Goal: Task Accomplishment & Management: Manage account settings

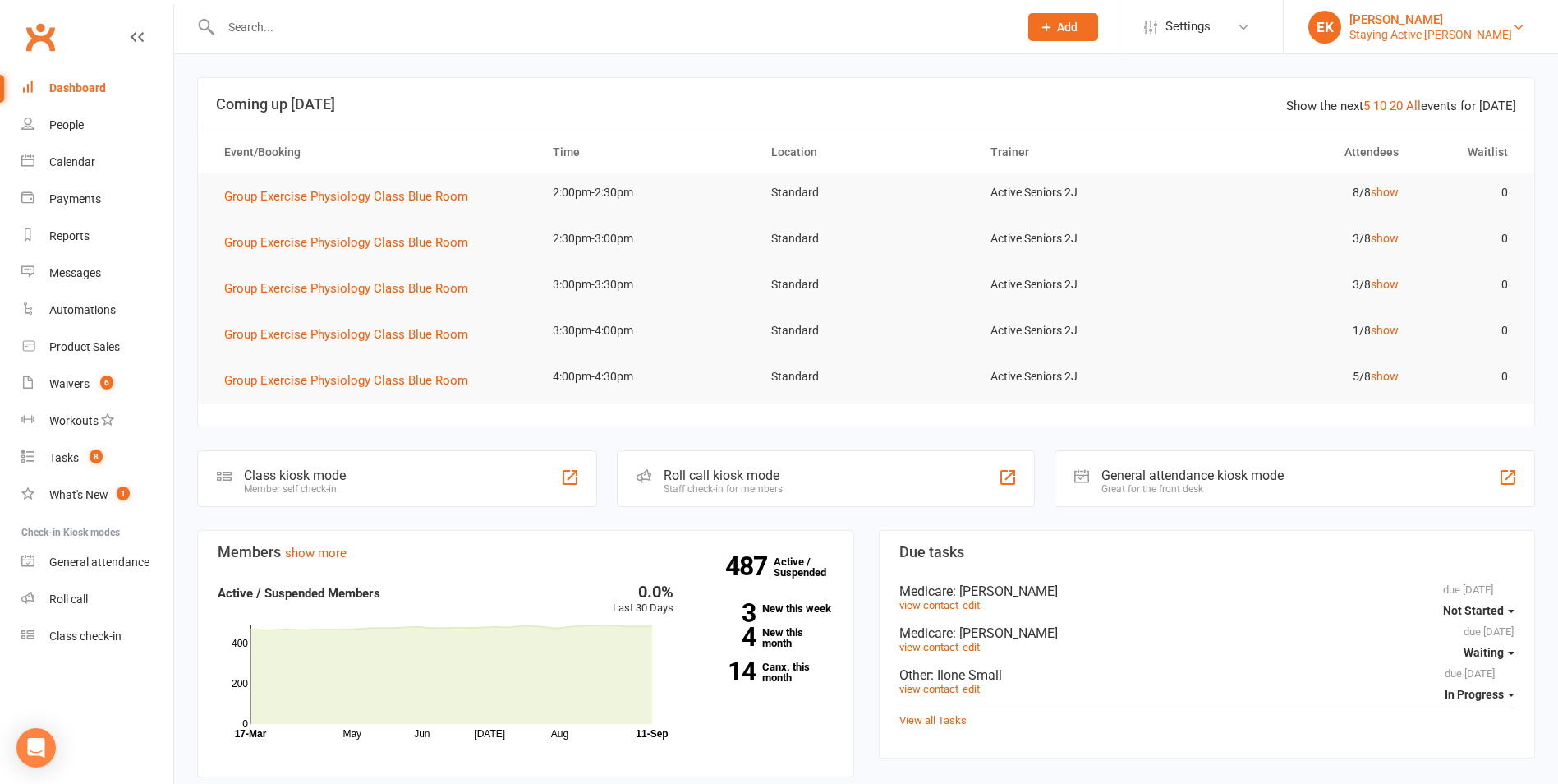
click at [1429, 33] on div "Staying Active [PERSON_NAME]" at bounding box center [1430, 35] width 163 height 15
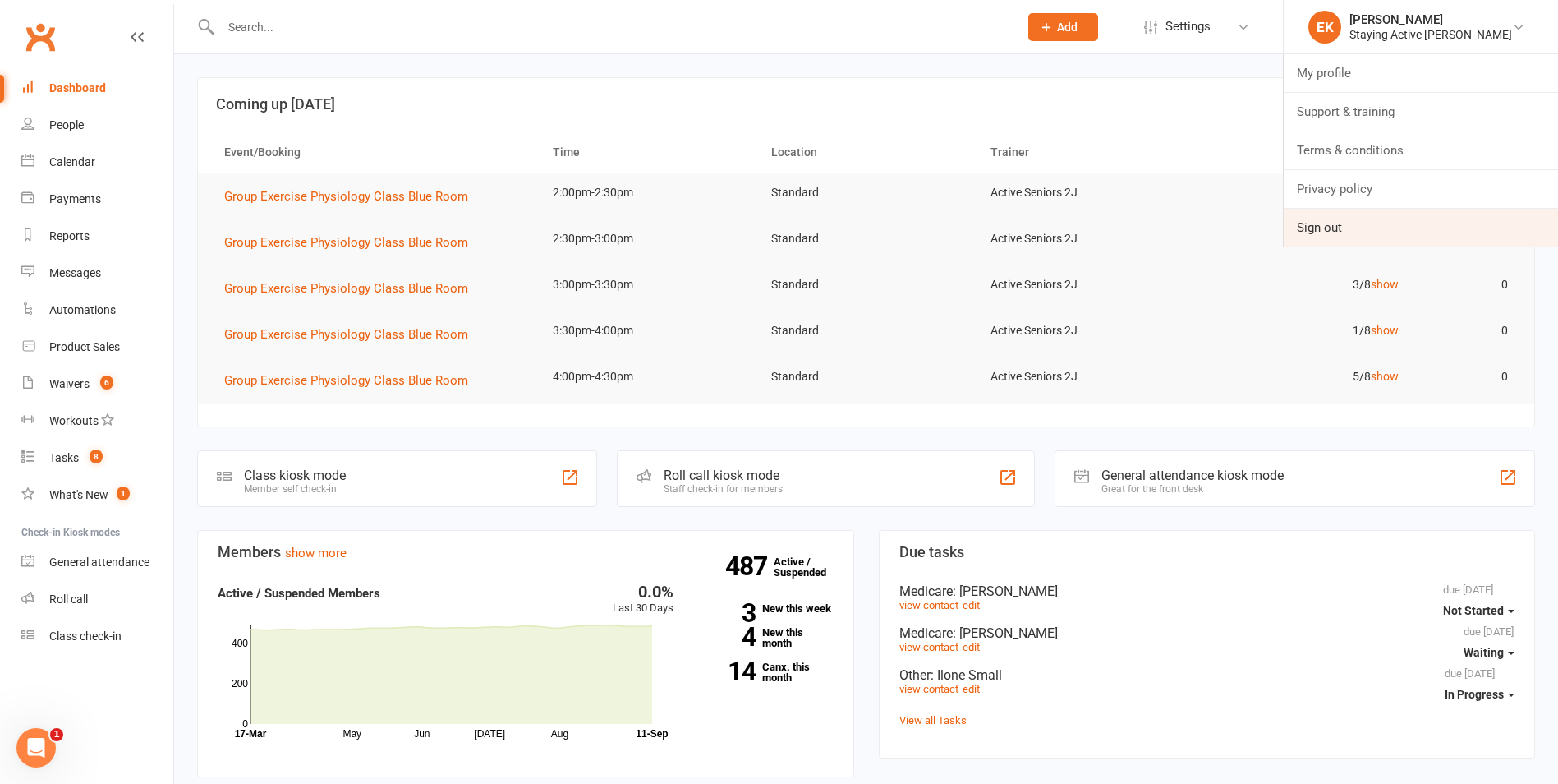
click at [1371, 223] on link "Sign out" at bounding box center [1421, 227] width 275 height 38
click at [308, 26] on input "text" at bounding box center [611, 27] width 791 height 23
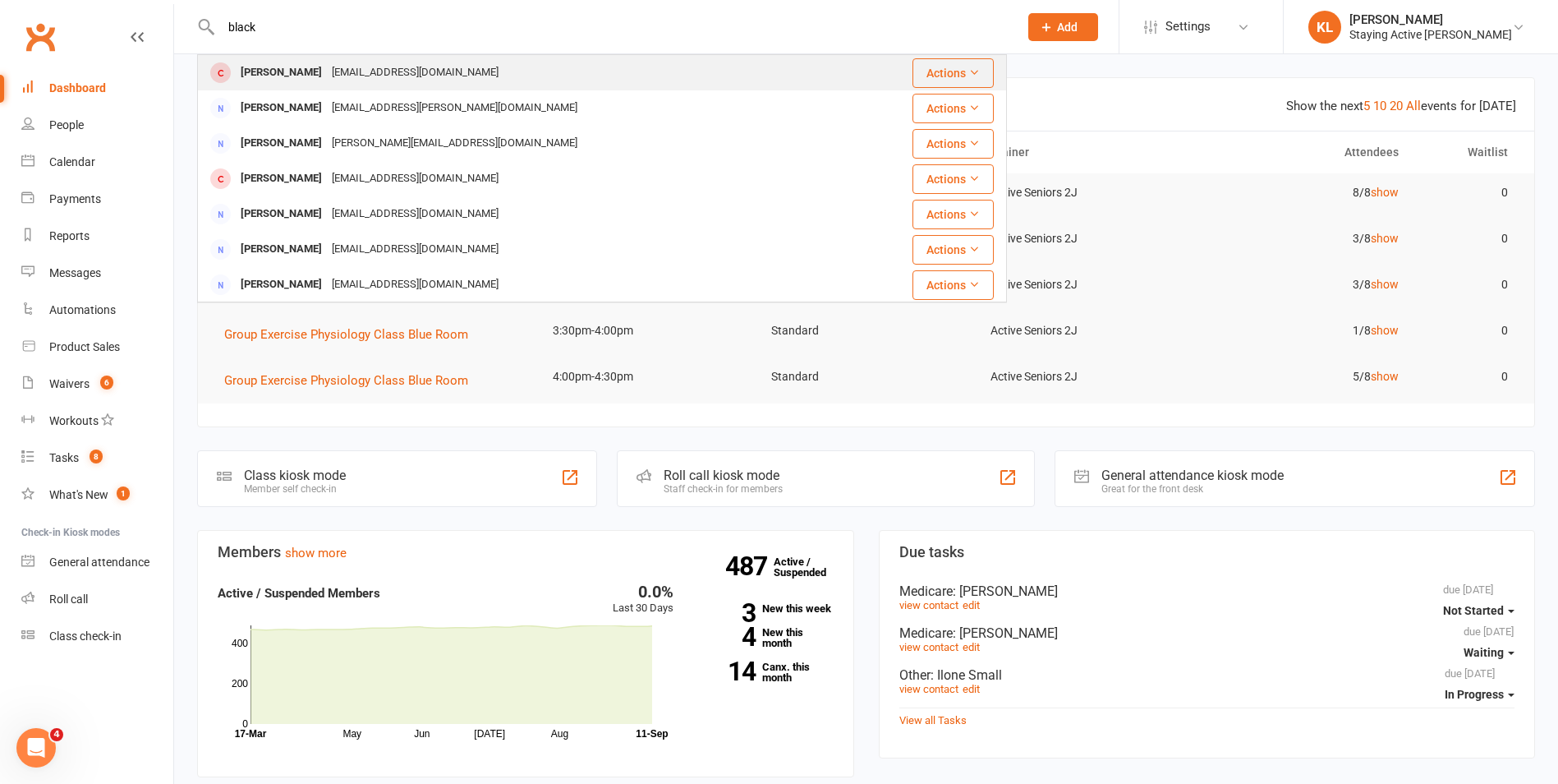
type input "black"
click at [305, 68] on div "[PERSON_NAME]" at bounding box center [281, 73] width 91 height 24
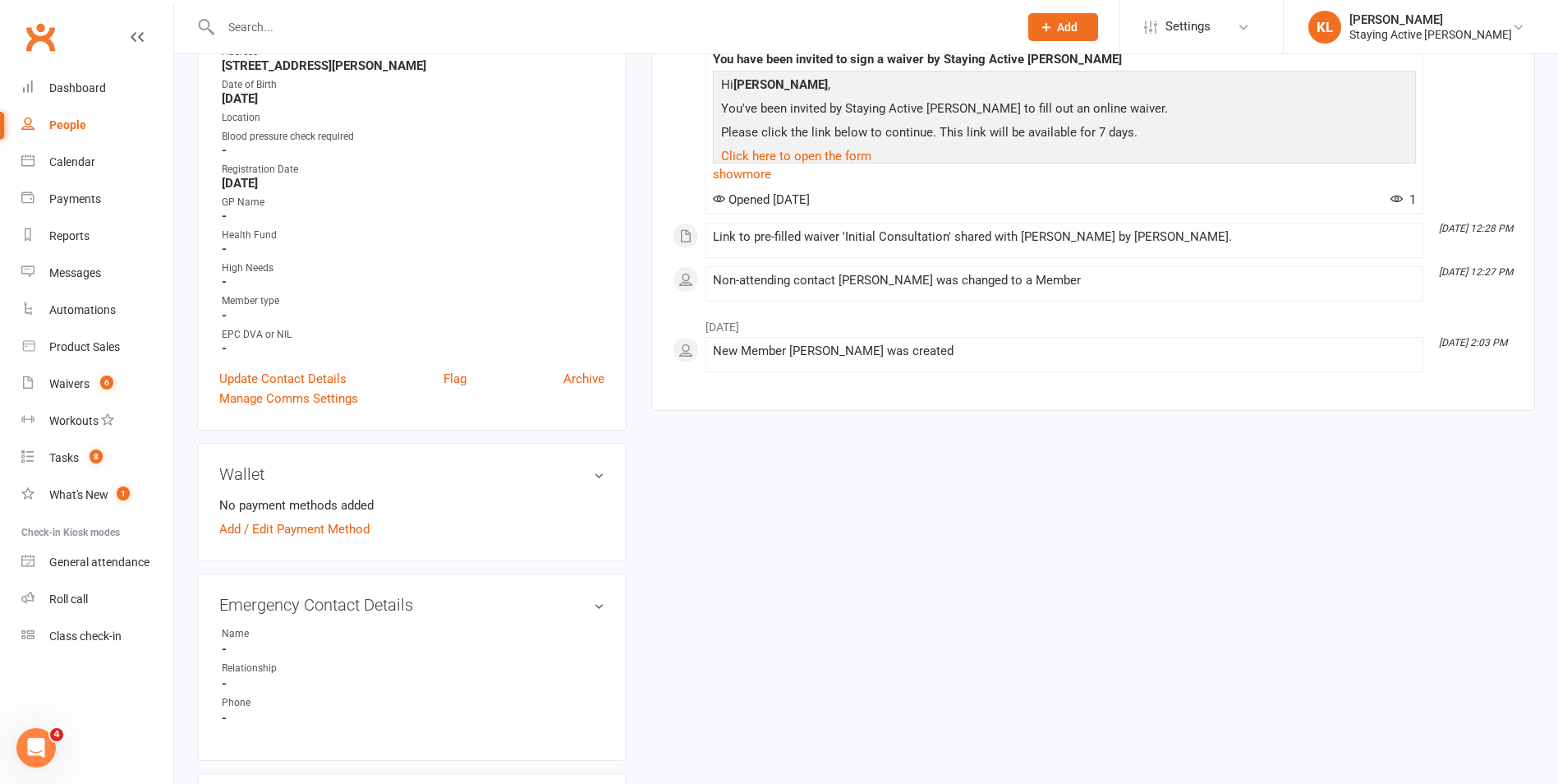
scroll to position [410, 0]
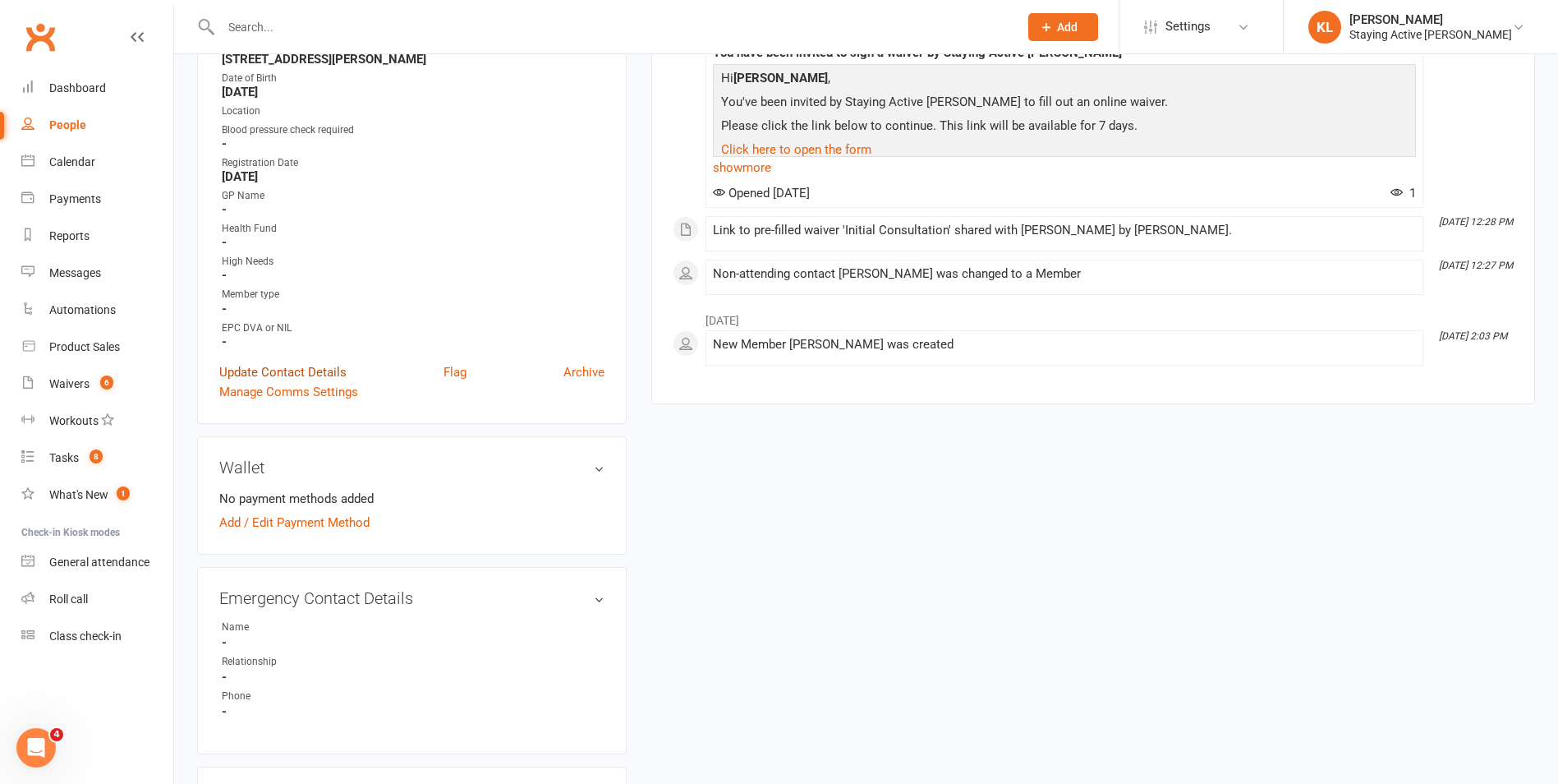
click at [264, 373] on link "Update Contact Details" at bounding box center [283, 372] width 128 height 19
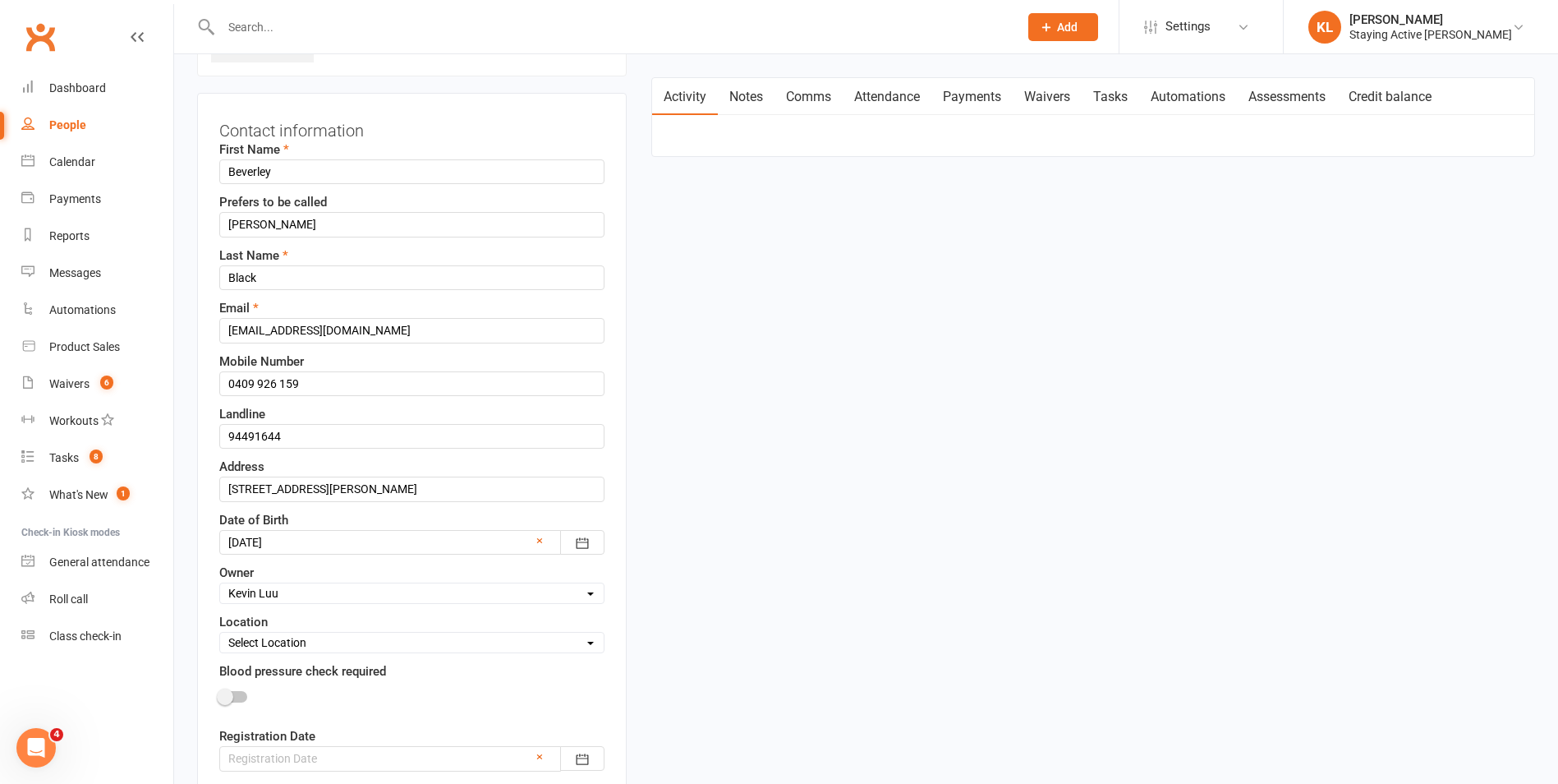
scroll to position [160, 0]
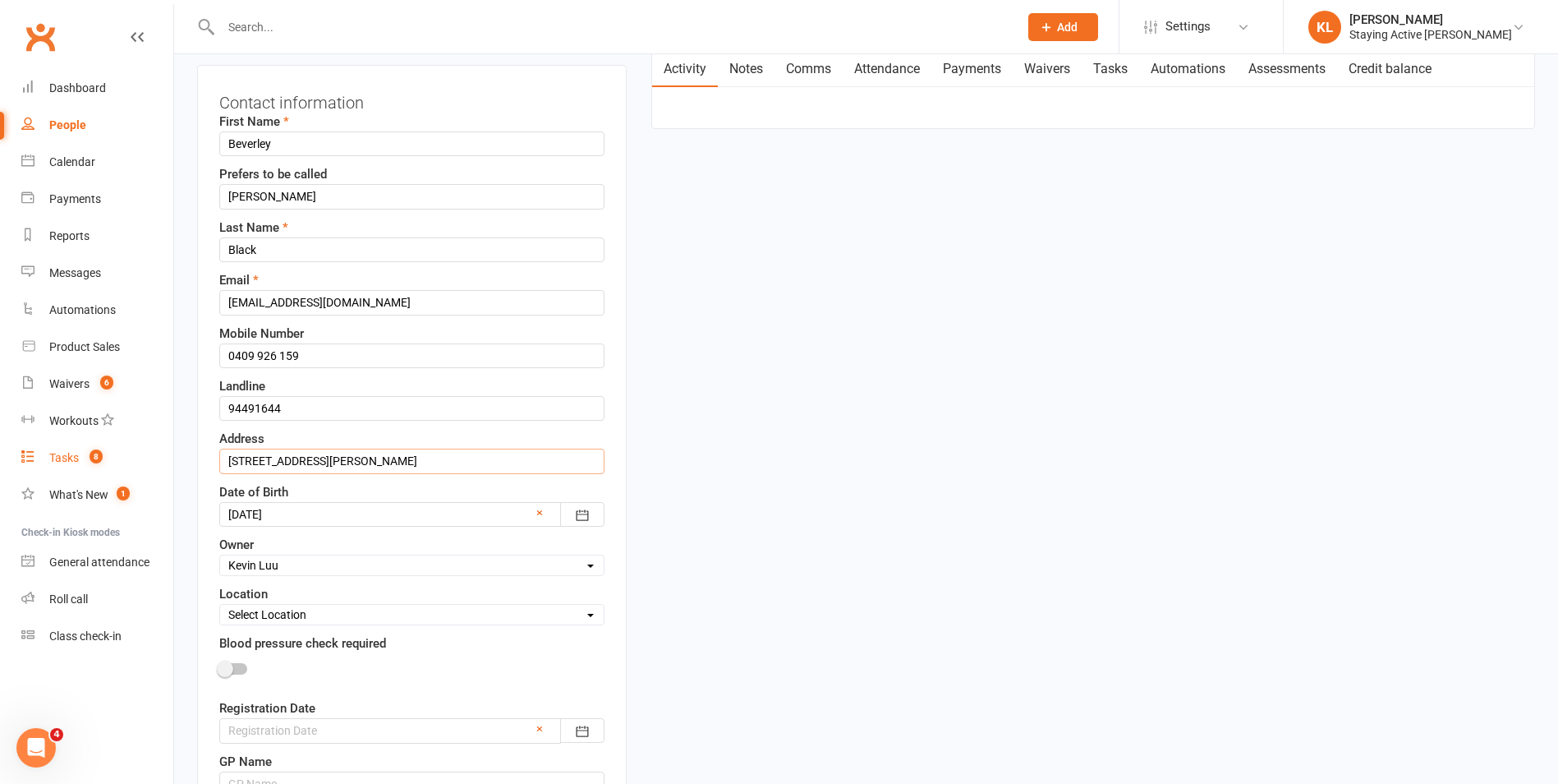
drag, startPoint x: 419, startPoint y: 461, endPoint x: 152, endPoint y: 449, distance: 267.3
drag, startPoint x: 454, startPoint y: 459, endPoint x: 219, endPoint y: 459, distance: 235.0
click at [219, 459] on div "Contact information First Name Beverley Prefers to be called Bev Last Name Blac…" at bounding box center [412, 577] width 430 height 1025
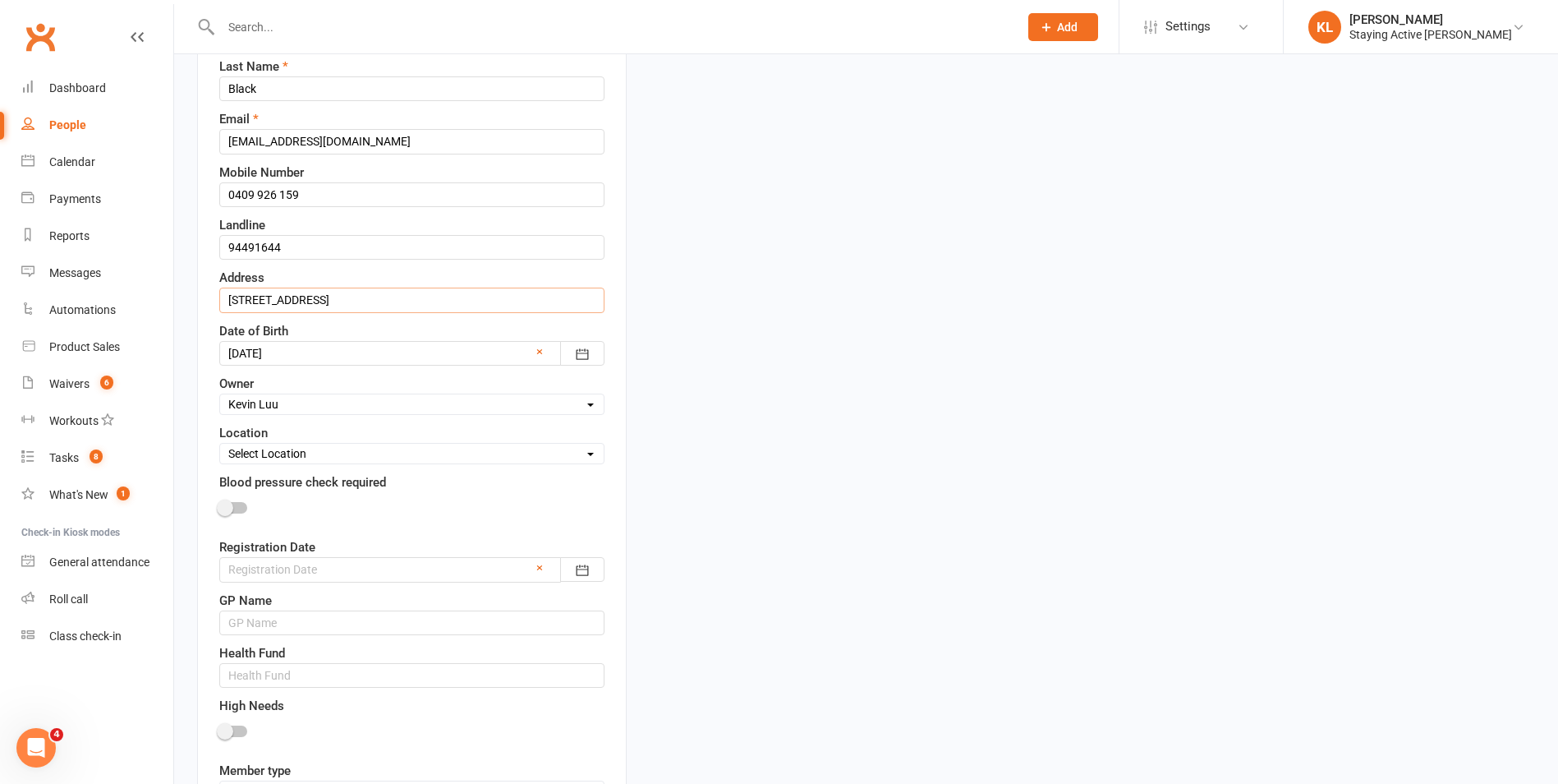
scroll to position [324, 0]
type input "23 Ashburton Avenue Turramurra NSW 2074"
click at [254, 567] on div at bounding box center [412, 566] width 386 height 25
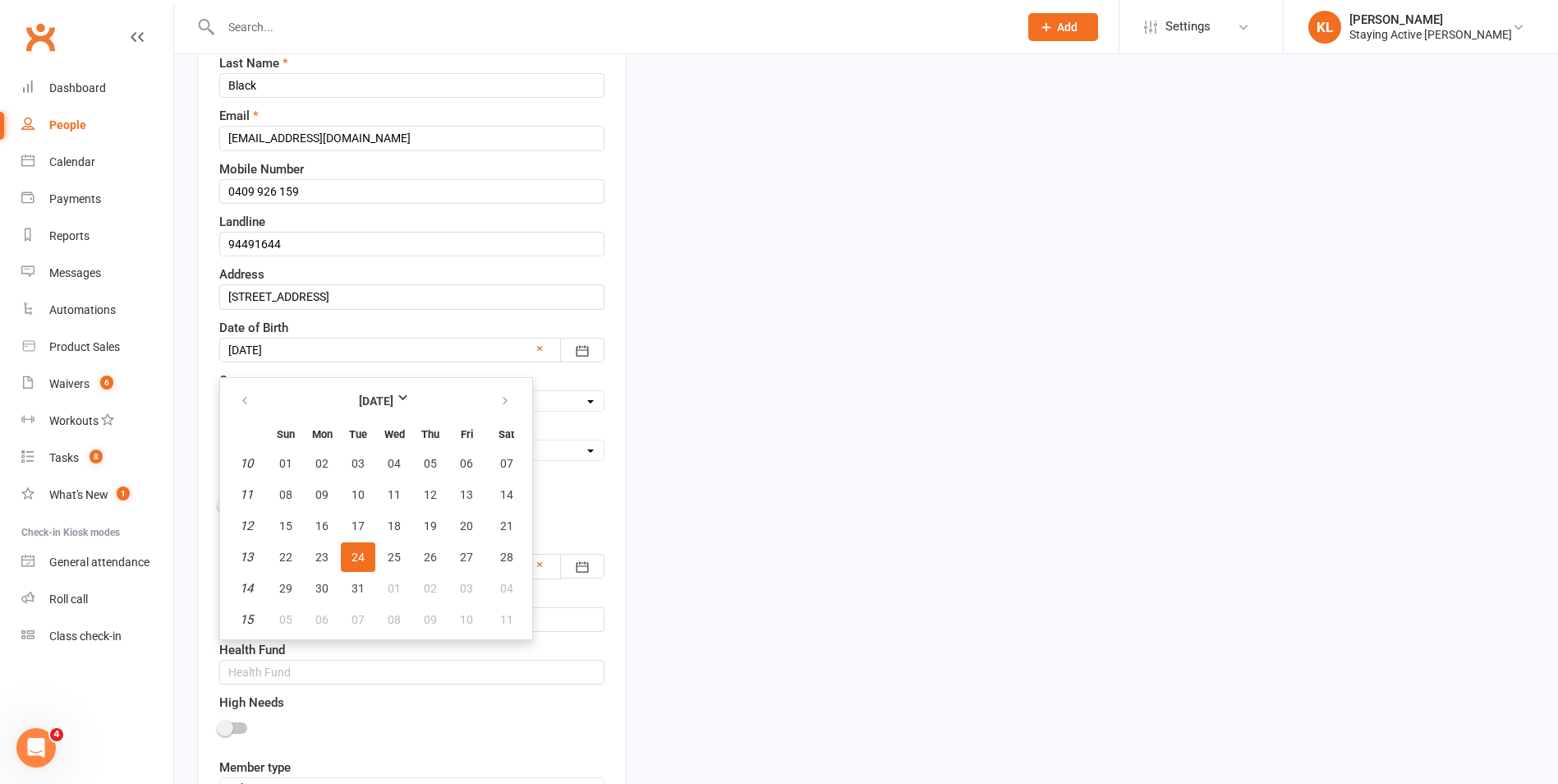
click at [360, 561] on span "24" at bounding box center [358, 557] width 13 height 13
type input "24 Mar 2015"
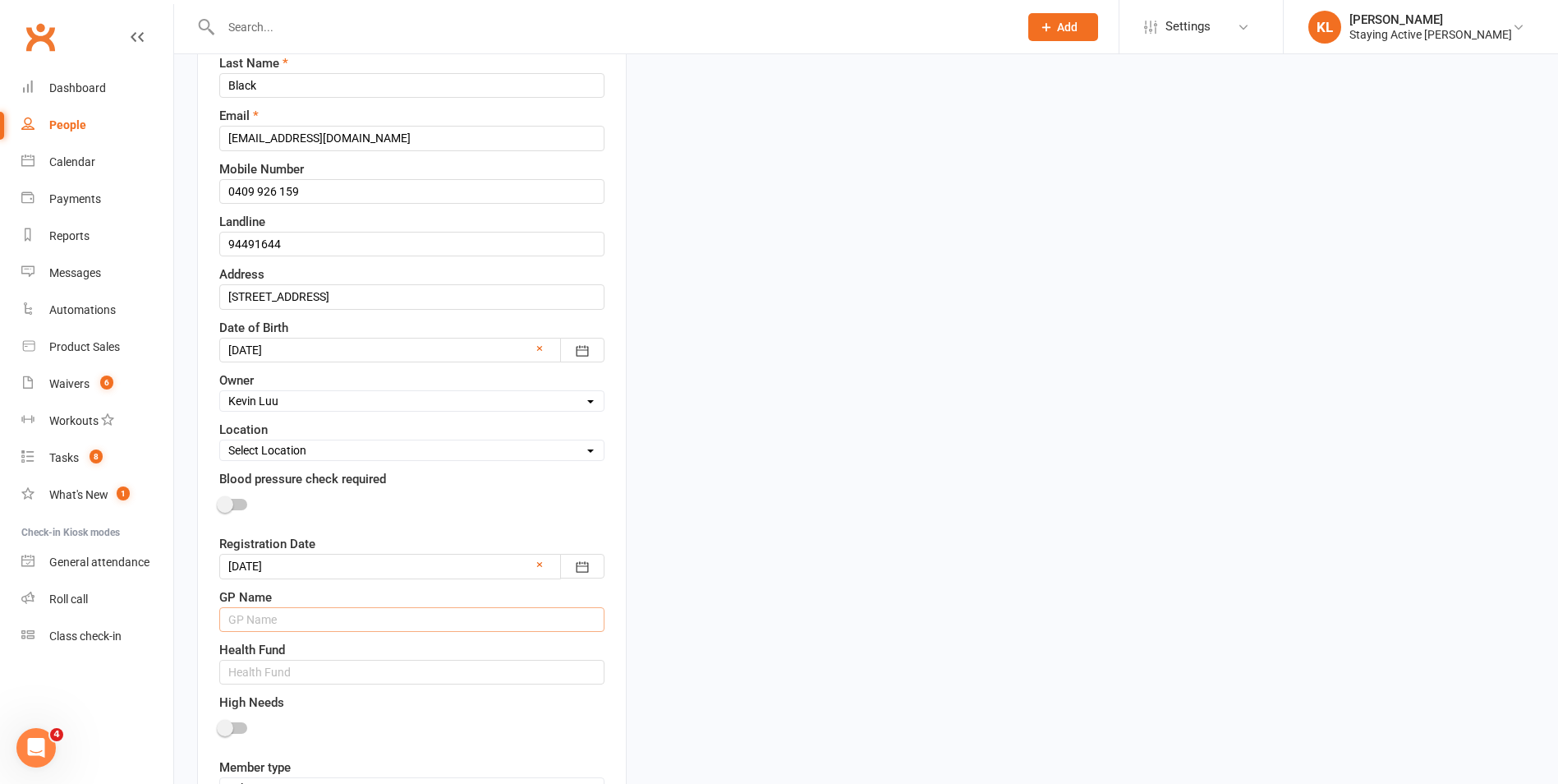
click at [242, 615] on input "text" at bounding box center [412, 619] width 386 height 25
type input "Dr A Peiser - St Ives General Medical Practice"
click at [241, 671] on input "text" at bounding box center [412, 672] width 386 height 25
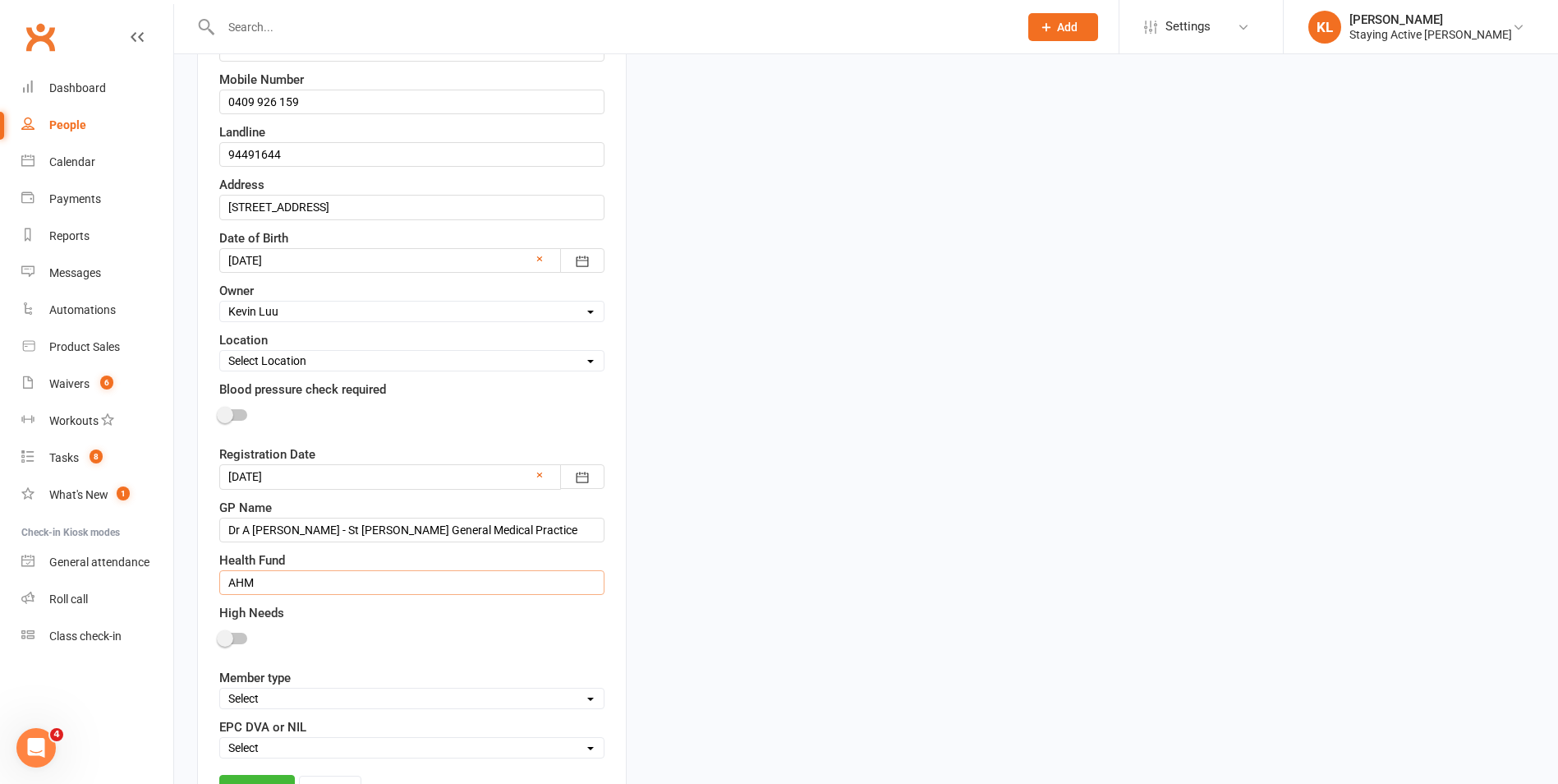
scroll to position [570, 0]
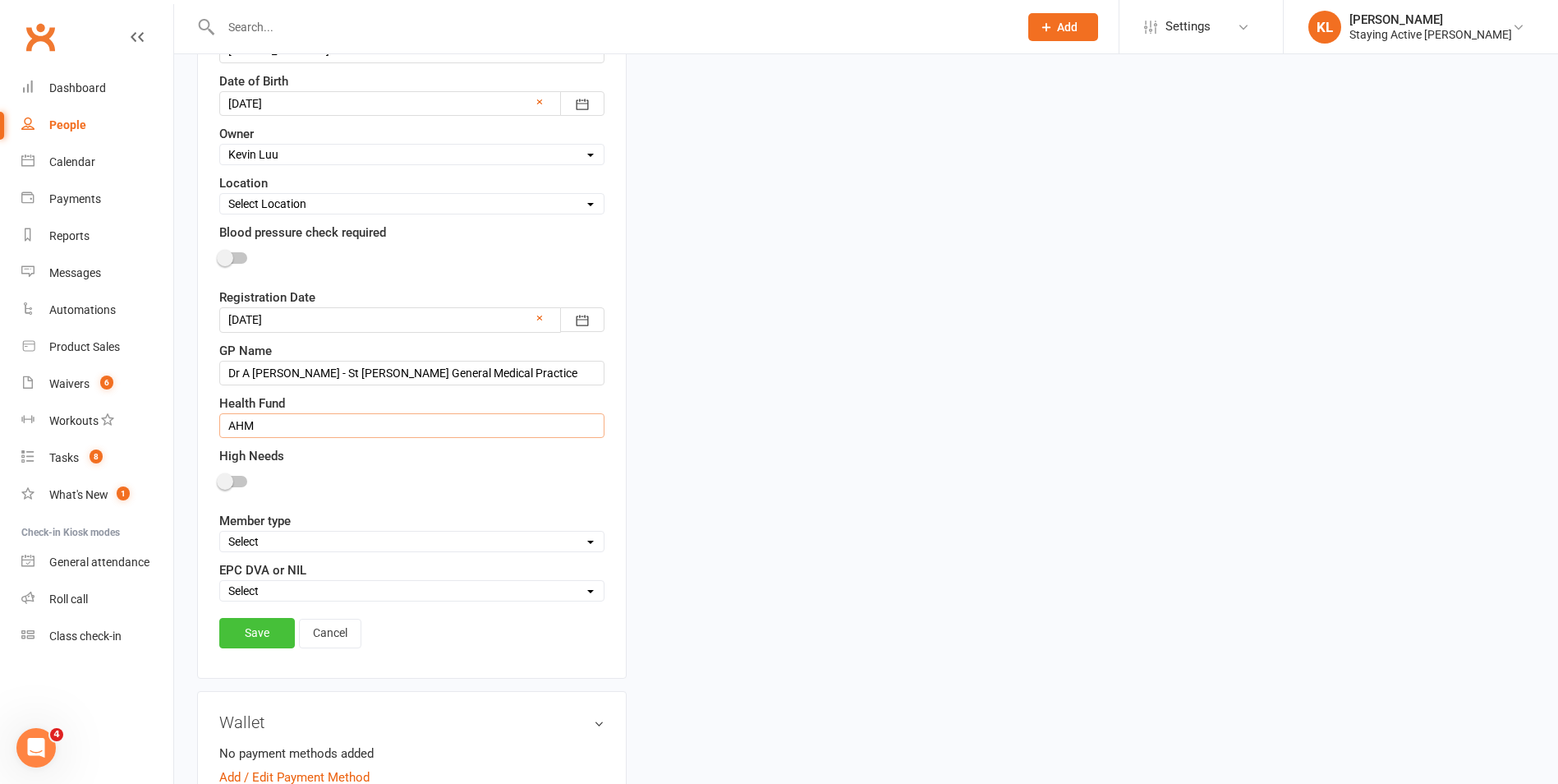
type input "AHM"
click at [257, 631] on link "Save" at bounding box center [257, 633] width 75 height 29
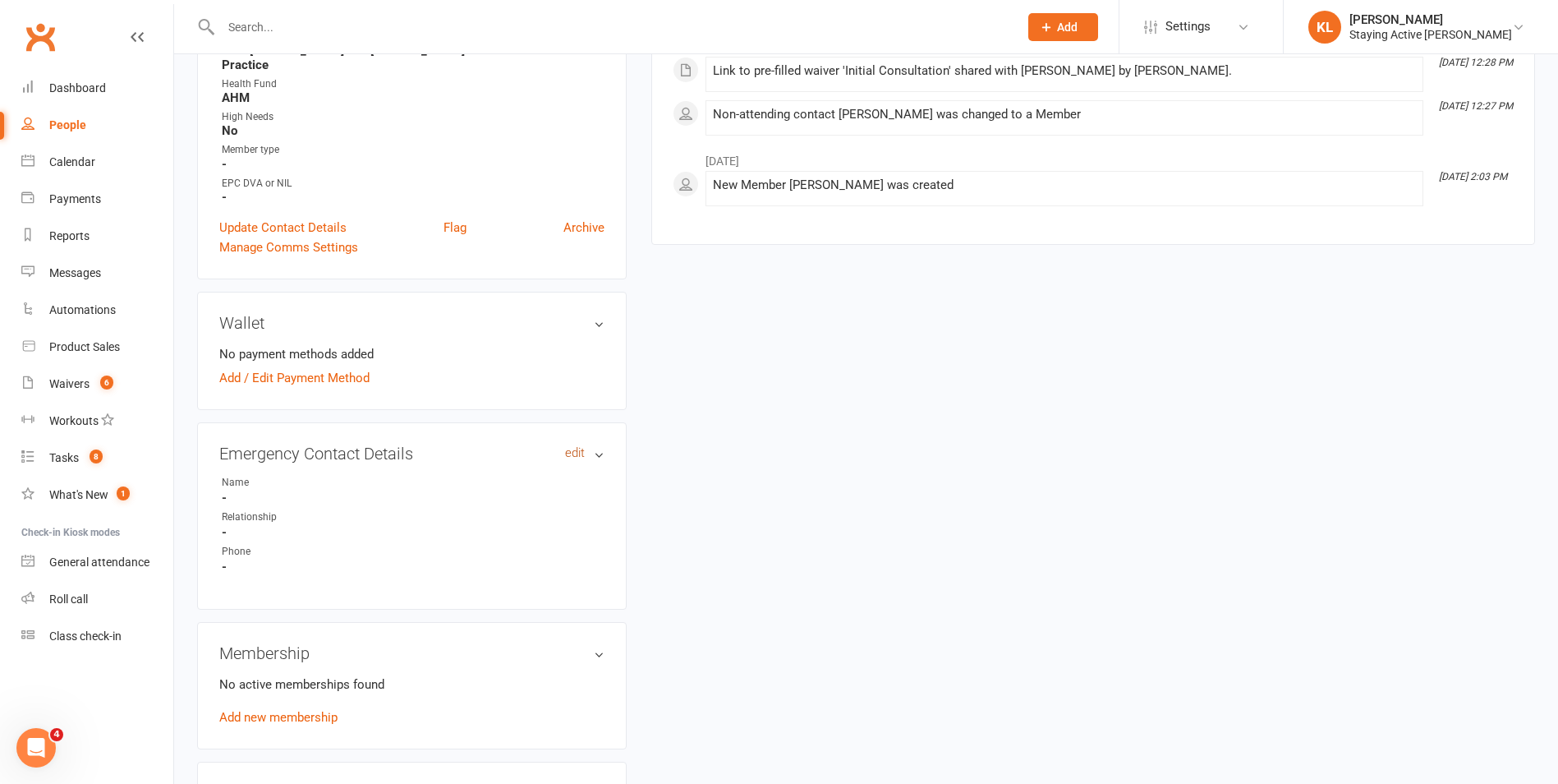
click at [577, 446] on link "edit" at bounding box center [575, 453] width 19 height 14
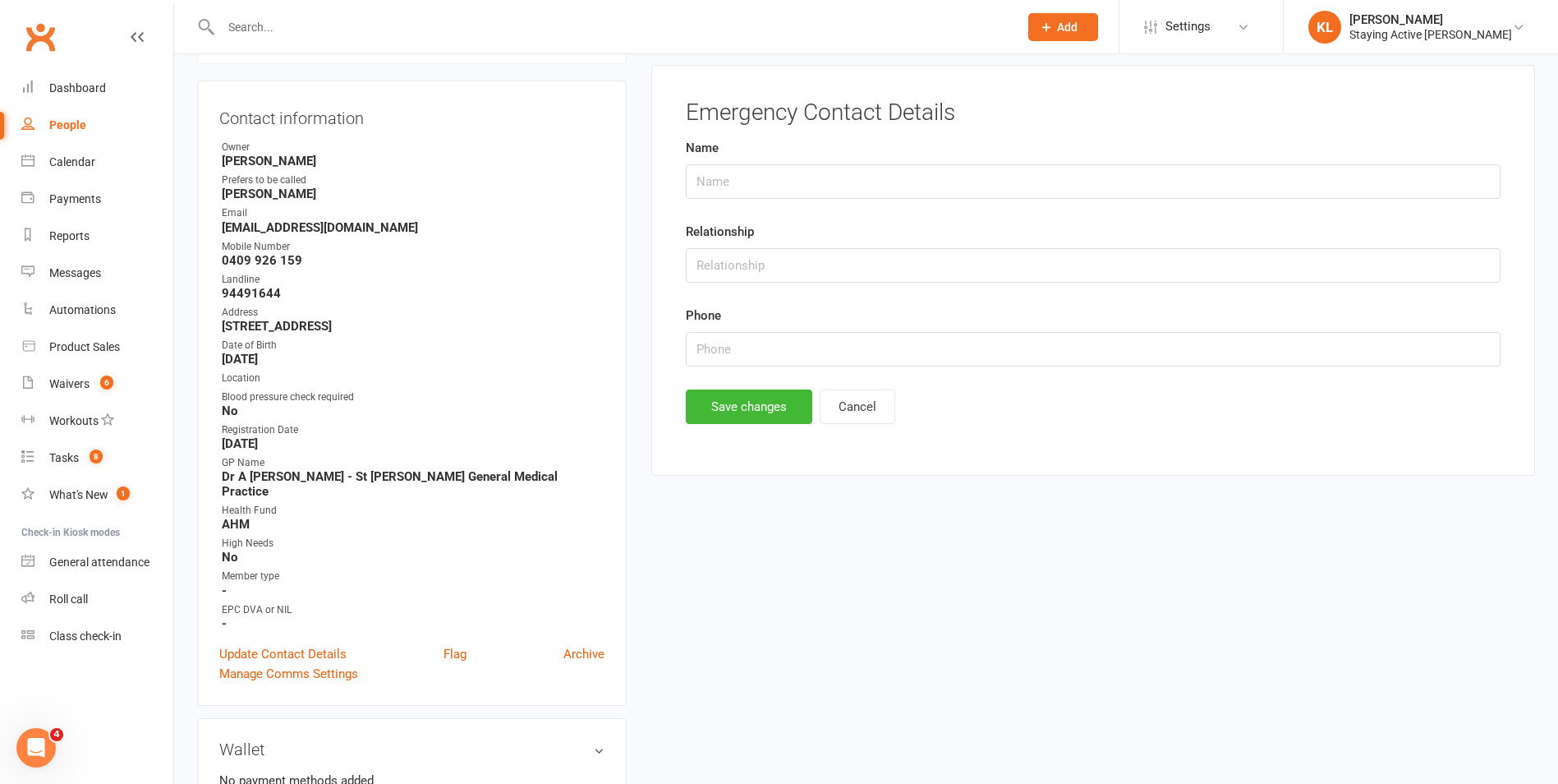
scroll to position [127, 0]
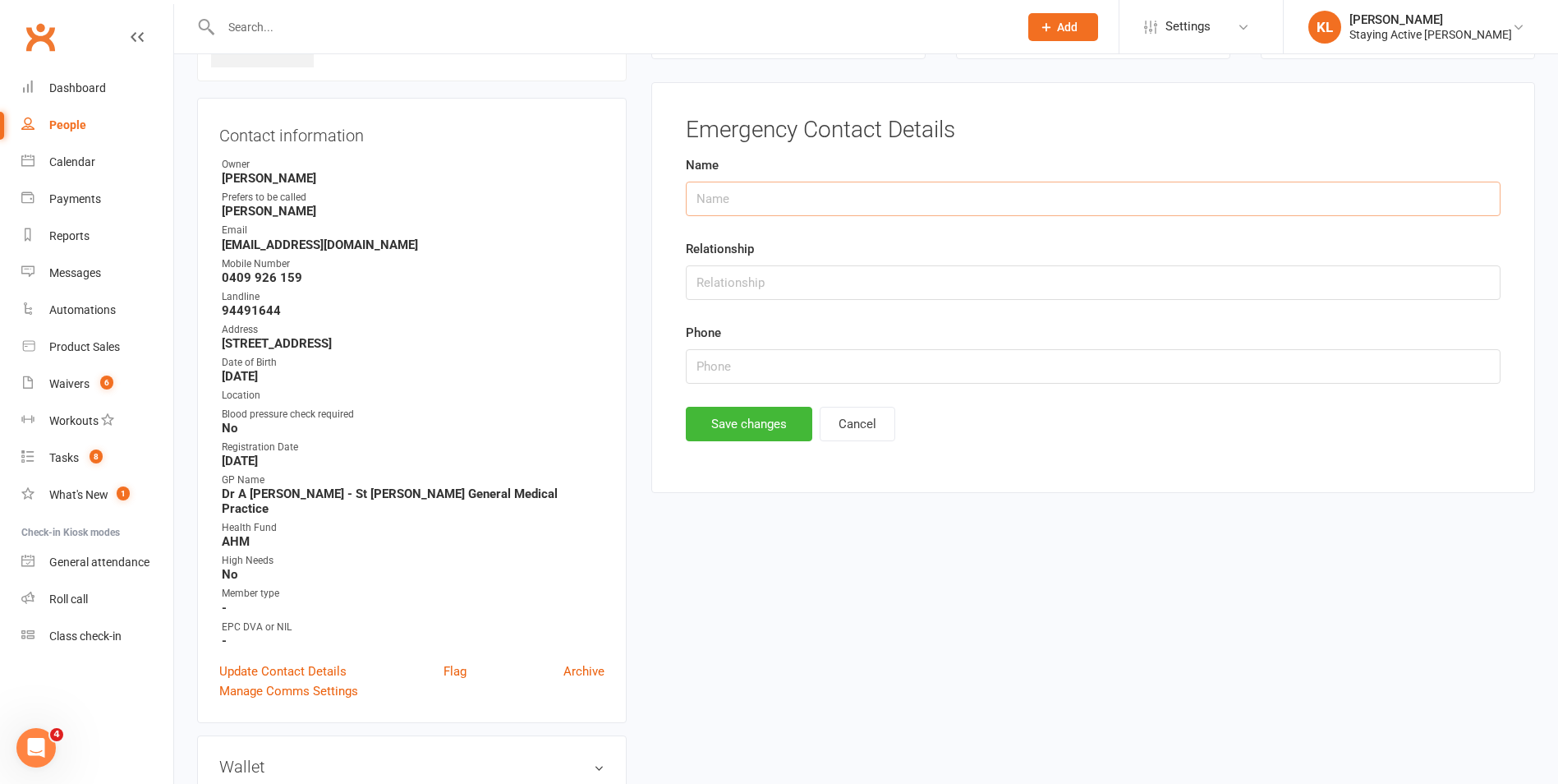
click at [717, 192] on input "text" at bounding box center [1093, 199] width 815 height 35
type input "0419 412 811"
drag, startPoint x: 777, startPoint y: 192, endPoint x: 683, endPoint y: 202, distance: 94.5
click at [683, 202] on main "Emergency Contact Details Name 0419 412 811 Relationship Phone Save changes Can…" at bounding box center [1093, 279] width 841 height 324
click at [710, 364] on input "text" at bounding box center [1093, 366] width 815 height 35
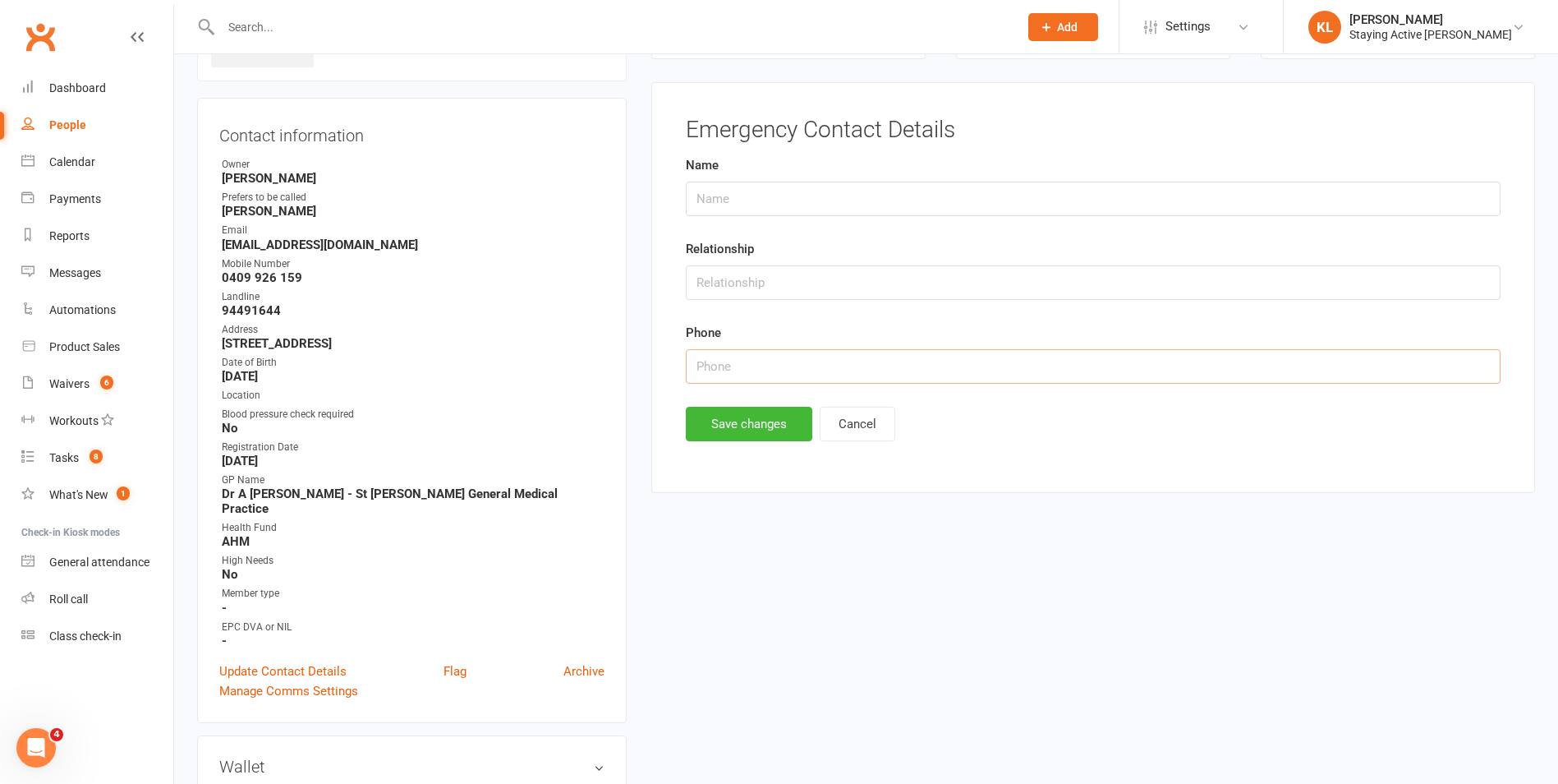
paste input "0419 412 811"
type input "0419 412 811"
click at [707, 201] on input "text" at bounding box center [1093, 199] width 815 height 35
type input "Vanessa OR Son"
click at [708, 276] on input "text" at bounding box center [1093, 283] width 815 height 35
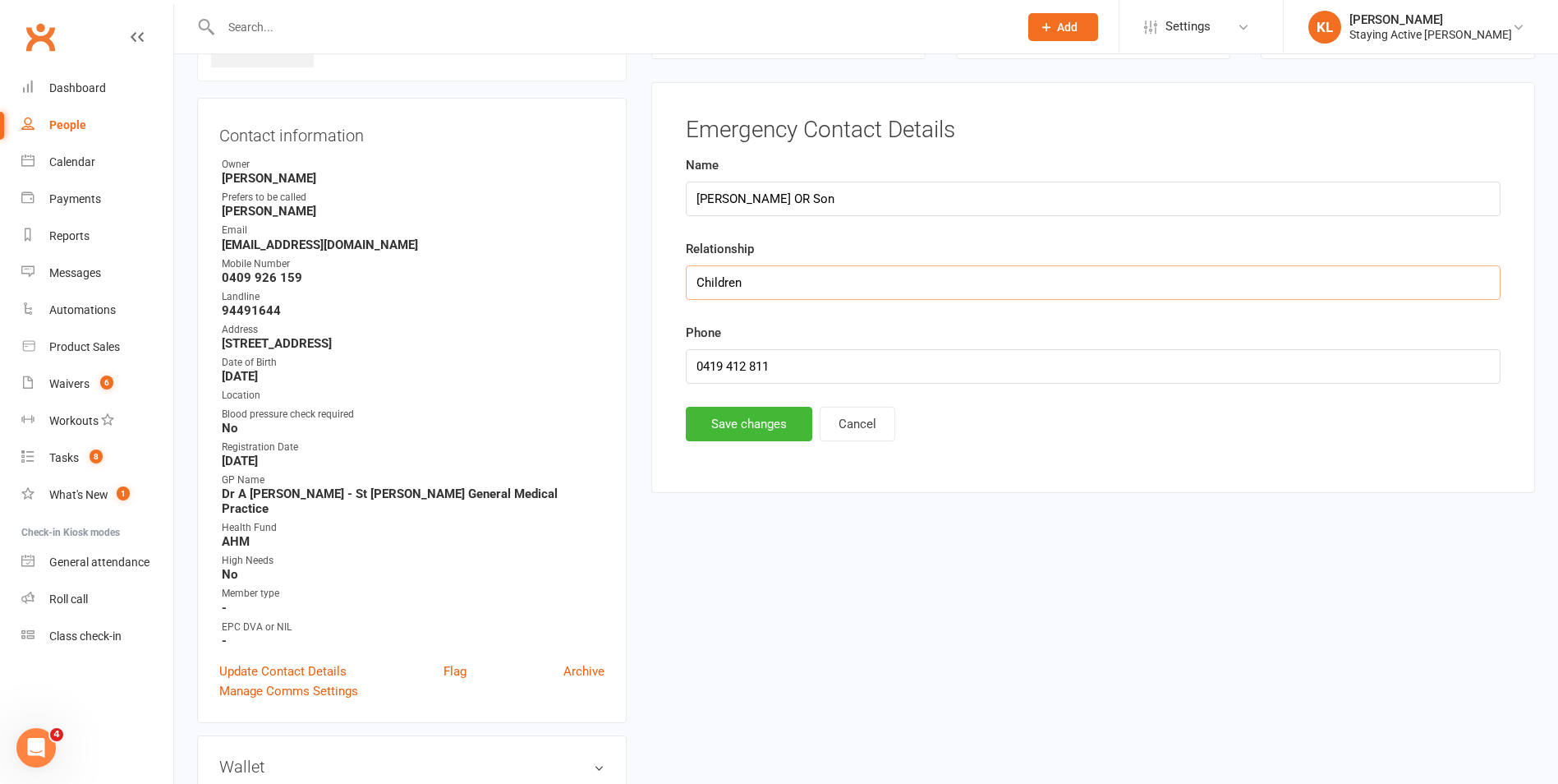
type input "Children"
click at [819, 371] on input "0419 412 811" at bounding box center [1093, 366] width 815 height 35
drag, startPoint x: 886, startPoint y: 369, endPoint x: 681, endPoint y: 369, distance: 205.0
click at [681, 369] on main "Emergency Contact Details Name Vanessa OR Son Relationship Children Phone 0419 …" at bounding box center [1093, 279] width 841 height 324
type input "0419 412 811 OR 0400 415 738"
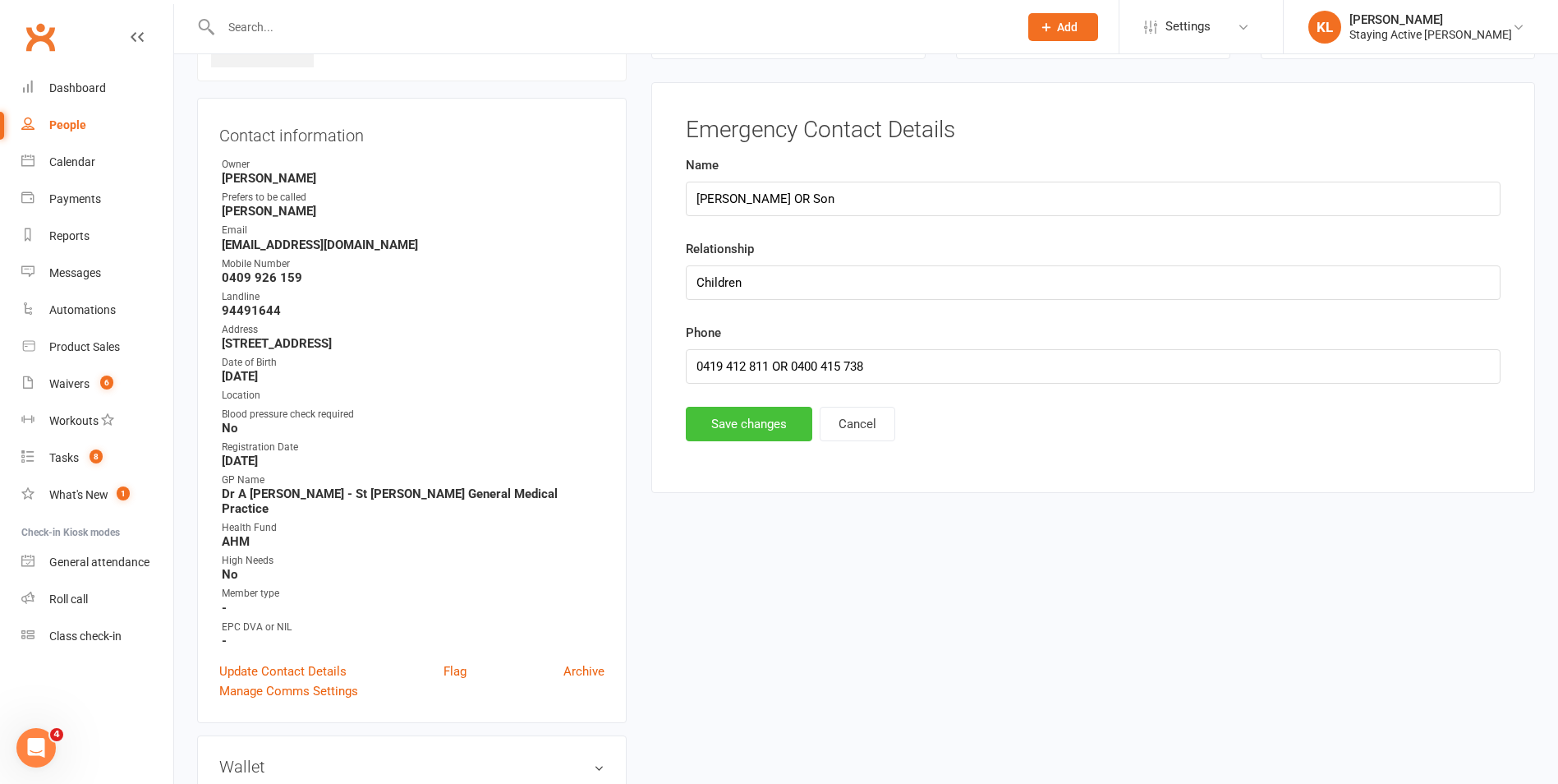
click at [739, 417] on button "Save changes" at bounding box center [749, 424] width 127 height 35
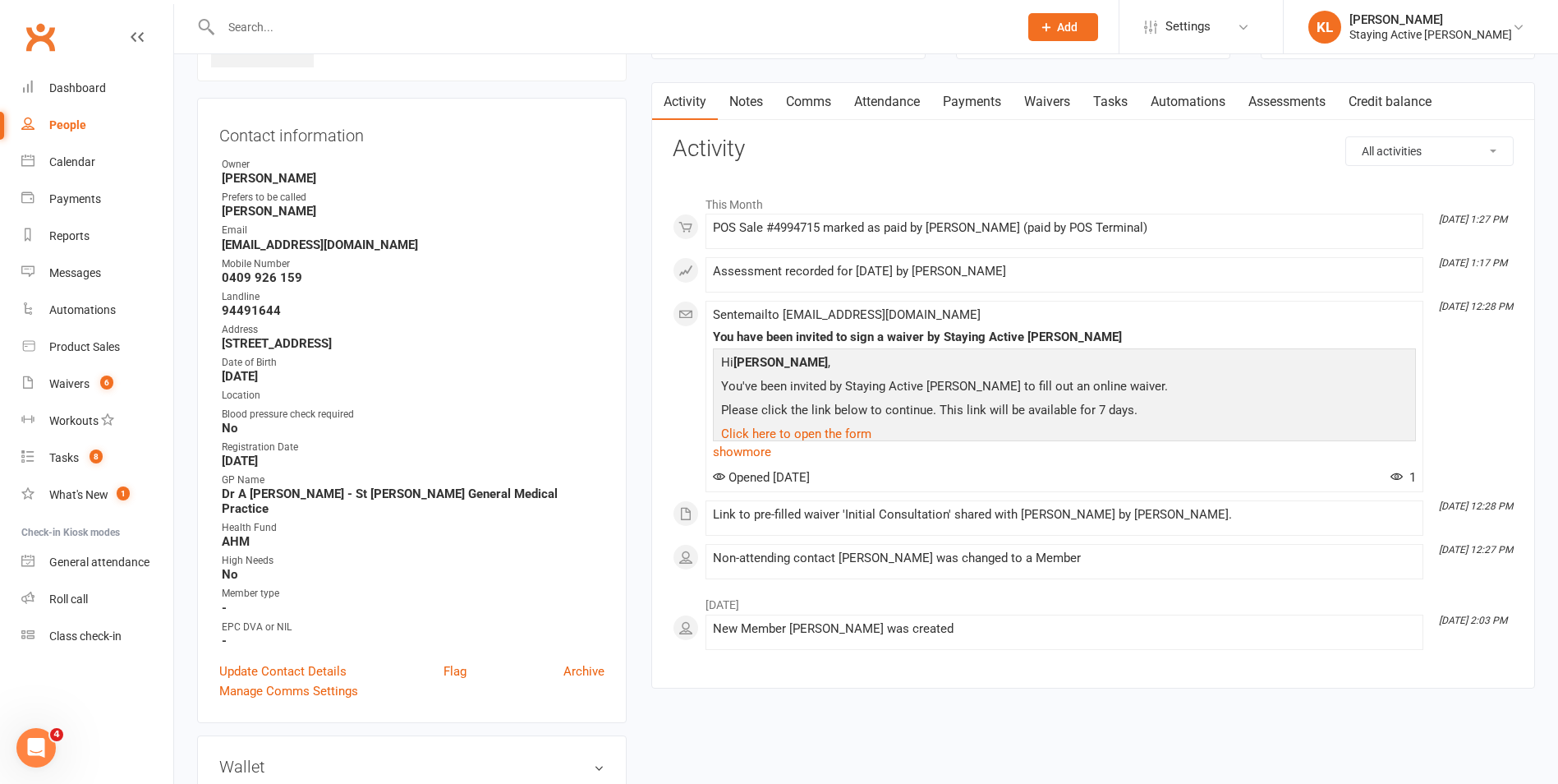
click at [1198, 195] on li "This Month" at bounding box center [1093, 200] width 841 height 27
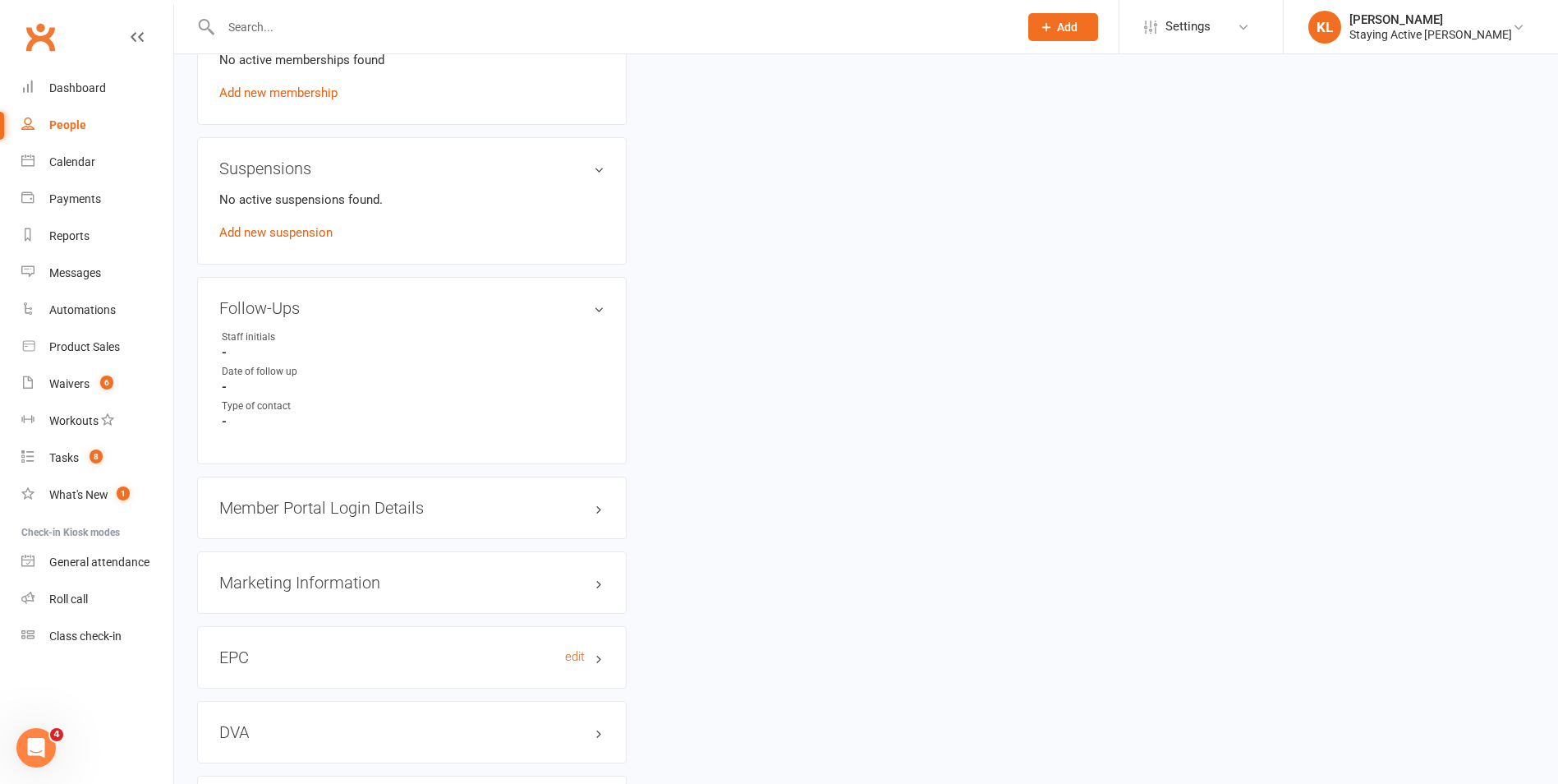
scroll to position [1194, 0]
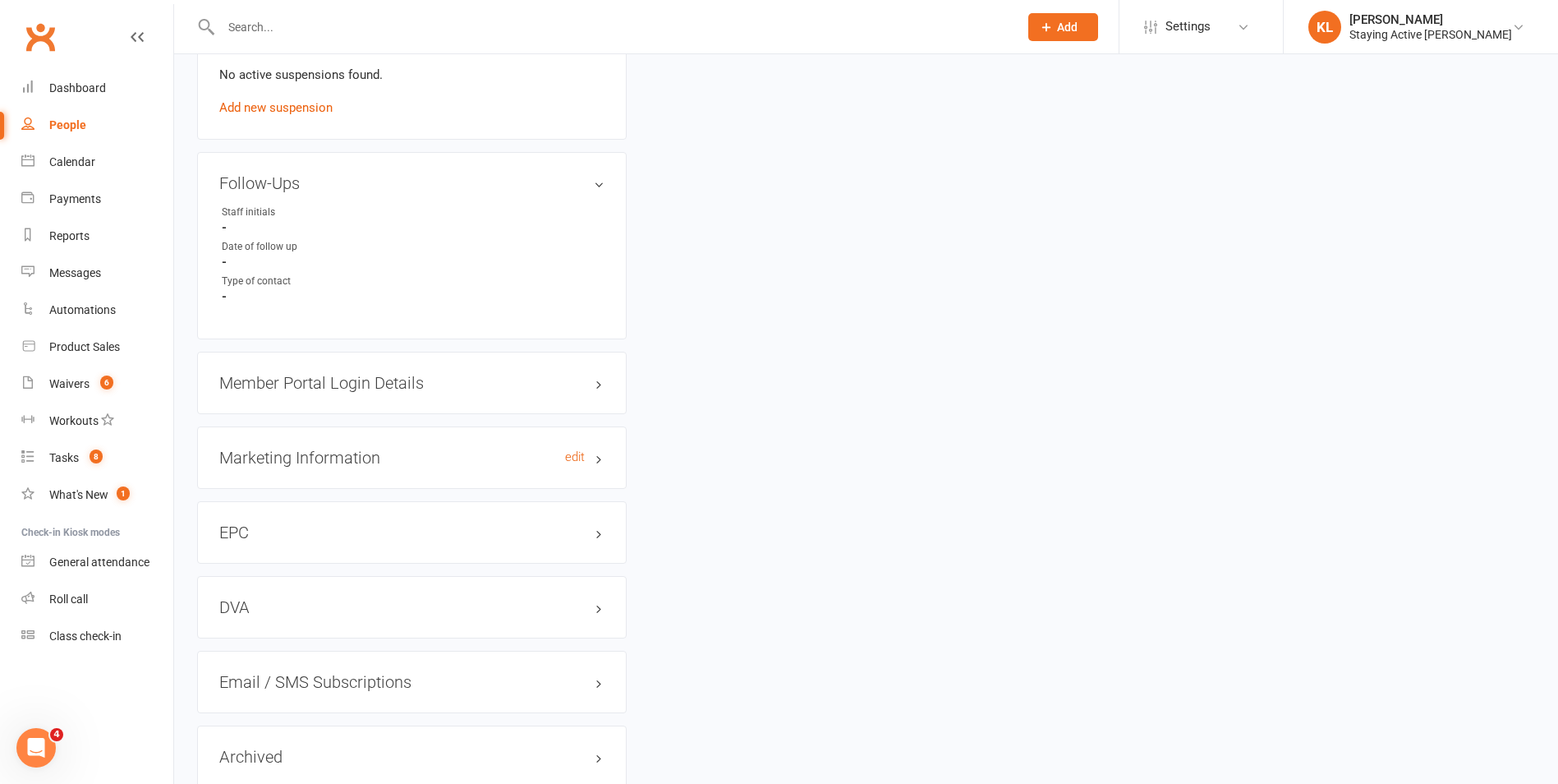
click at [274, 449] on h3 "Marketing Information edit" at bounding box center [412, 458] width 386 height 18
click at [574, 450] on link "edit" at bounding box center [575, 456] width 19 height 14
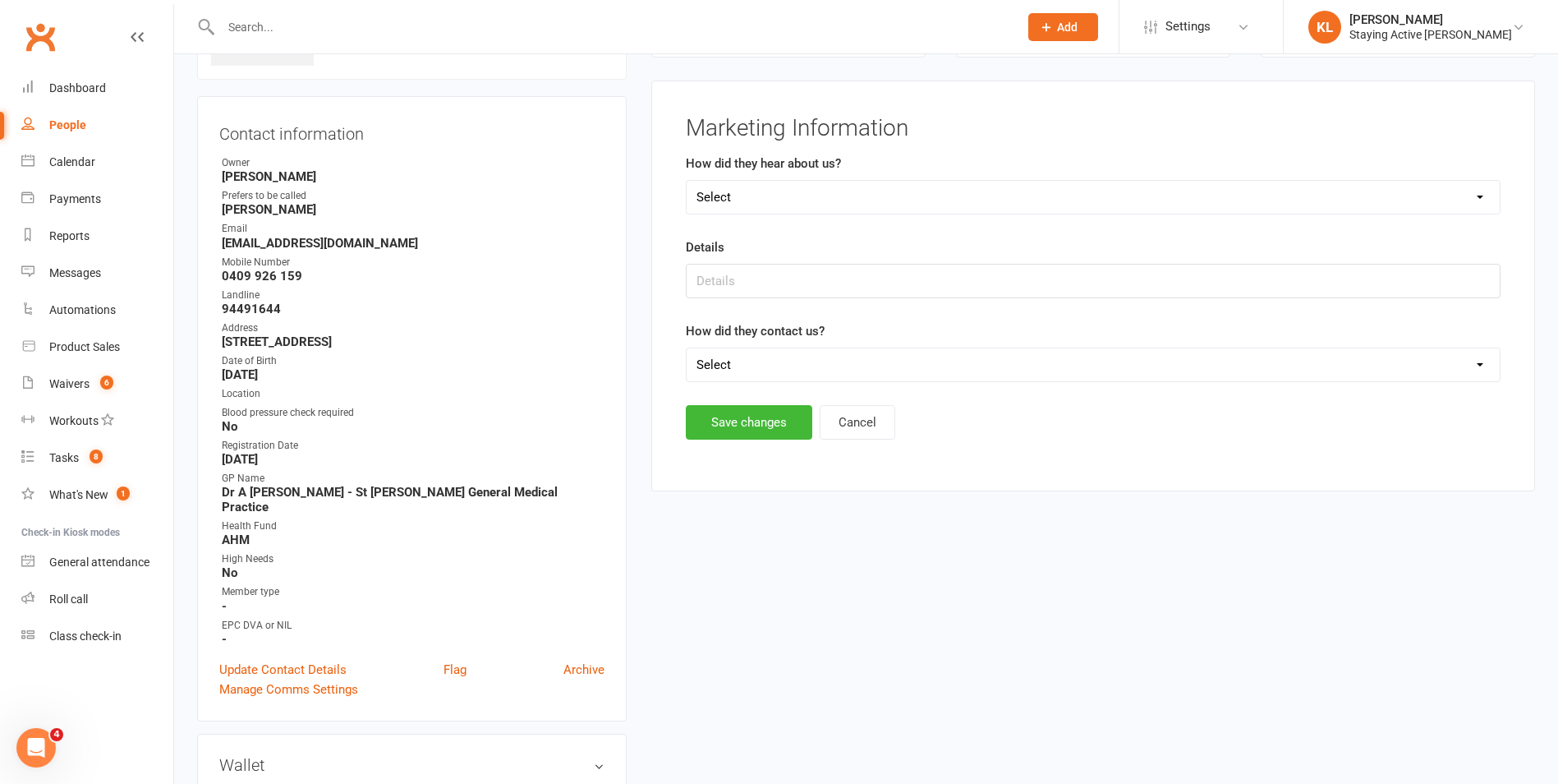
scroll to position [127, 0]
drag, startPoint x: 791, startPoint y: 204, endPoint x: 781, endPoint y: 215, distance: 14.9
click at [791, 204] on select "Select Online- Google/Website Through A Friend TV Walk by Facebook Other GP All…" at bounding box center [1093, 199] width 813 height 33
select select "GP"
click at [687, 183] on select "Select Online- Google/Website Through A Friend TV Walk by Facebook Other GP All…" at bounding box center [1093, 199] width 813 height 33
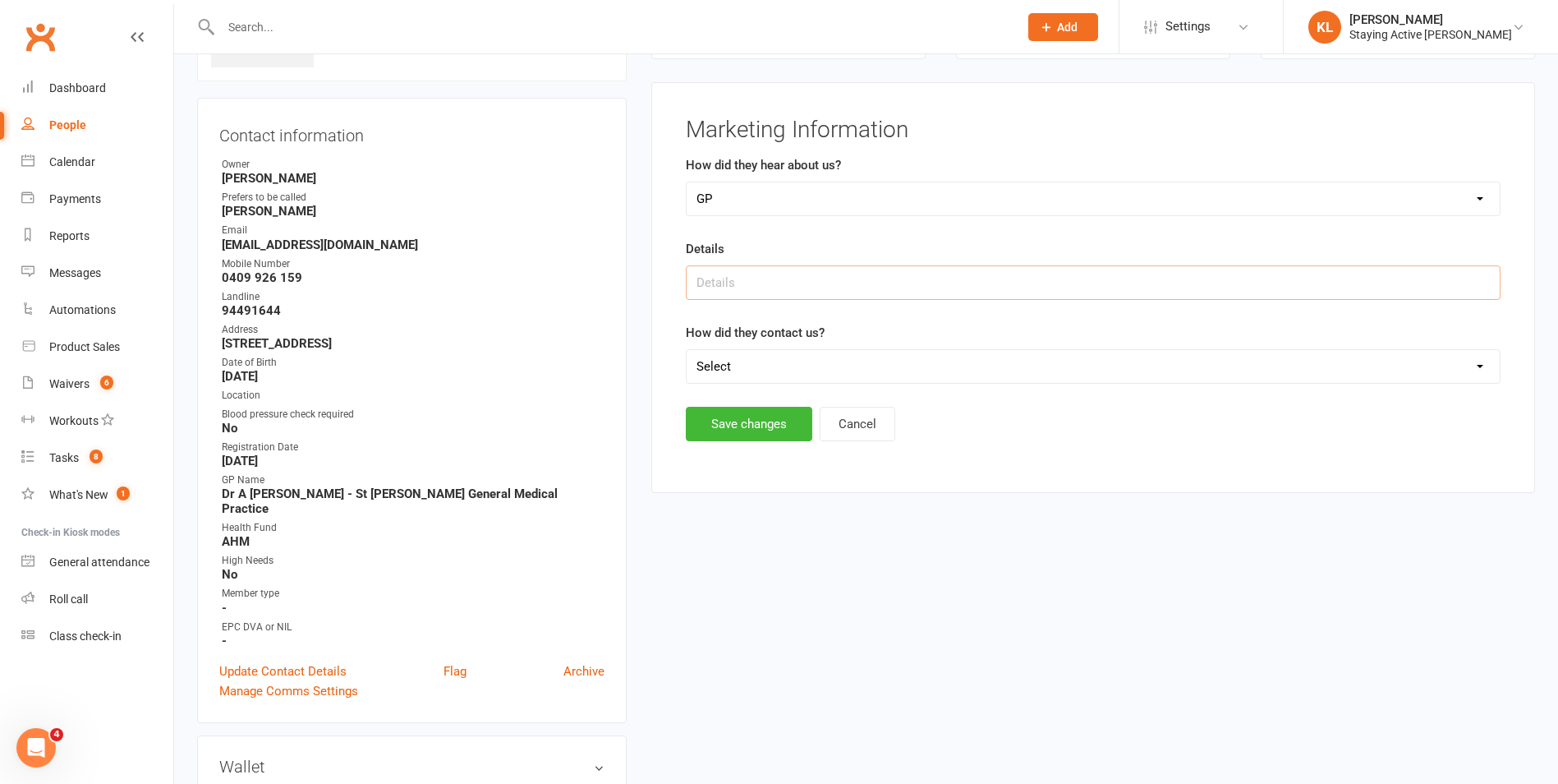
click at [735, 283] on input "text" at bounding box center [1093, 283] width 815 height 35
click at [809, 286] on input "Dr A Peiser - St Ives general Medical Practgice" at bounding box center [1093, 283] width 815 height 35
type input "Dr A Peiser - St Ives General Medical Practgice"
click at [742, 355] on select "Select Phone Email In-Facility" at bounding box center [1093, 366] width 813 height 33
select select "In-Facility"
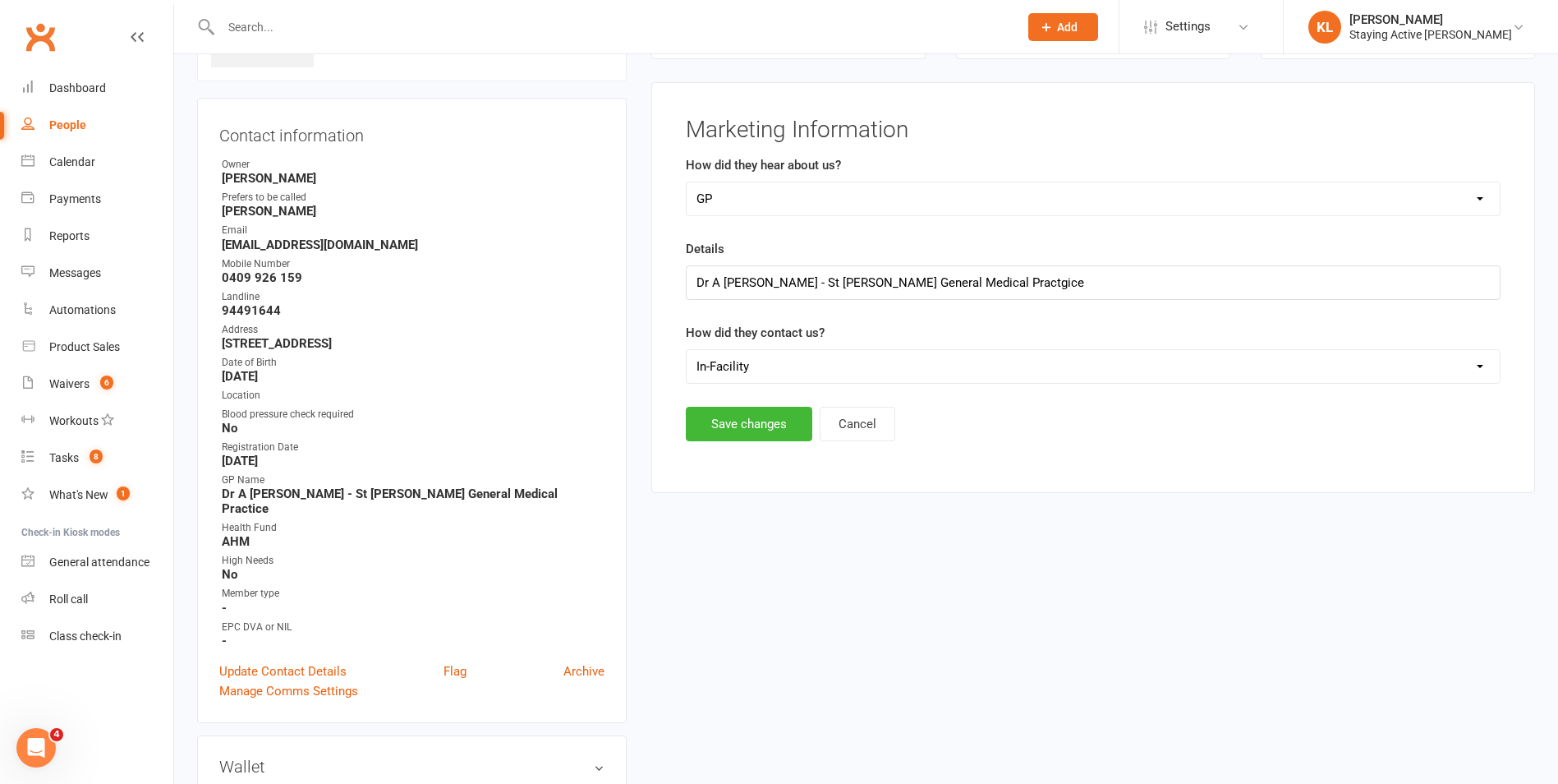
click at [687, 350] on select "Select Phone Email In-Facility" at bounding box center [1093, 366] width 813 height 33
click at [745, 431] on button "Save changes" at bounding box center [749, 424] width 127 height 35
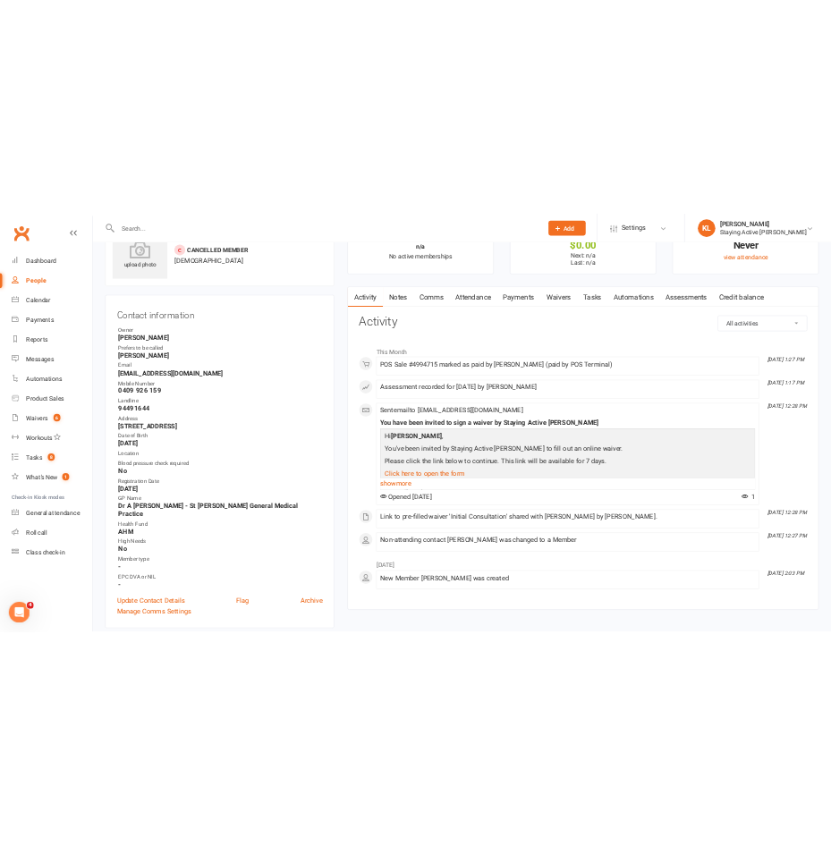
scroll to position [0, 0]
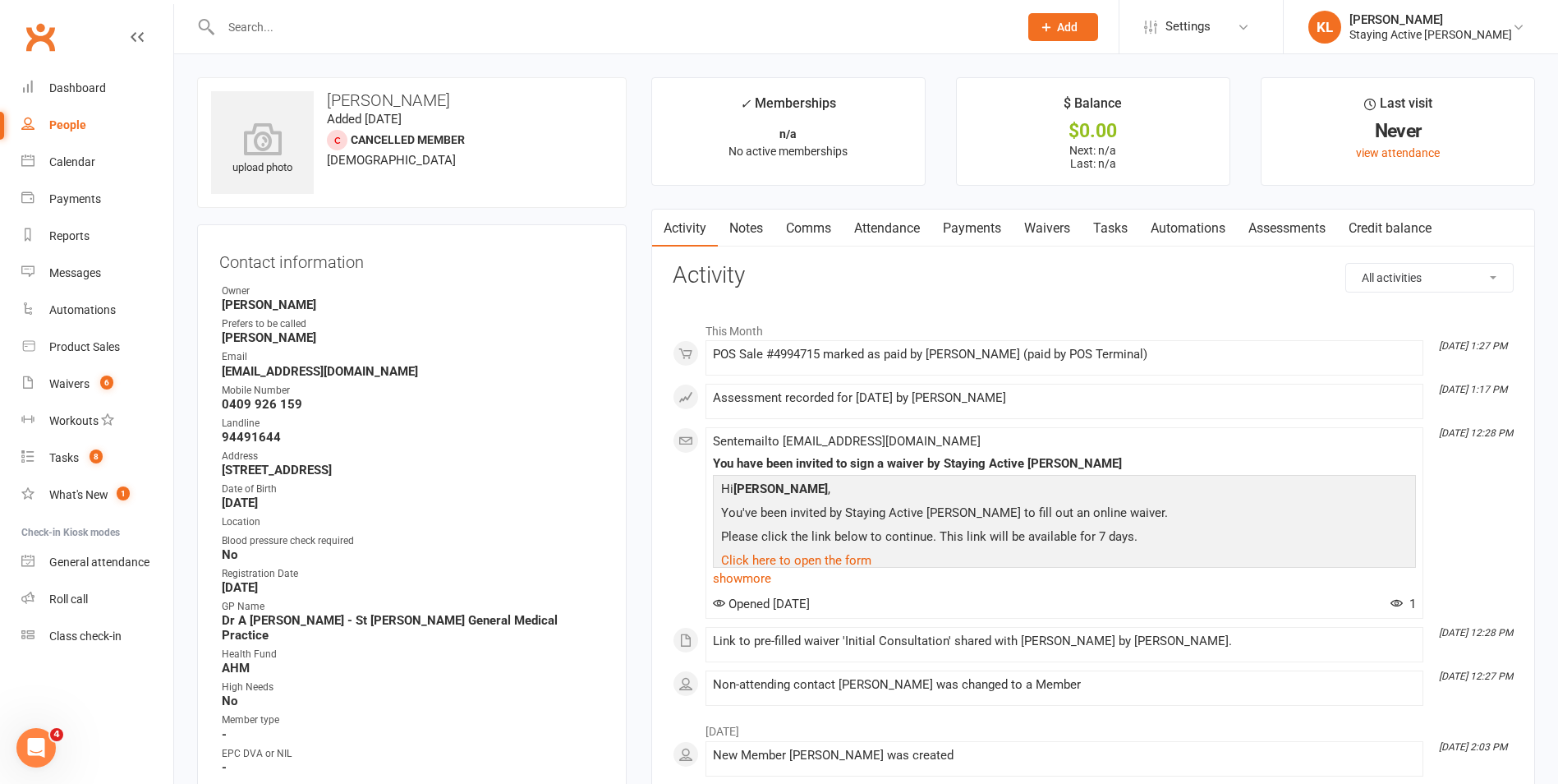
click at [1082, 299] on div "Email first read at: Sep 9, 2025 10:57pm All activities Bookings / Attendances …" at bounding box center [1093, 526] width 841 height 527
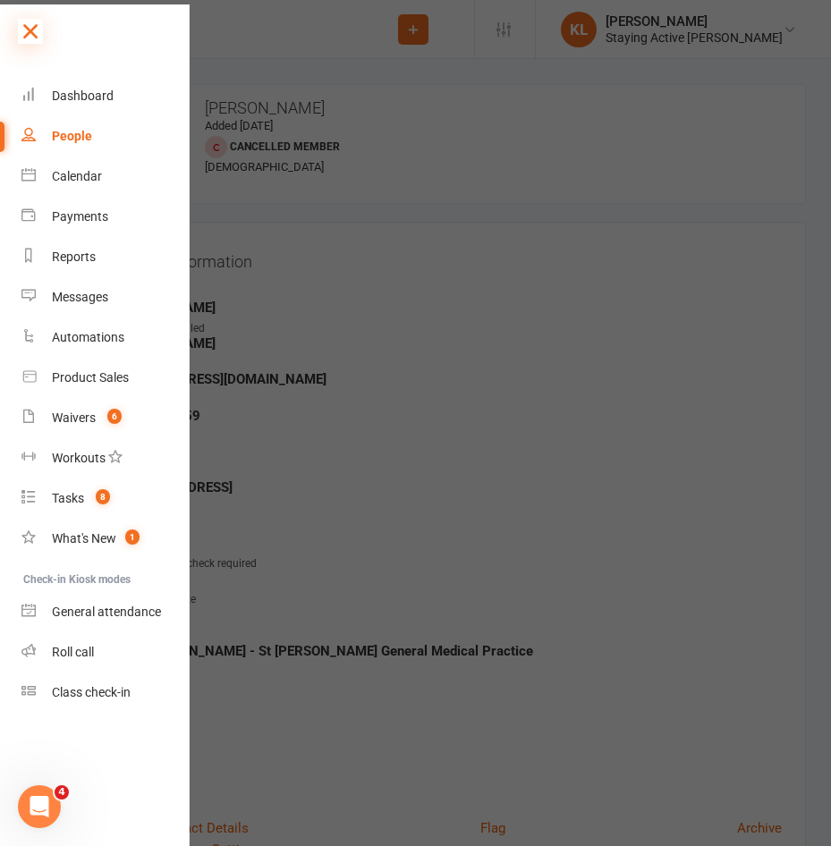
click at [30, 33] on icon at bounding box center [30, 31] width 25 height 25
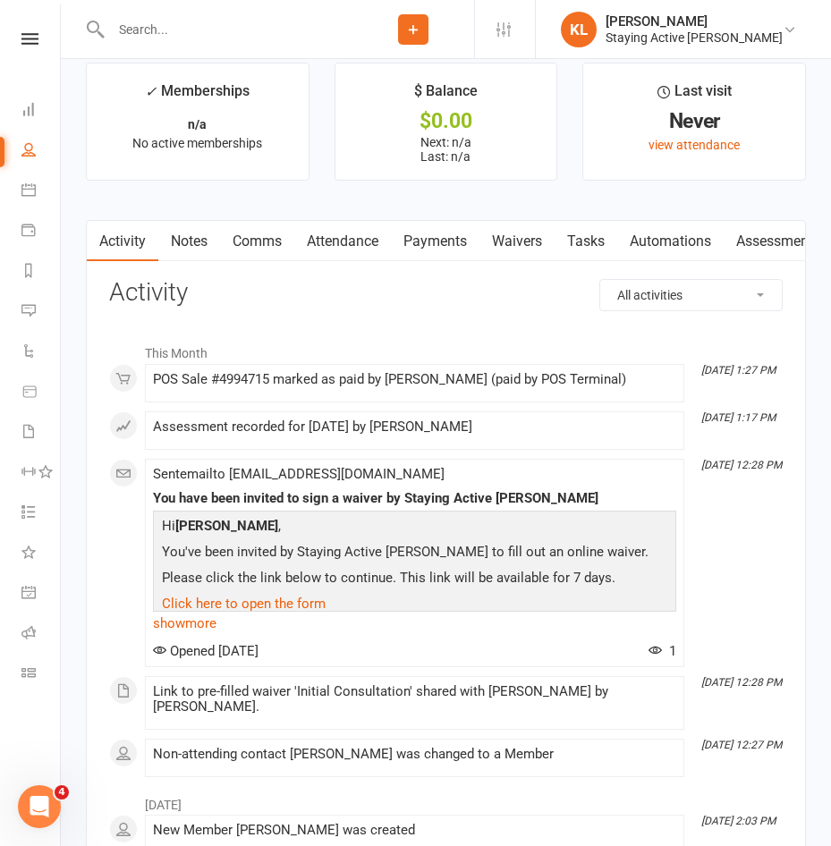
scroll to position [2242, 0]
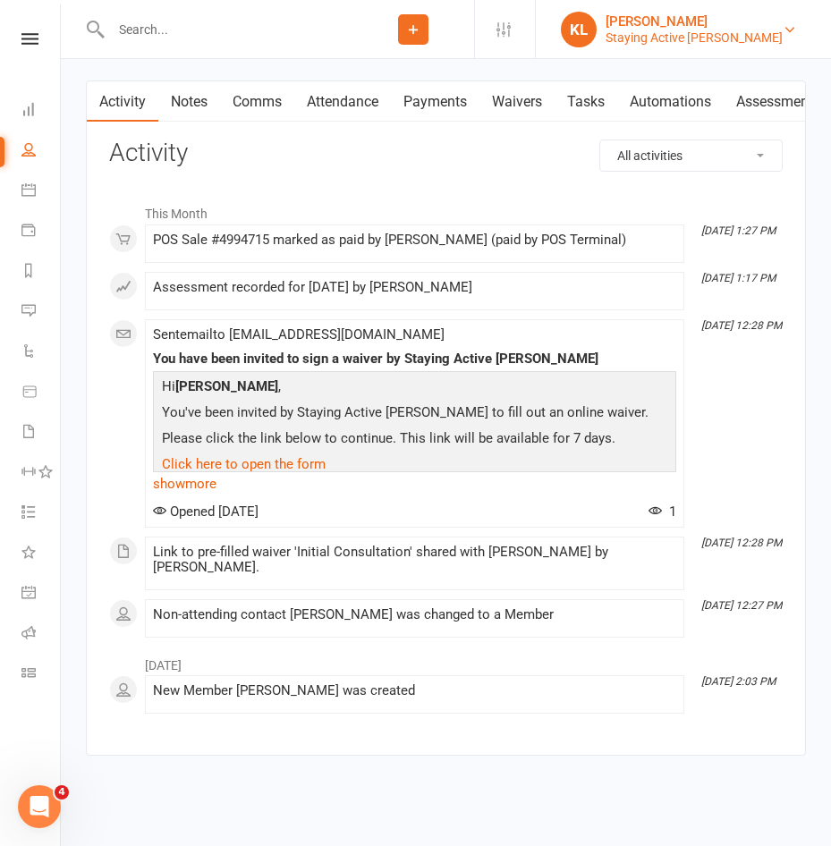
click at [733, 39] on div "Staying Active [PERSON_NAME]" at bounding box center [694, 38] width 177 height 16
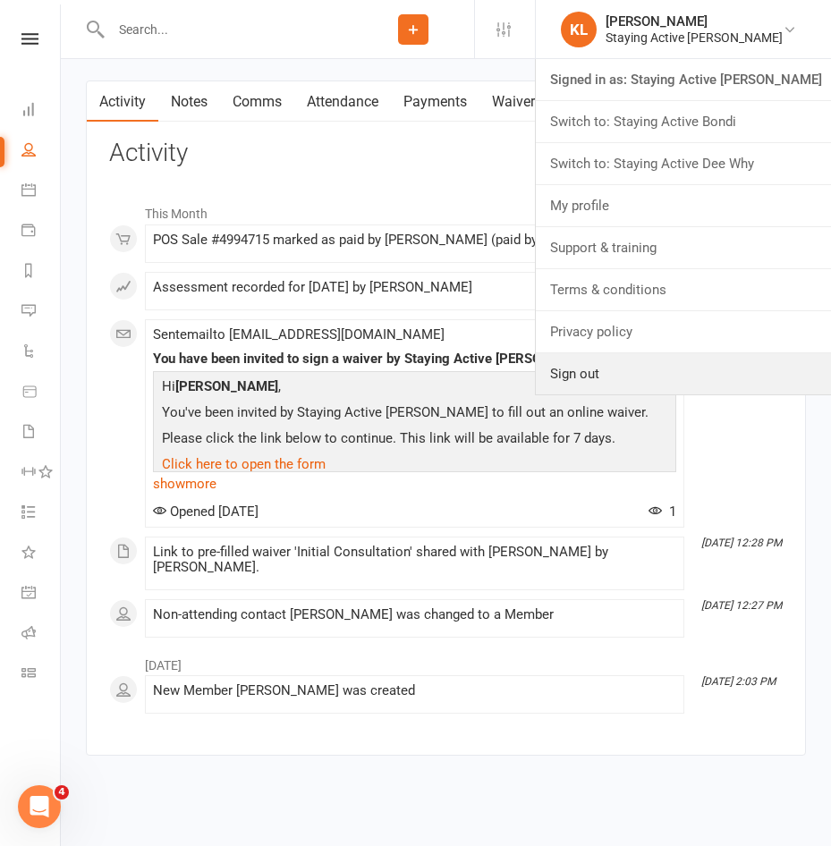
click at [617, 365] on link "Sign out" at bounding box center [683, 373] width 295 height 41
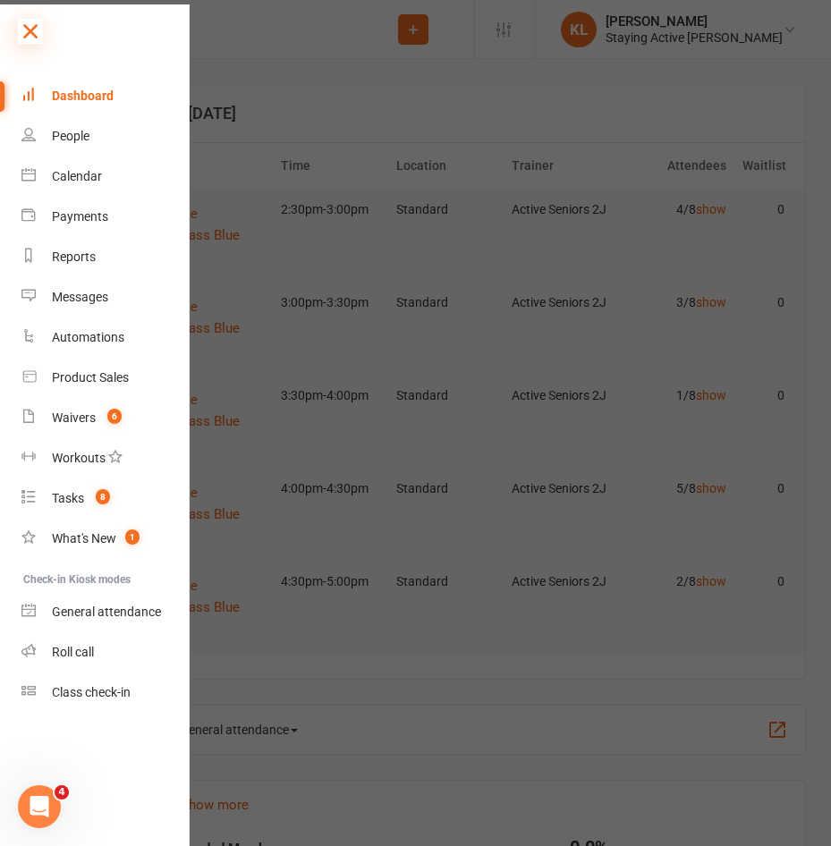
click at [22, 38] on icon at bounding box center [30, 31] width 25 height 25
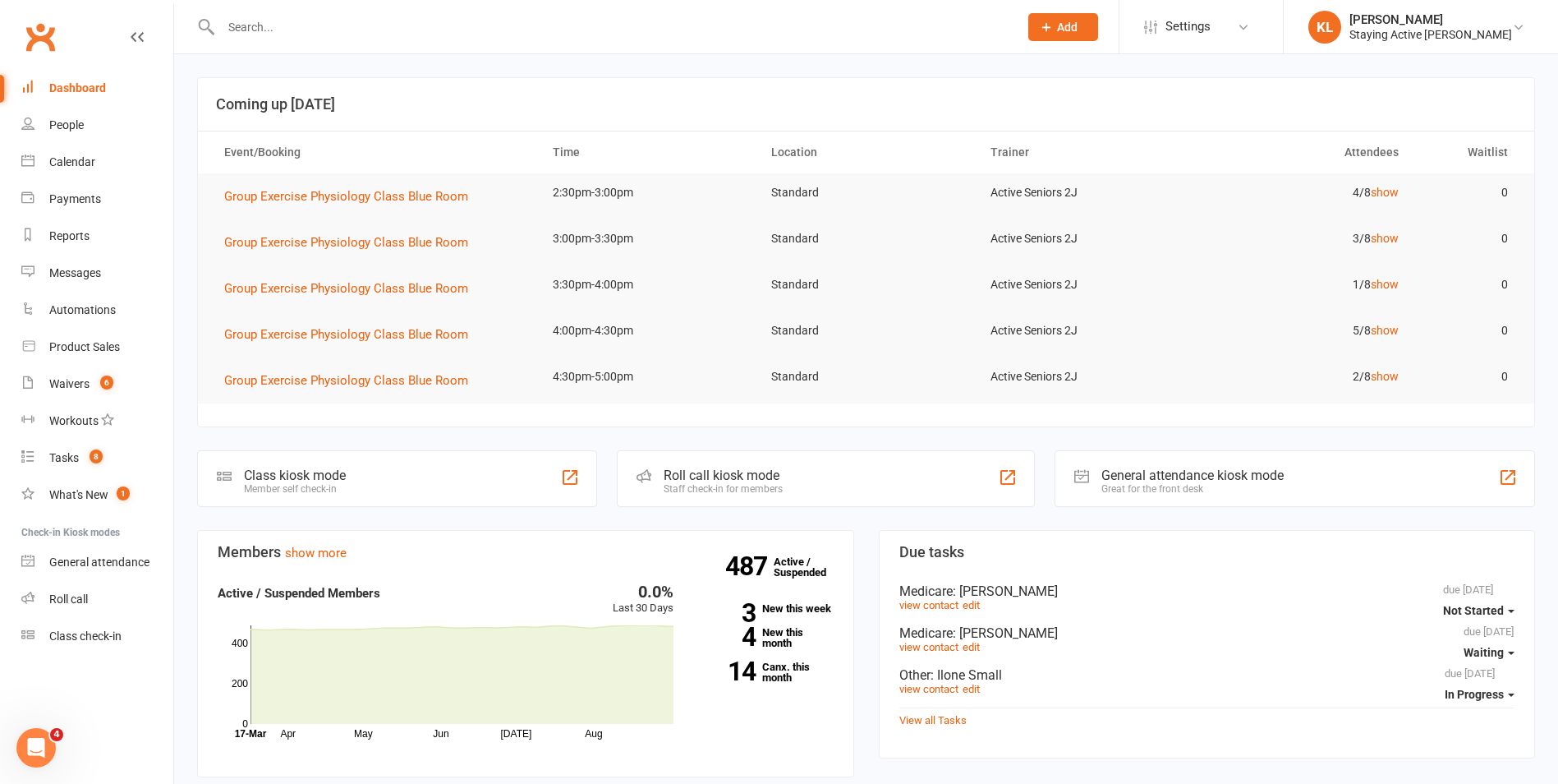
click at [281, 16] on input "text" at bounding box center [611, 27] width 791 height 23
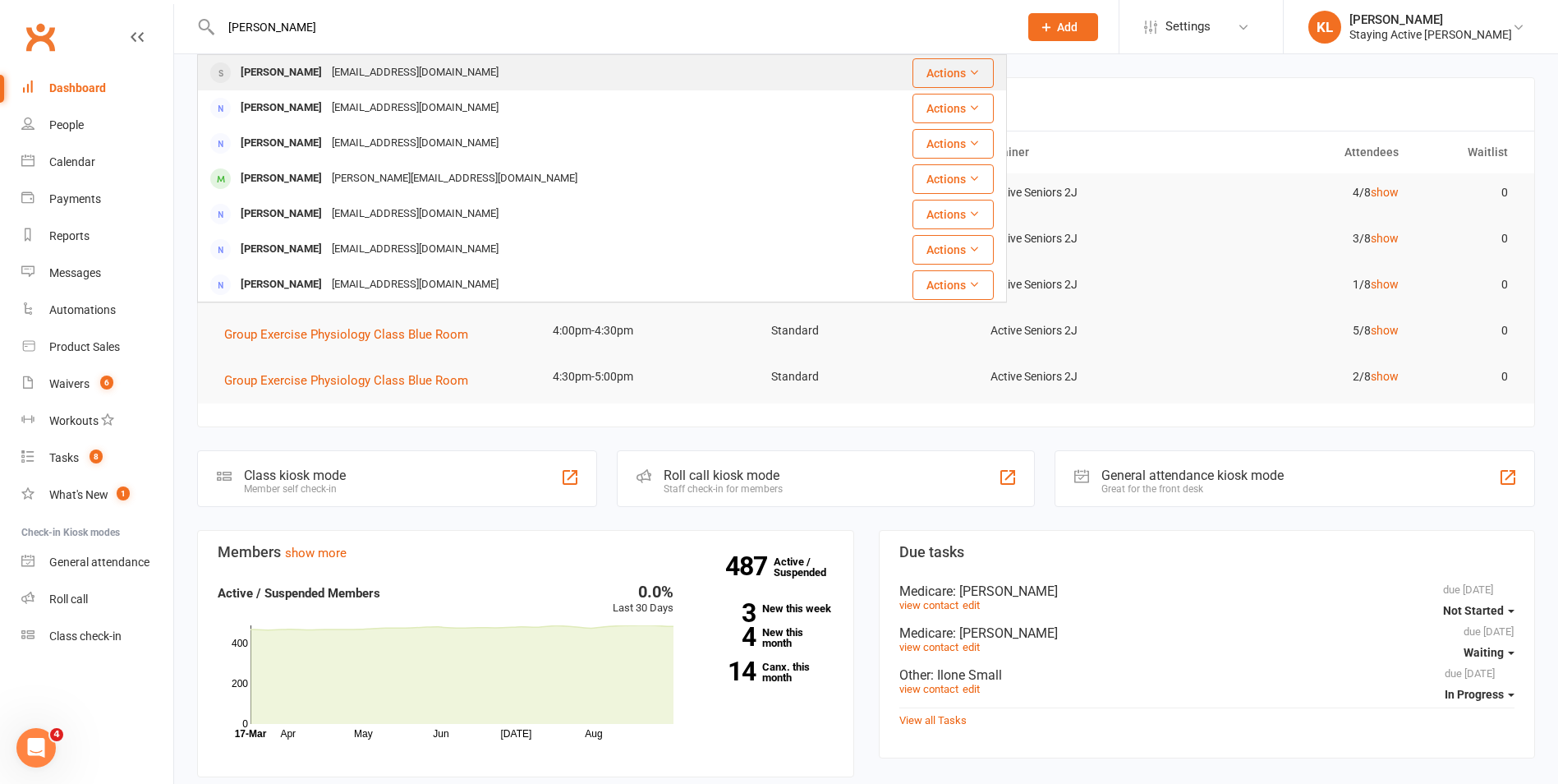
type input "bernstein"
click at [271, 68] on div "Hilary Bernstein" at bounding box center [281, 73] width 91 height 24
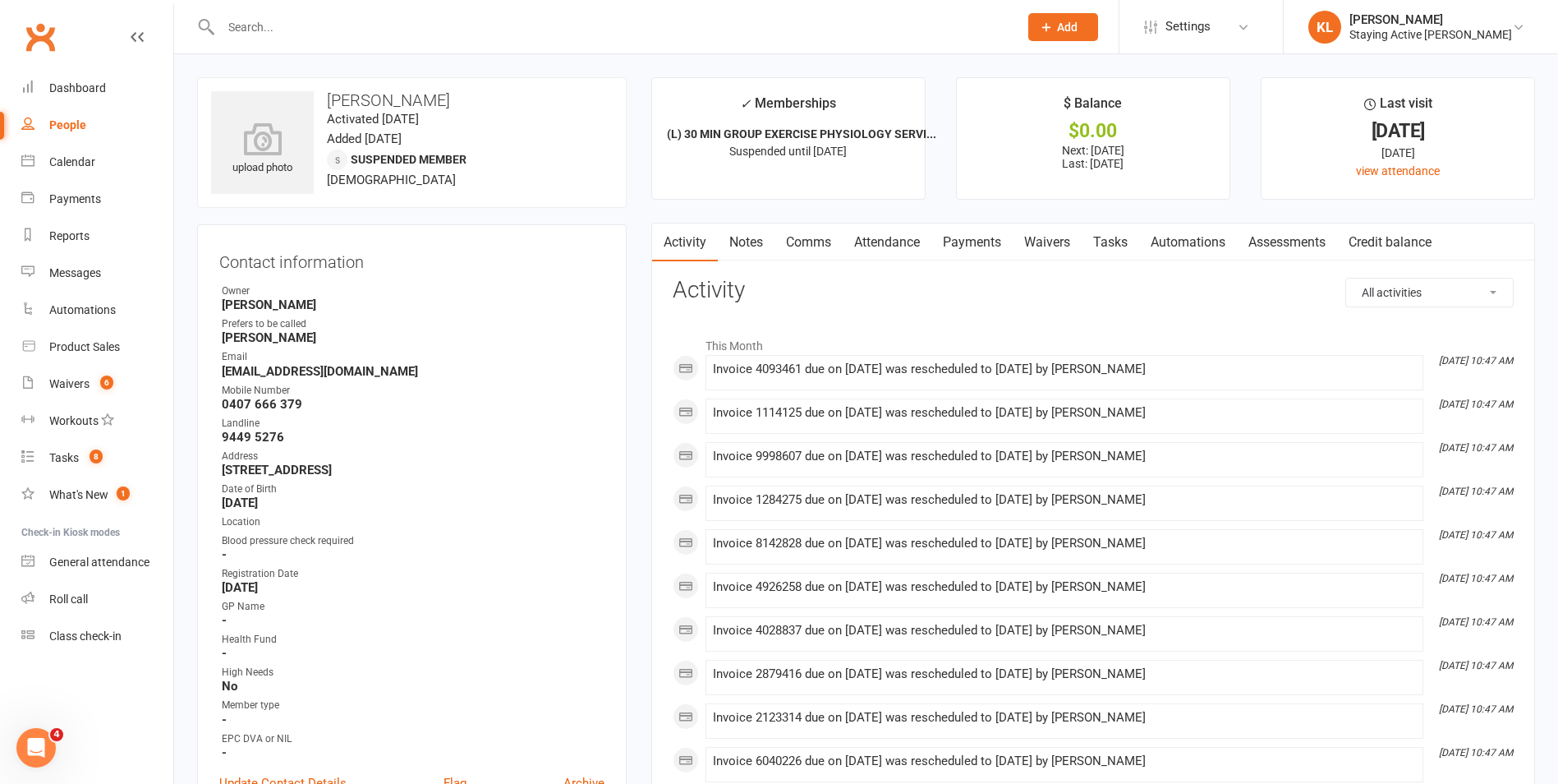
click at [975, 246] on link "Payments" at bounding box center [972, 241] width 82 height 38
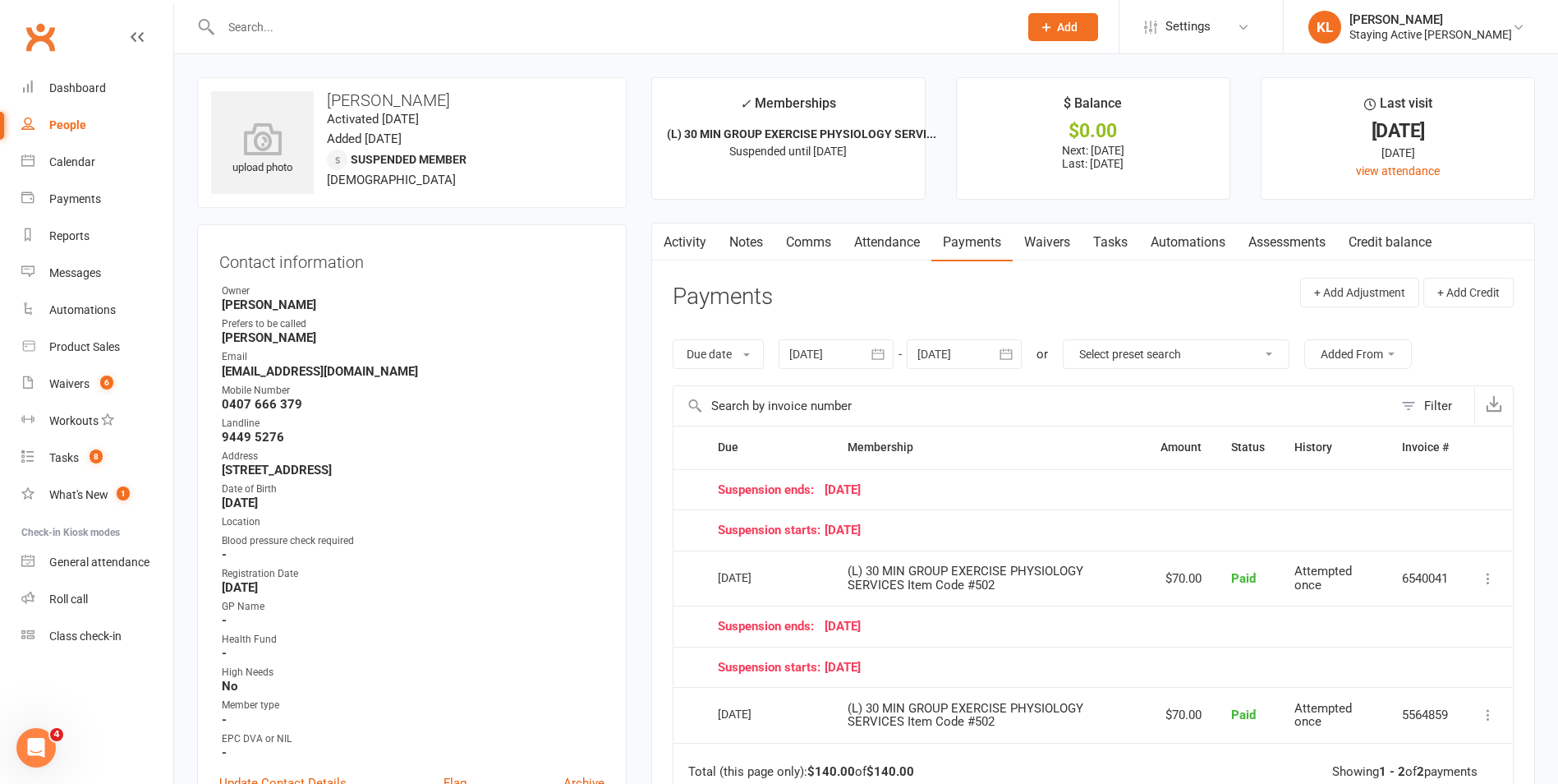
click at [1012, 347] on icon "button" at bounding box center [1006, 354] width 17 height 17
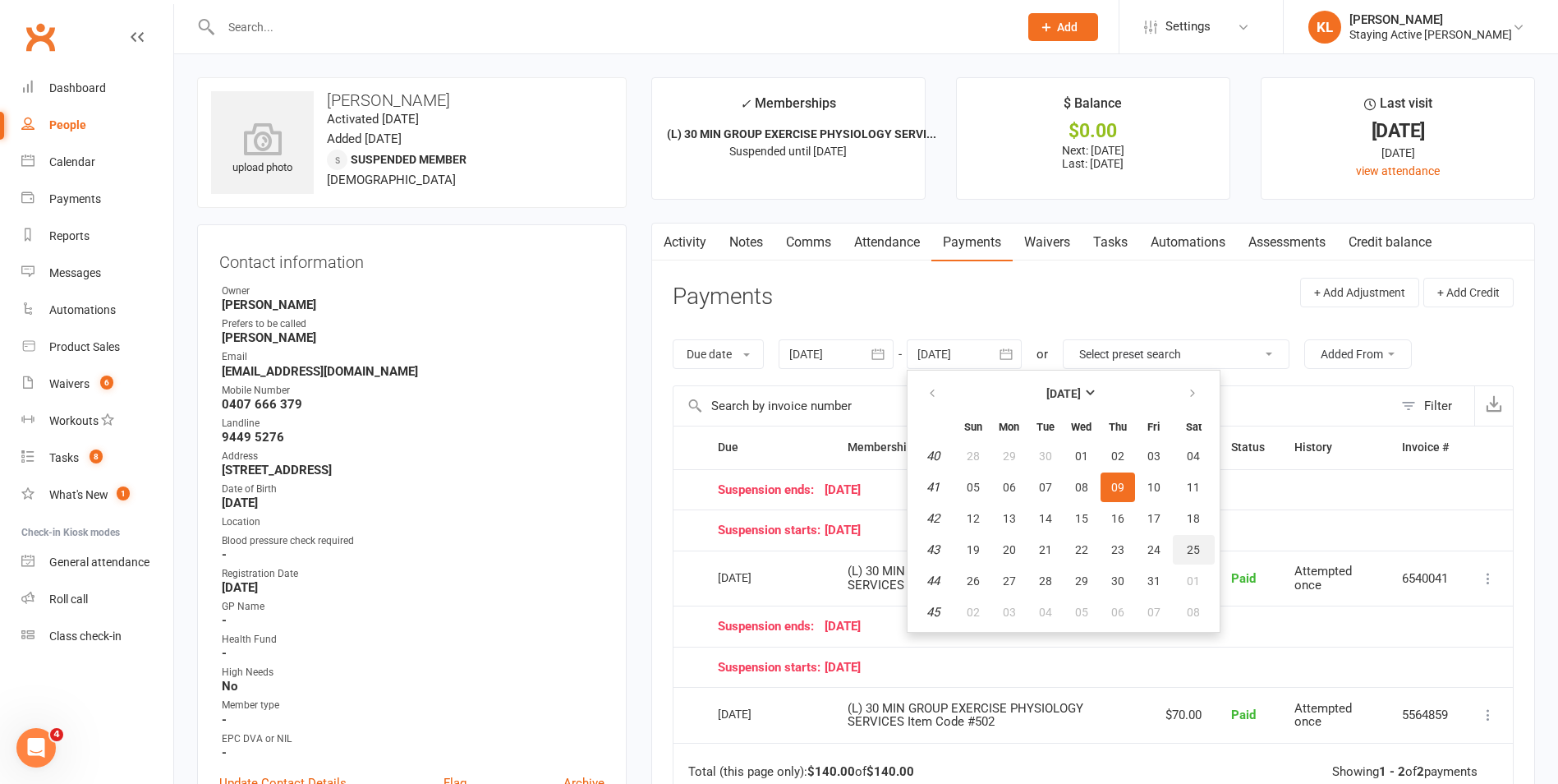
click at [1183, 558] on button "25" at bounding box center [1194, 550] width 42 height 29
type input "25 Oct 2025"
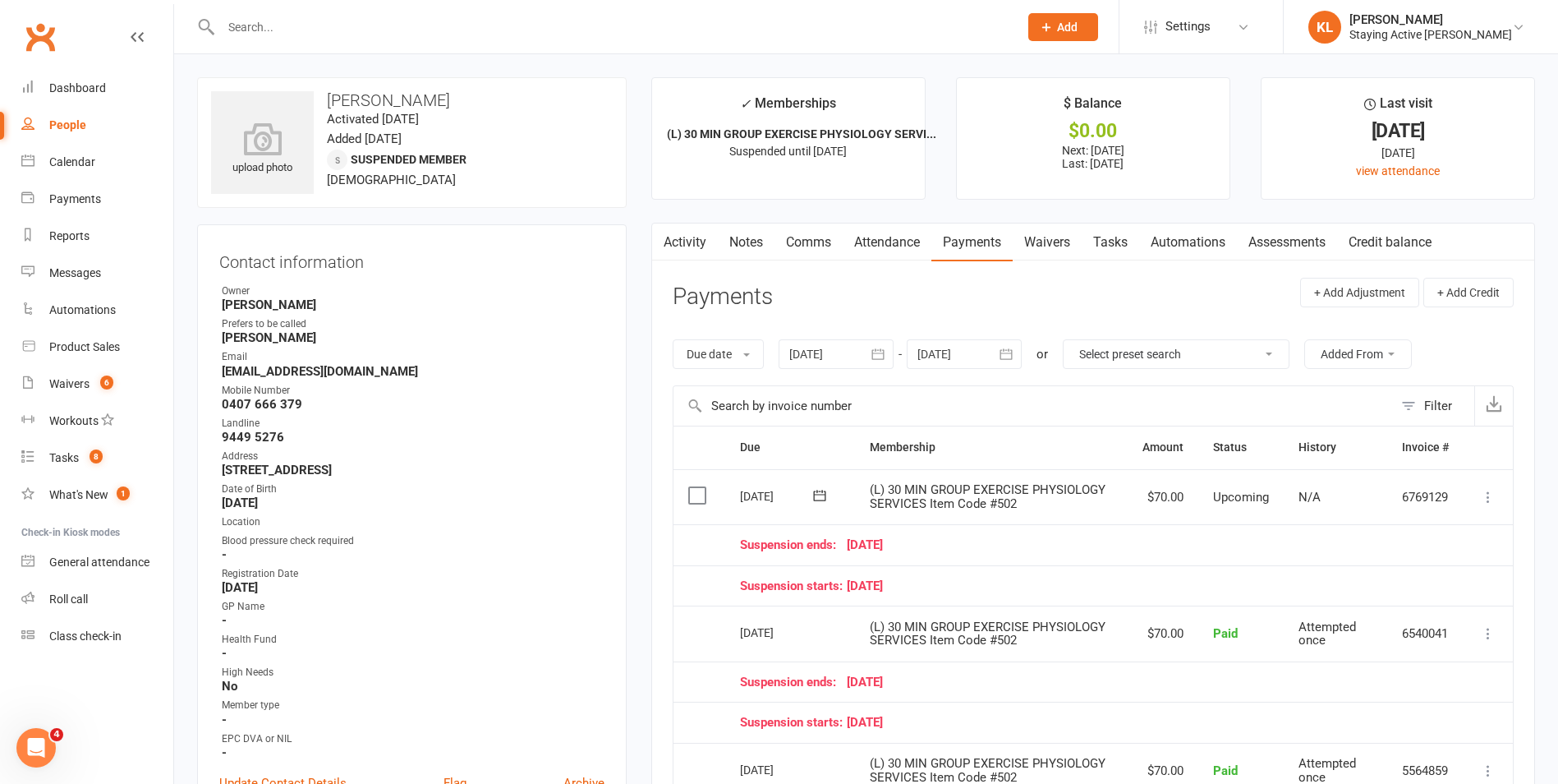
click at [300, 17] on input "text" at bounding box center [611, 27] width 791 height 23
click at [755, 236] on link "Notes" at bounding box center [746, 241] width 57 height 38
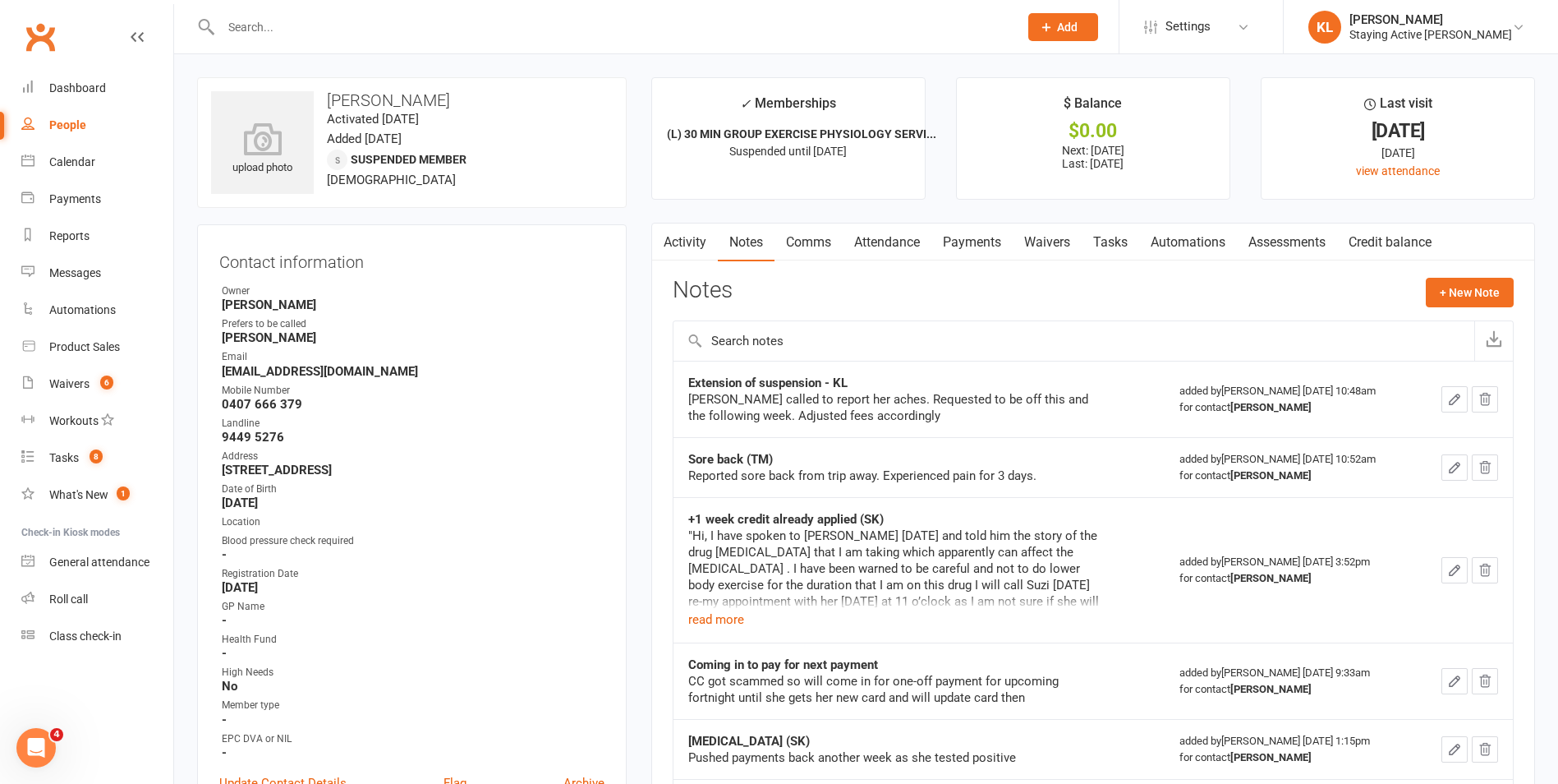
drag, startPoint x: 399, startPoint y: 15, endPoint x: 390, endPoint y: 19, distance: 9.8
click at [398, 16] on input "text" at bounding box center [611, 27] width 791 height 23
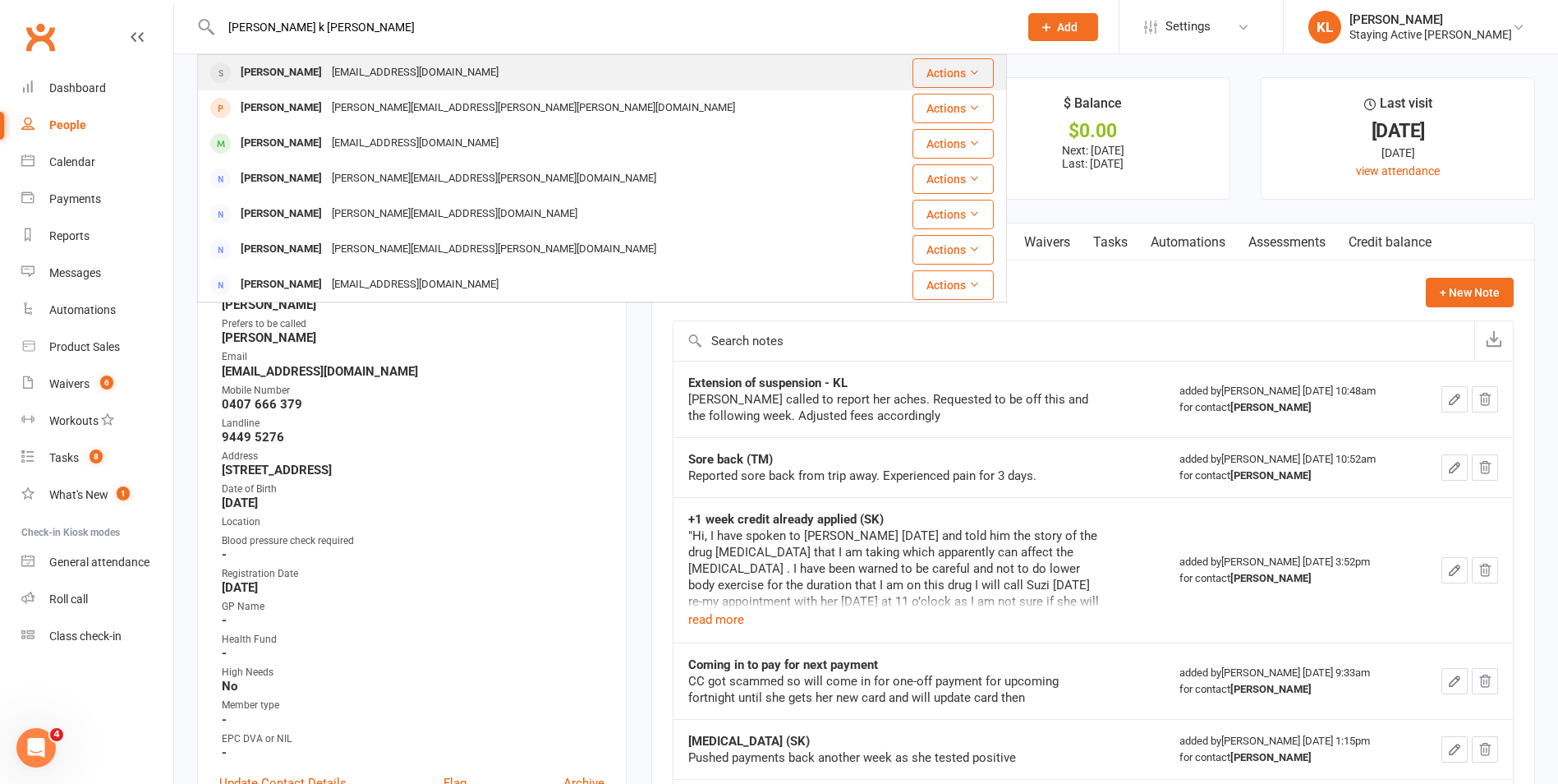
type input "david k rob"
click at [343, 71] on div "drobinso@tpg.com.au" at bounding box center [415, 73] width 176 height 24
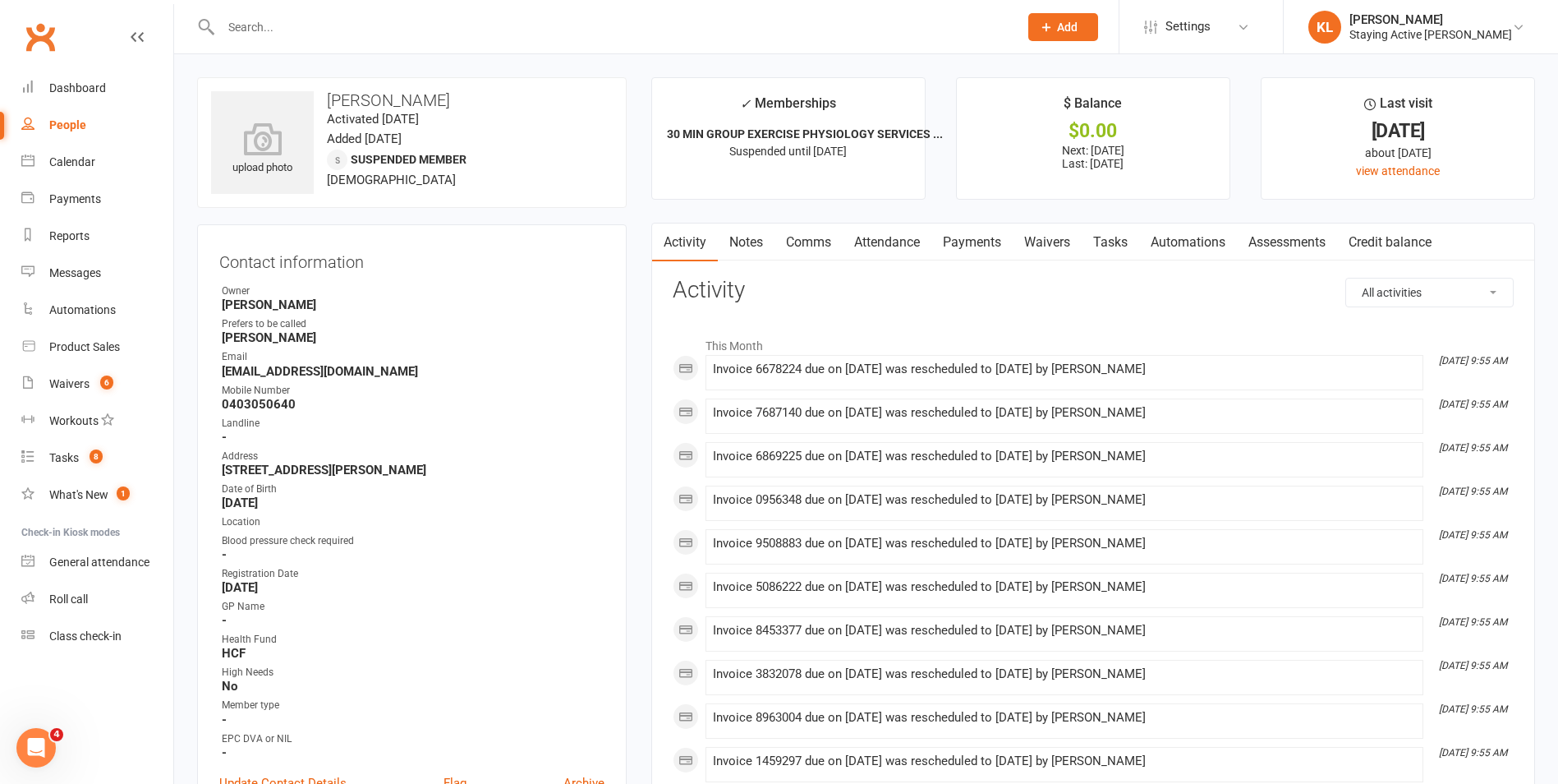
click at [947, 240] on link "Payments" at bounding box center [972, 241] width 82 height 38
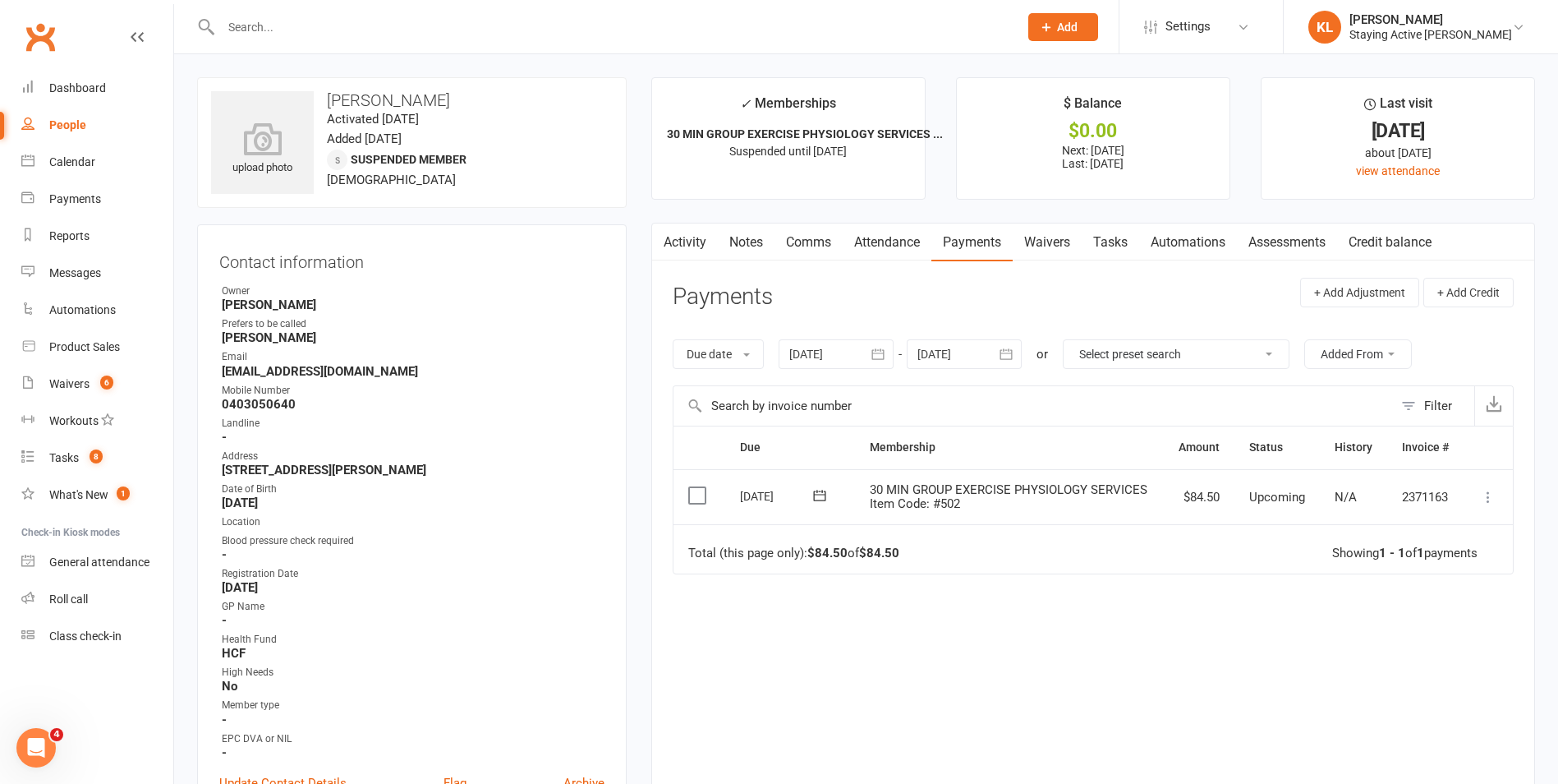
drag, startPoint x: 828, startPoint y: 354, endPoint x: 824, endPoint y: 373, distance: 19.4
click at [828, 355] on div at bounding box center [835, 354] width 115 height 29
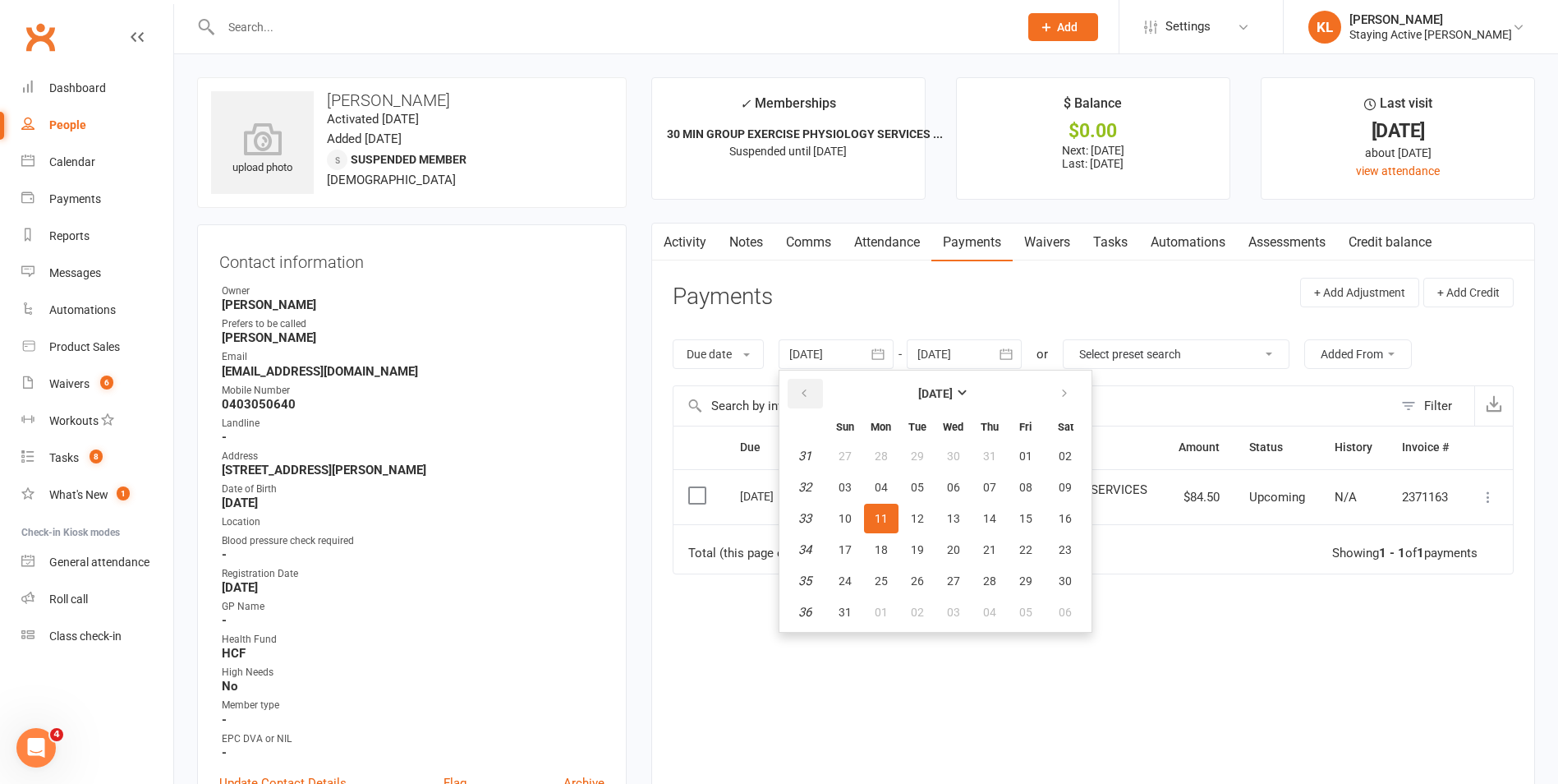
click at [802, 402] on button "button" at bounding box center [805, 393] width 35 height 29
click at [863, 491] on button "06" at bounding box center [846, 487] width 35 height 29
type input "06 Jul 2025"
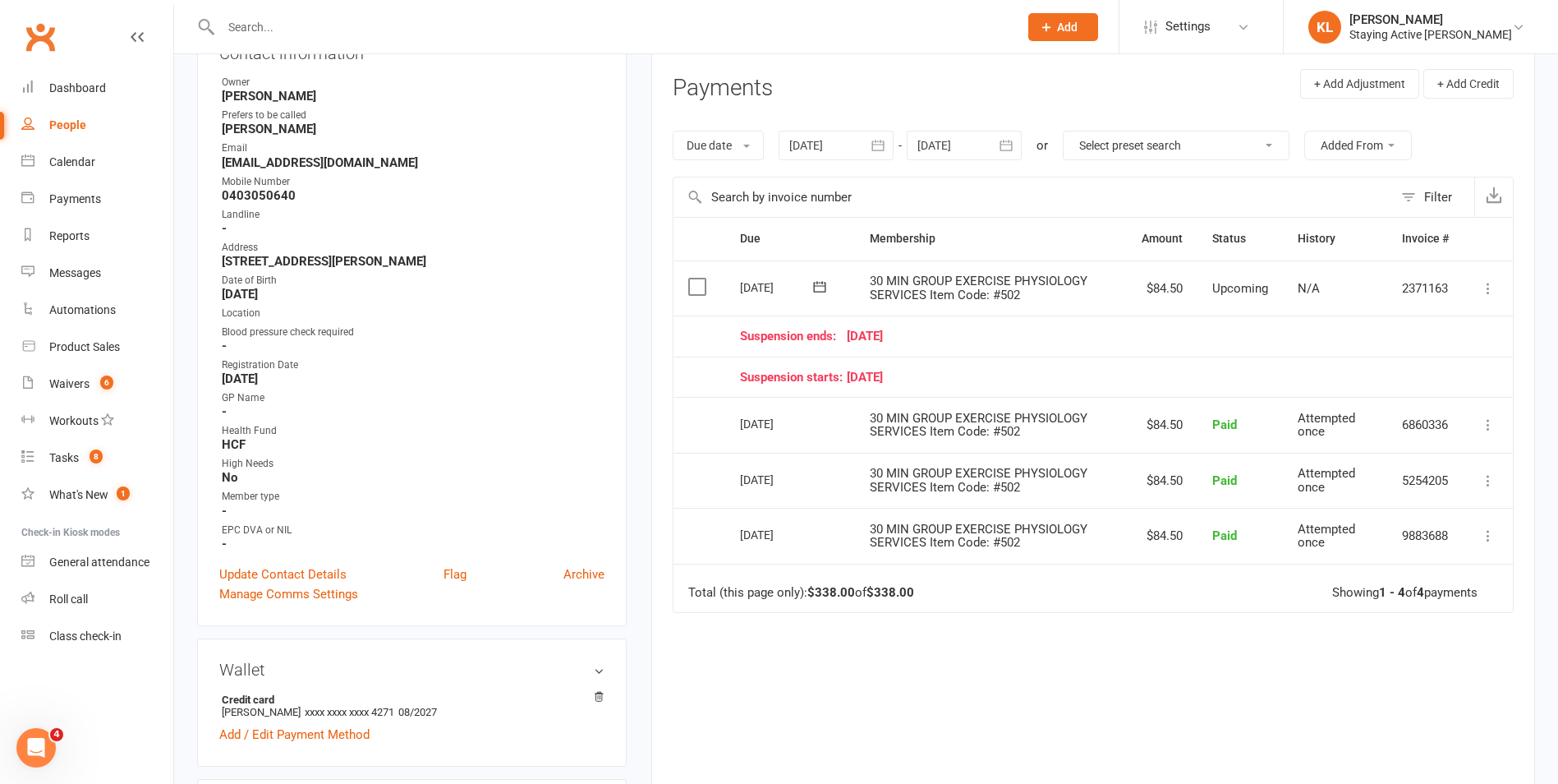
scroll to position [246, 0]
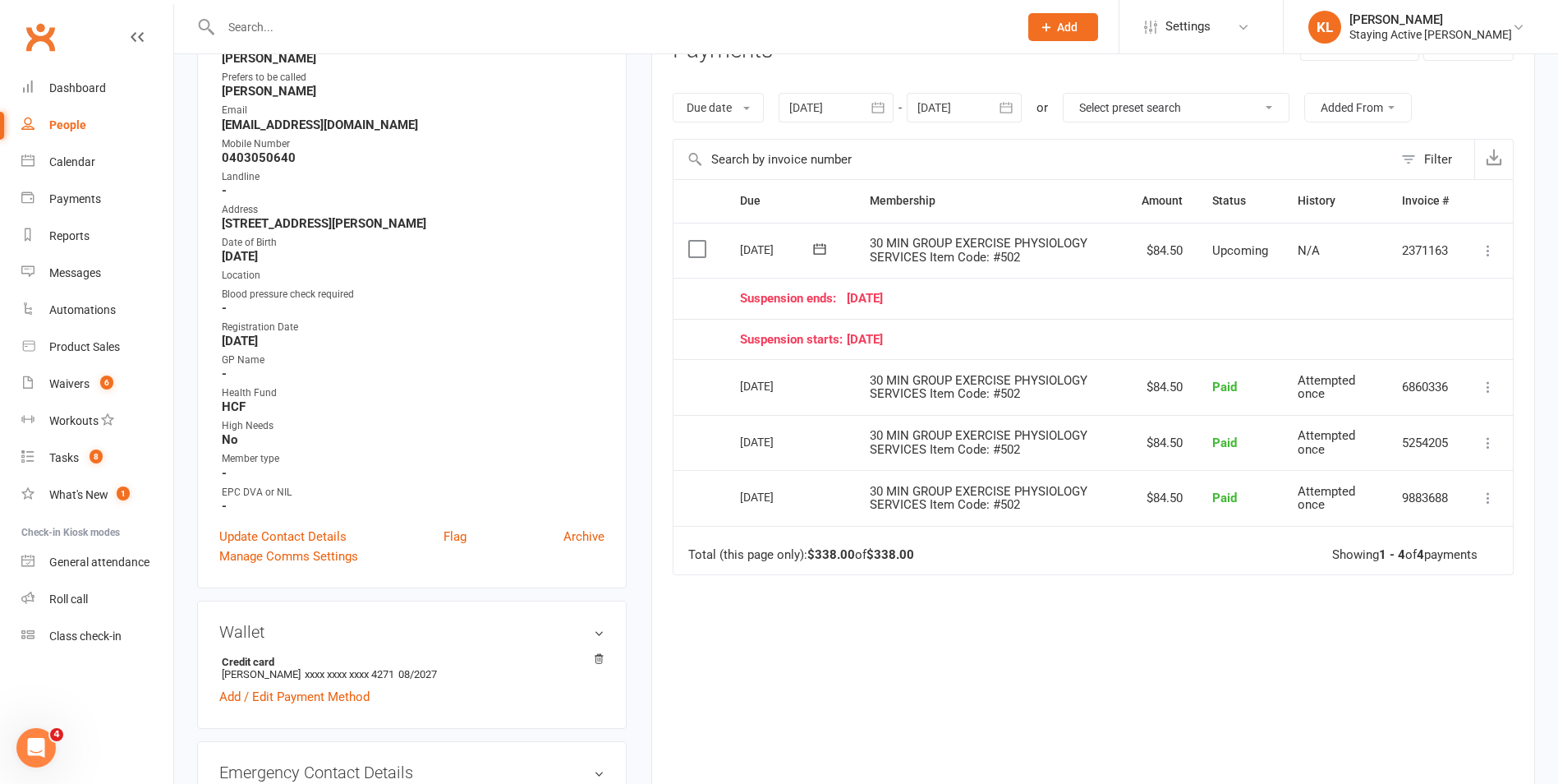
drag, startPoint x: 953, startPoint y: 465, endPoint x: 931, endPoint y: 451, distance: 26.1
click at [953, 465] on td "30 MIN GROUP EXERCISE PHYSIOLOGY SERVICES Item Code: #502" at bounding box center [991, 442] width 272 height 56
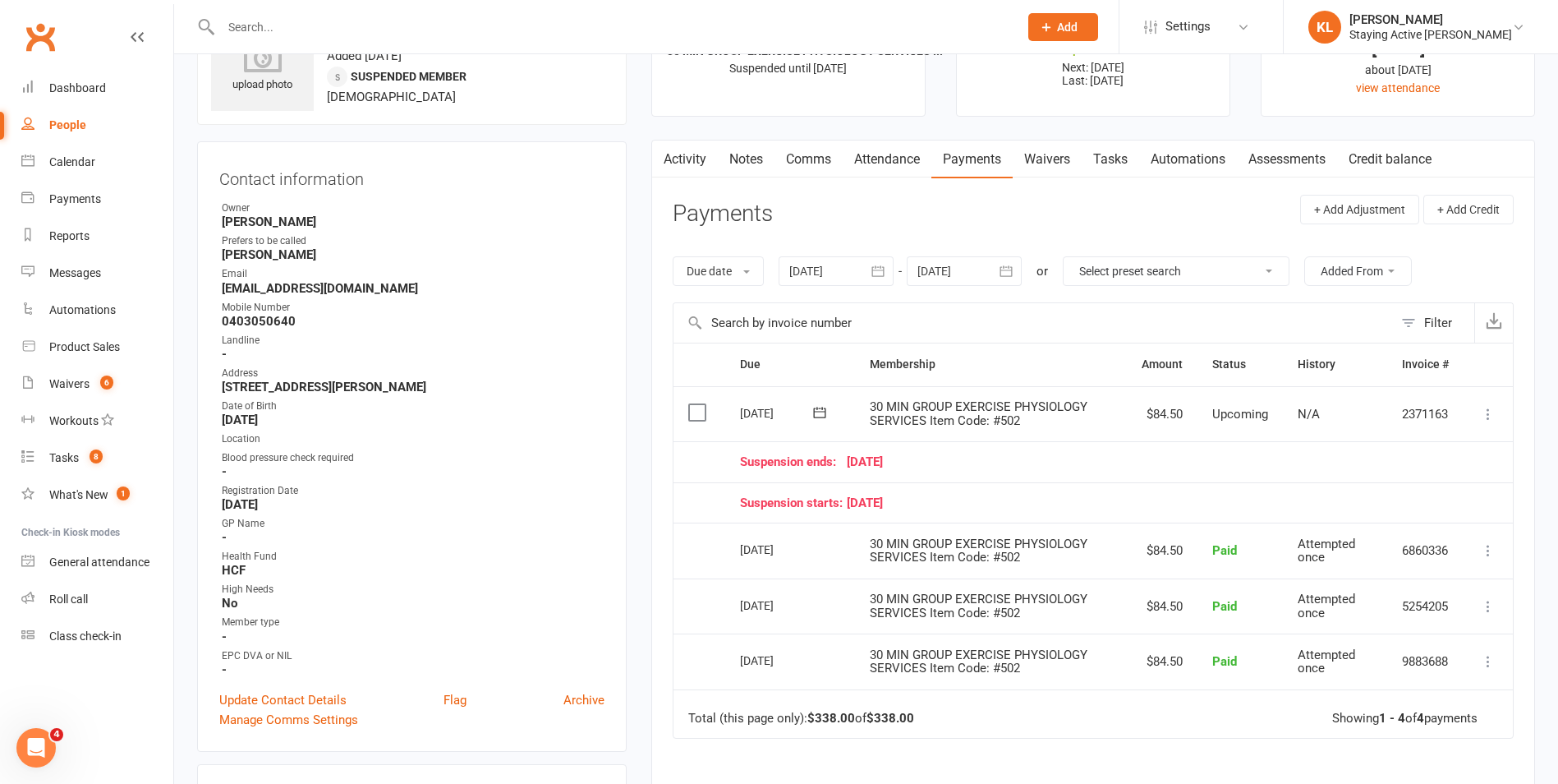
scroll to position [0, 0]
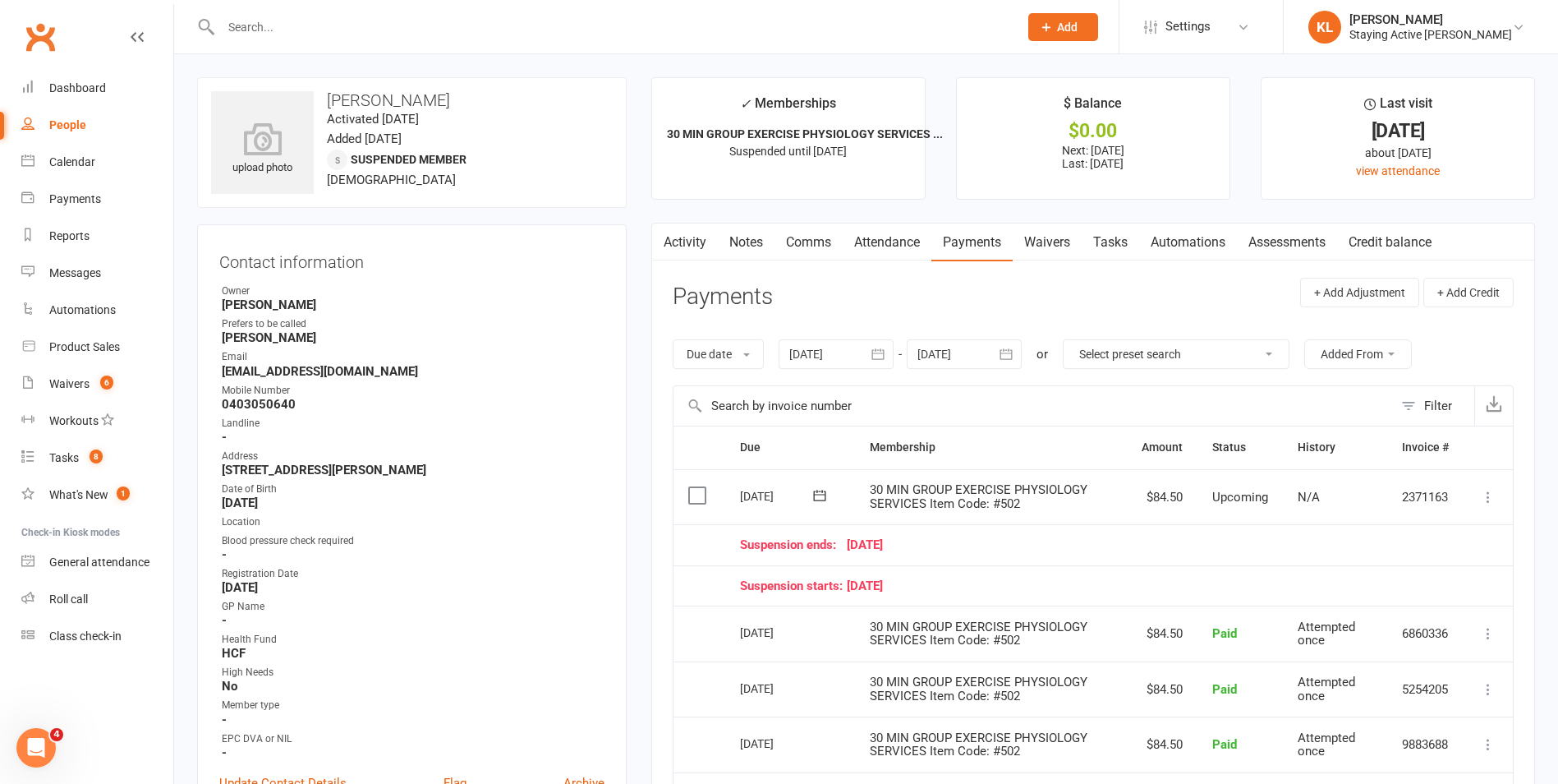
click at [745, 238] on link "Notes" at bounding box center [746, 241] width 57 height 38
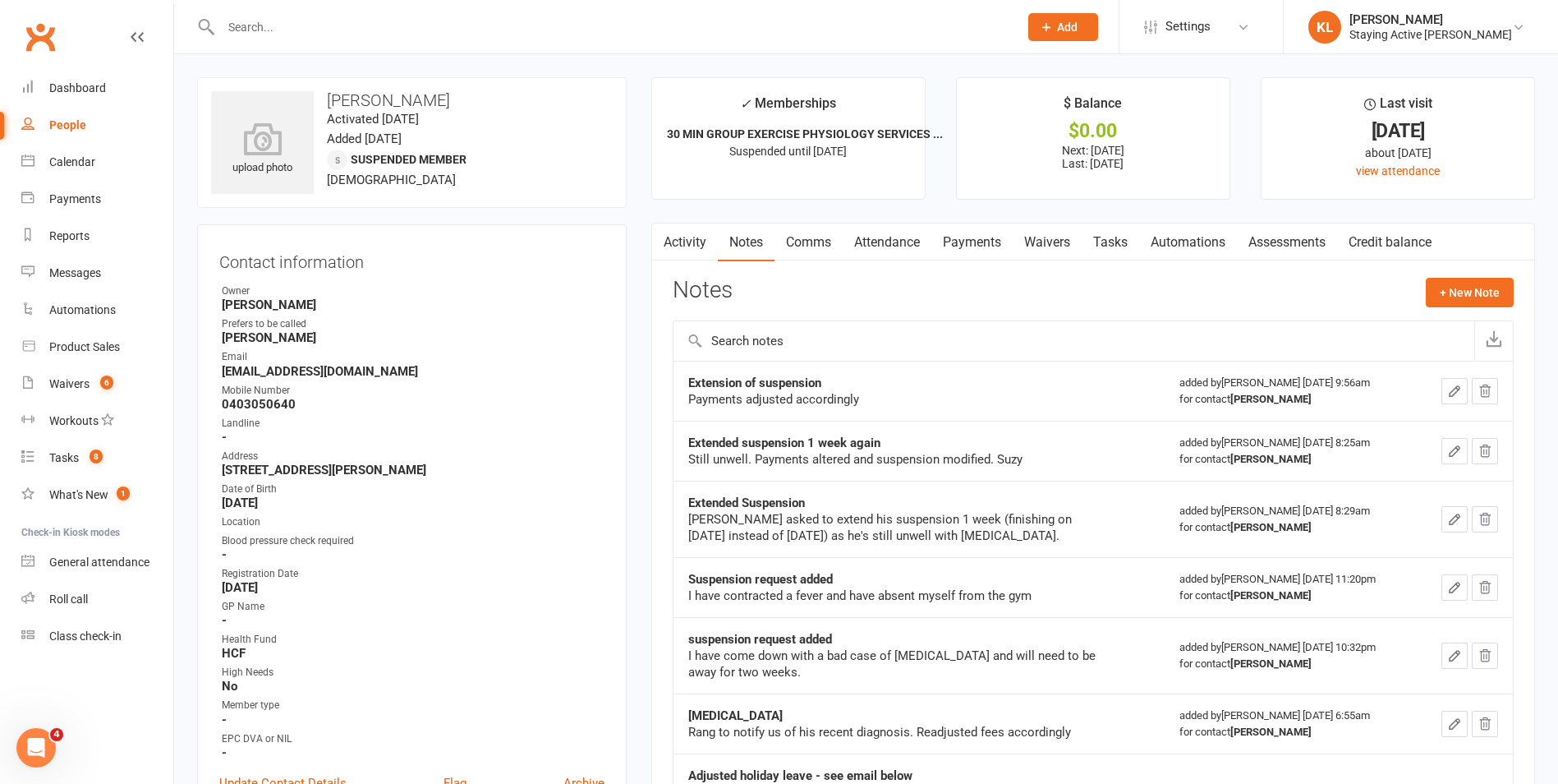
click at [1456, 392] on icon "button" at bounding box center [1454, 391] width 10 height 10
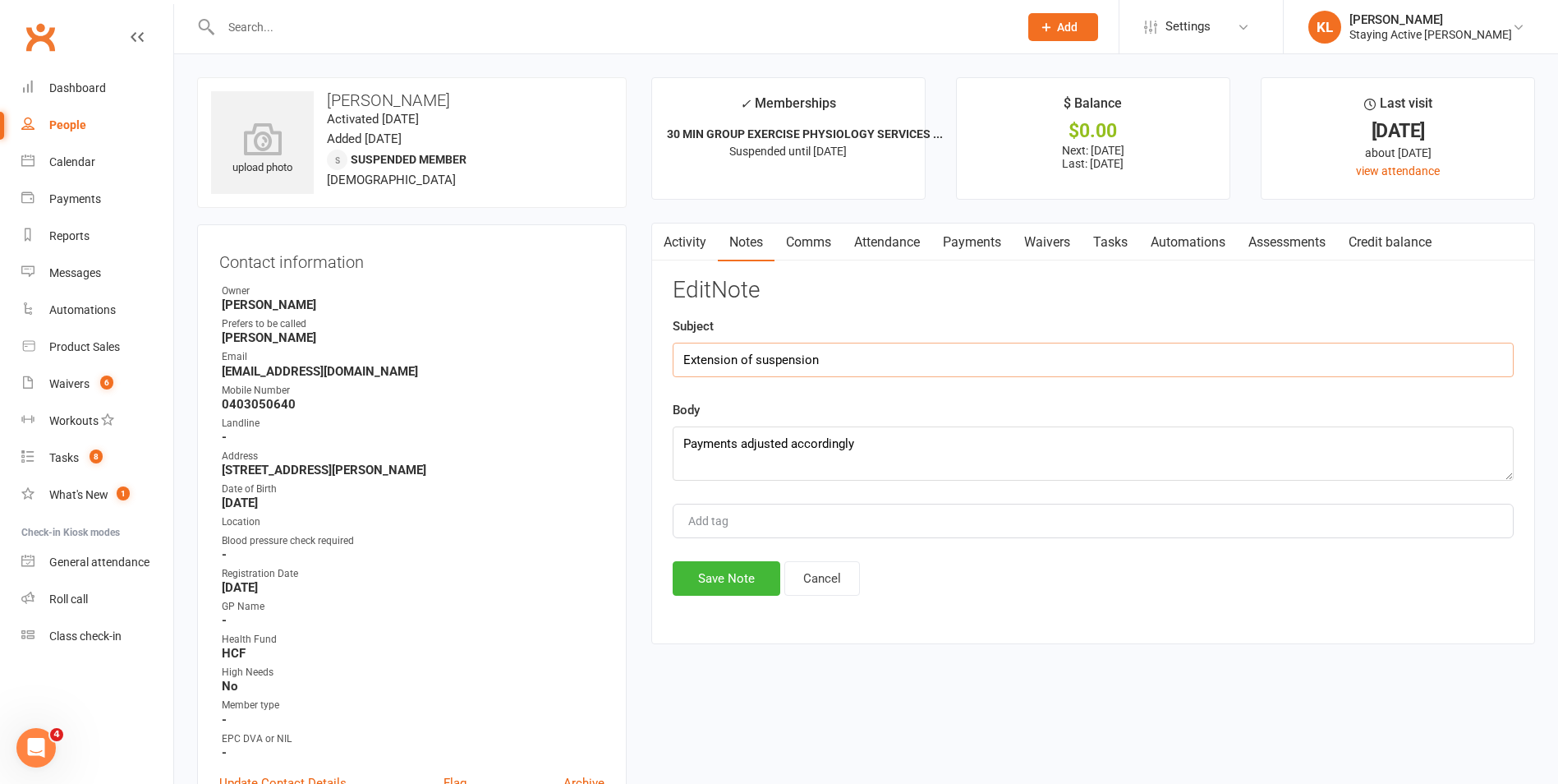
click at [837, 363] on input "Extension of suspension" at bounding box center [1093, 360] width 841 height 35
click at [902, 454] on textarea "Payments adjusted accordingly" at bounding box center [1093, 453] width 841 height 54
type textarea "Payments adjusted accordingly - okayed by LY"
click at [728, 581] on button "Save Note" at bounding box center [726, 578] width 107 height 35
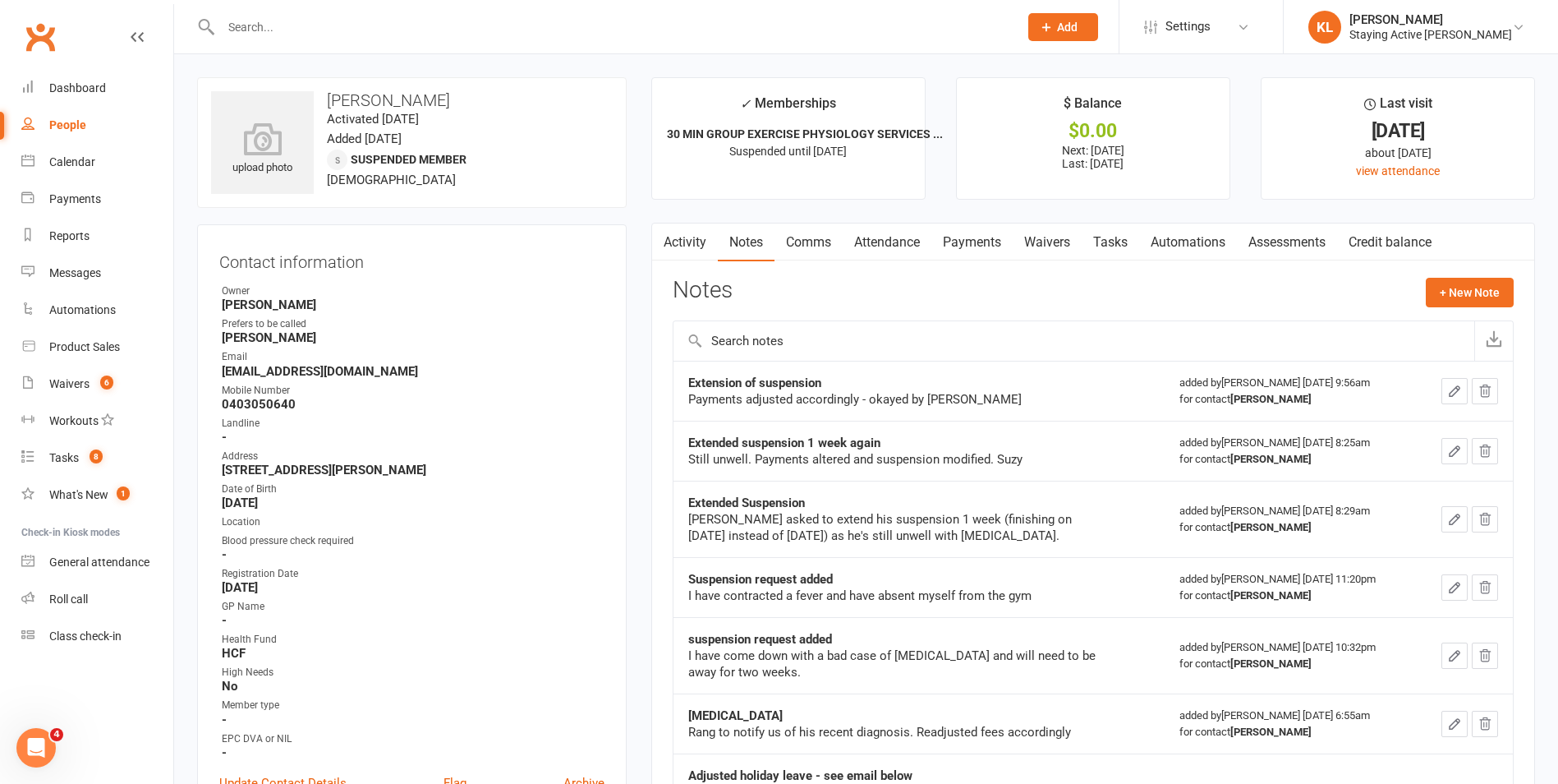
click at [309, 30] on input "text" at bounding box center [611, 27] width 791 height 23
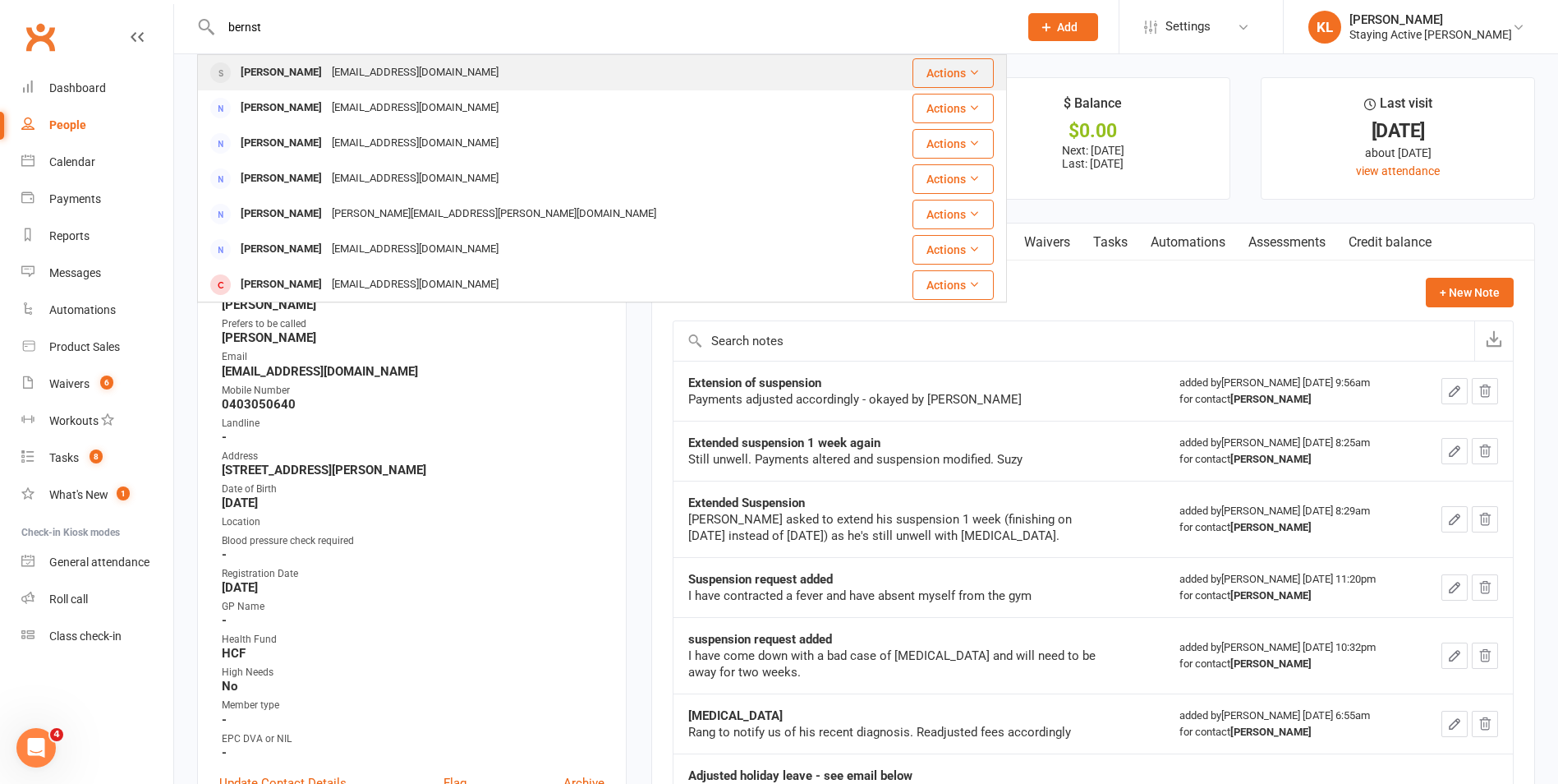
type input "bernst"
click at [251, 67] on div "Hilary Bernstein" at bounding box center [281, 73] width 91 height 24
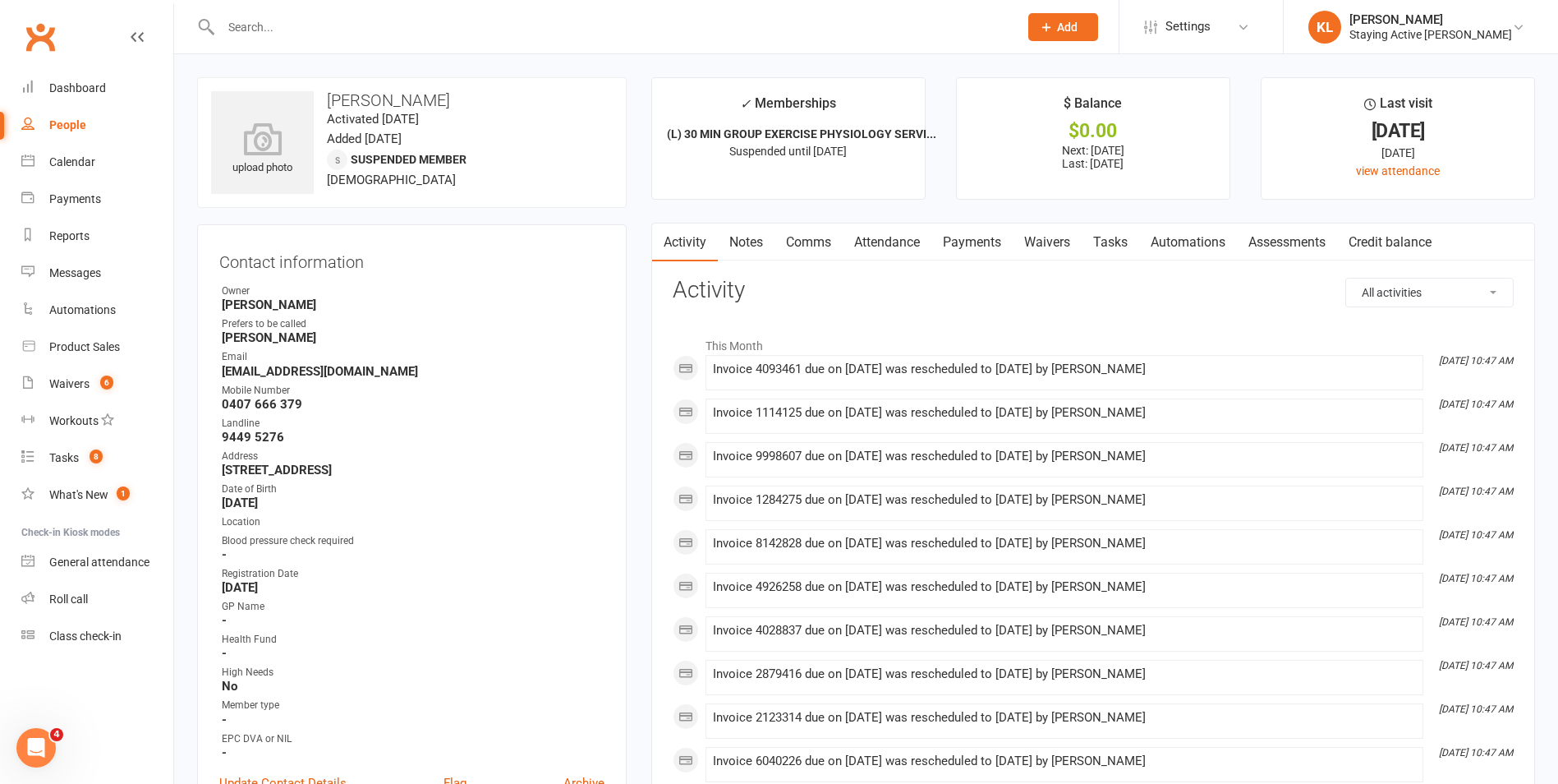
click at [761, 243] on link "Notes" at bounding box center [746, 241] width 57 height 38
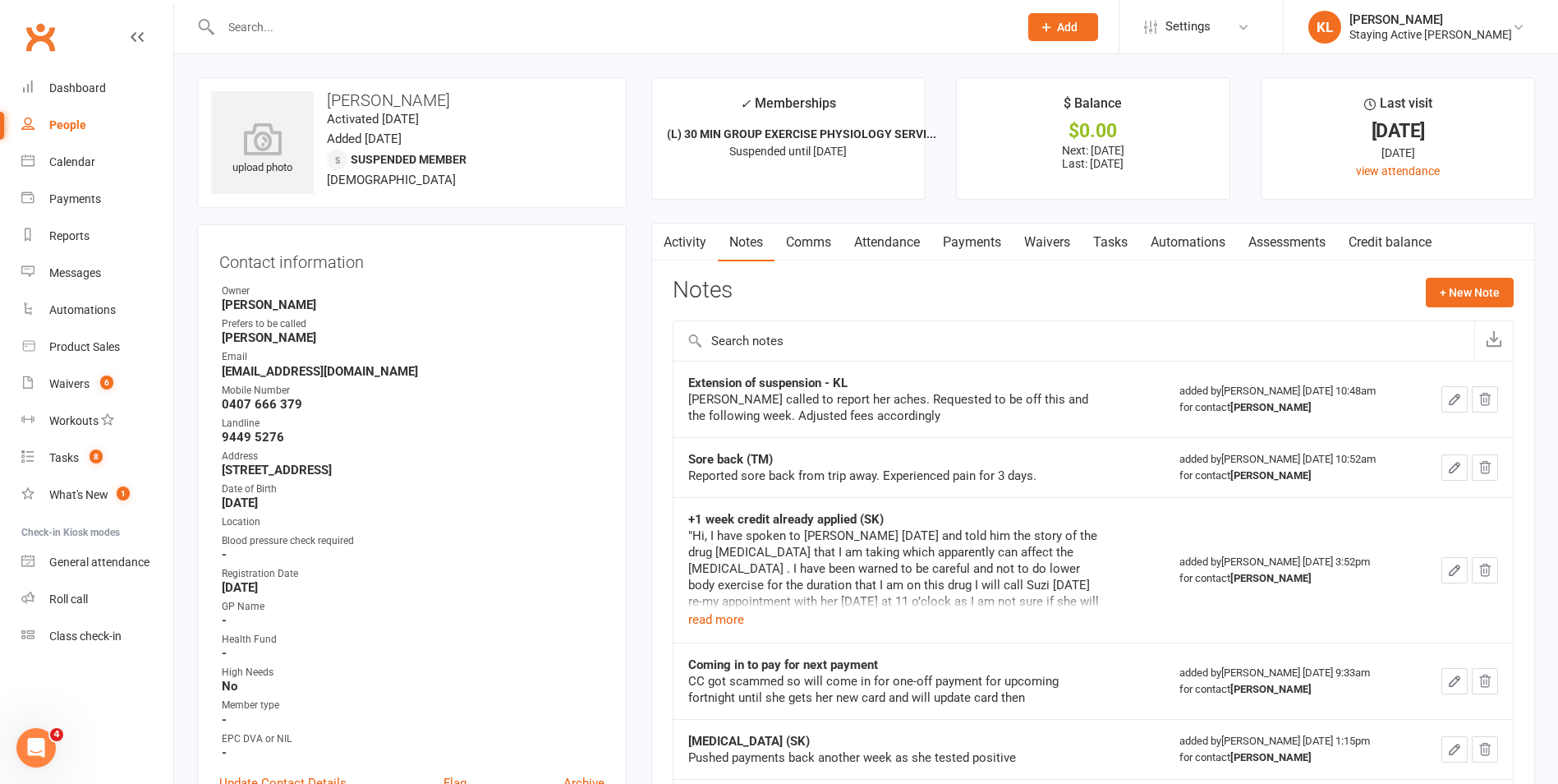
click at [1455, 392] on icon "button" at bounding box center [1455, 399] width 15 height 15
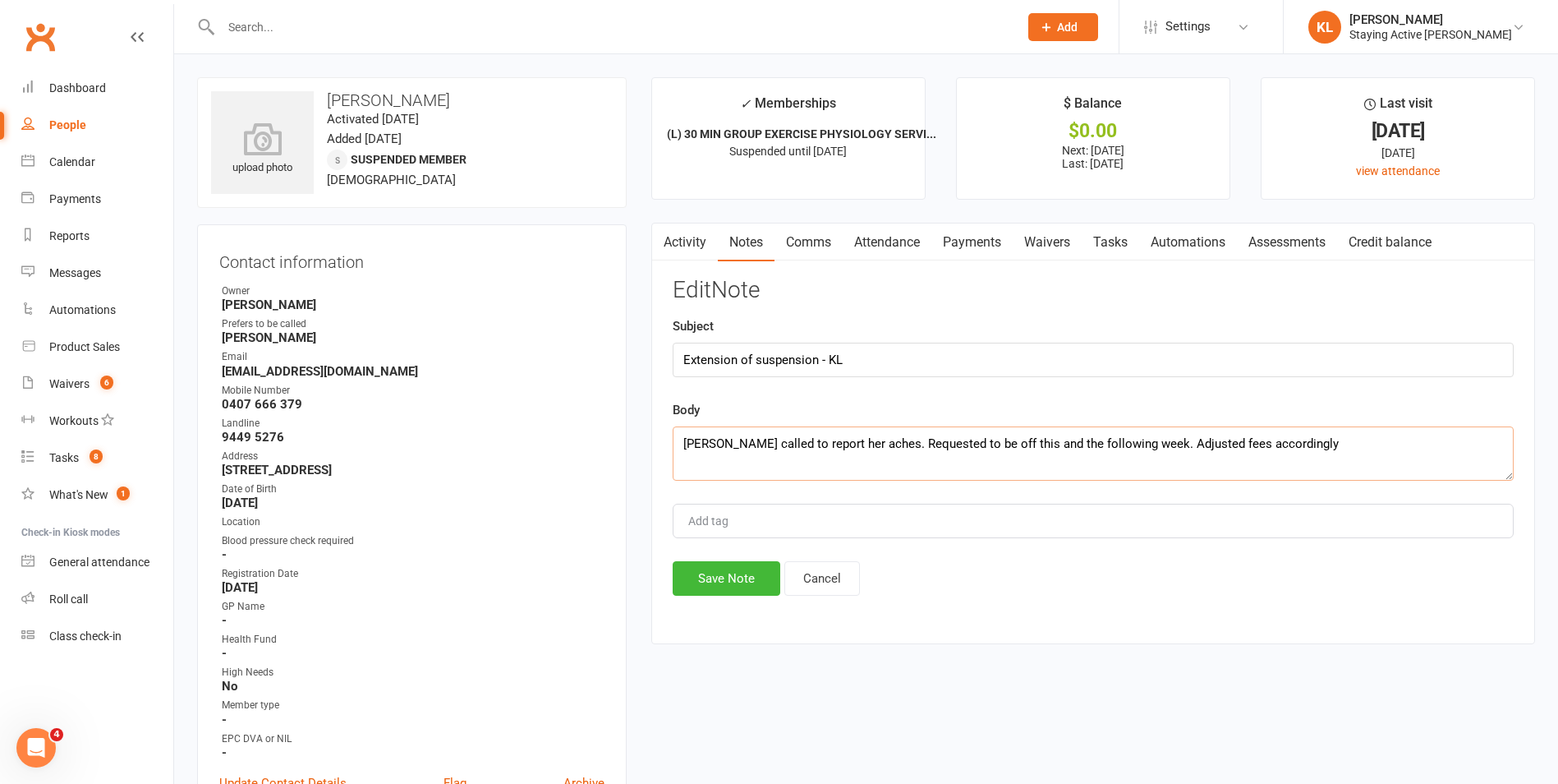
click at [1279, 442] on textarea "Hilary called to report her aches. Requested to be off this and the following w…" at bounding box center [1093, 453] width 841 height 54
type textarea "Hilary called to report her aches. Requested to be off this and the following w…"
click at [691, 592] on button "Save Note" at bounding box center [726, 578] width 107 height 35
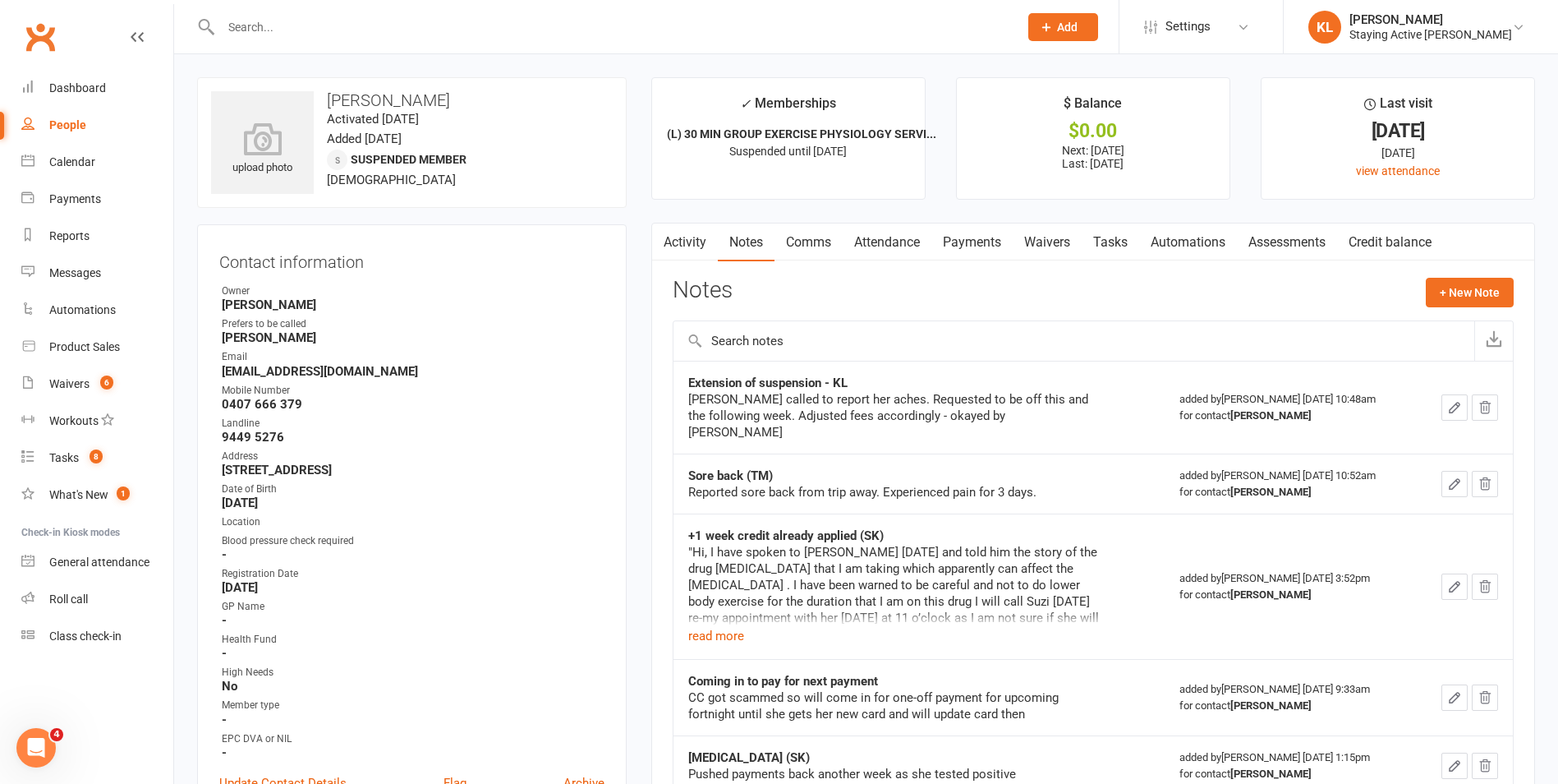
click at [243, 28] on input "text" at bounding box center [611, 27] width 791 height 23
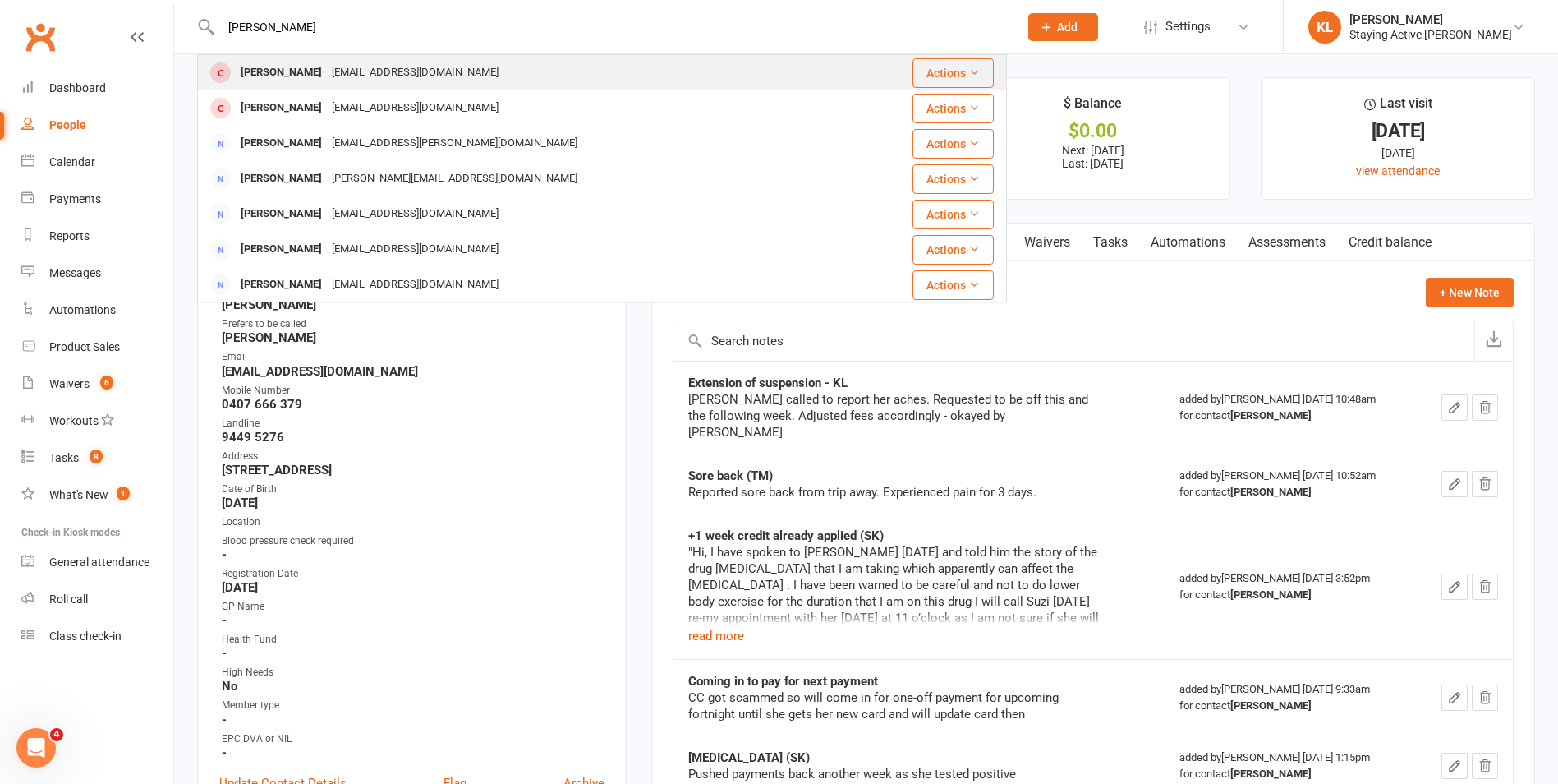
type input "bev black"
click at [254, 63] on div "[PERSON_NAME]" at bounding box center [281, 73] width 91 height 24
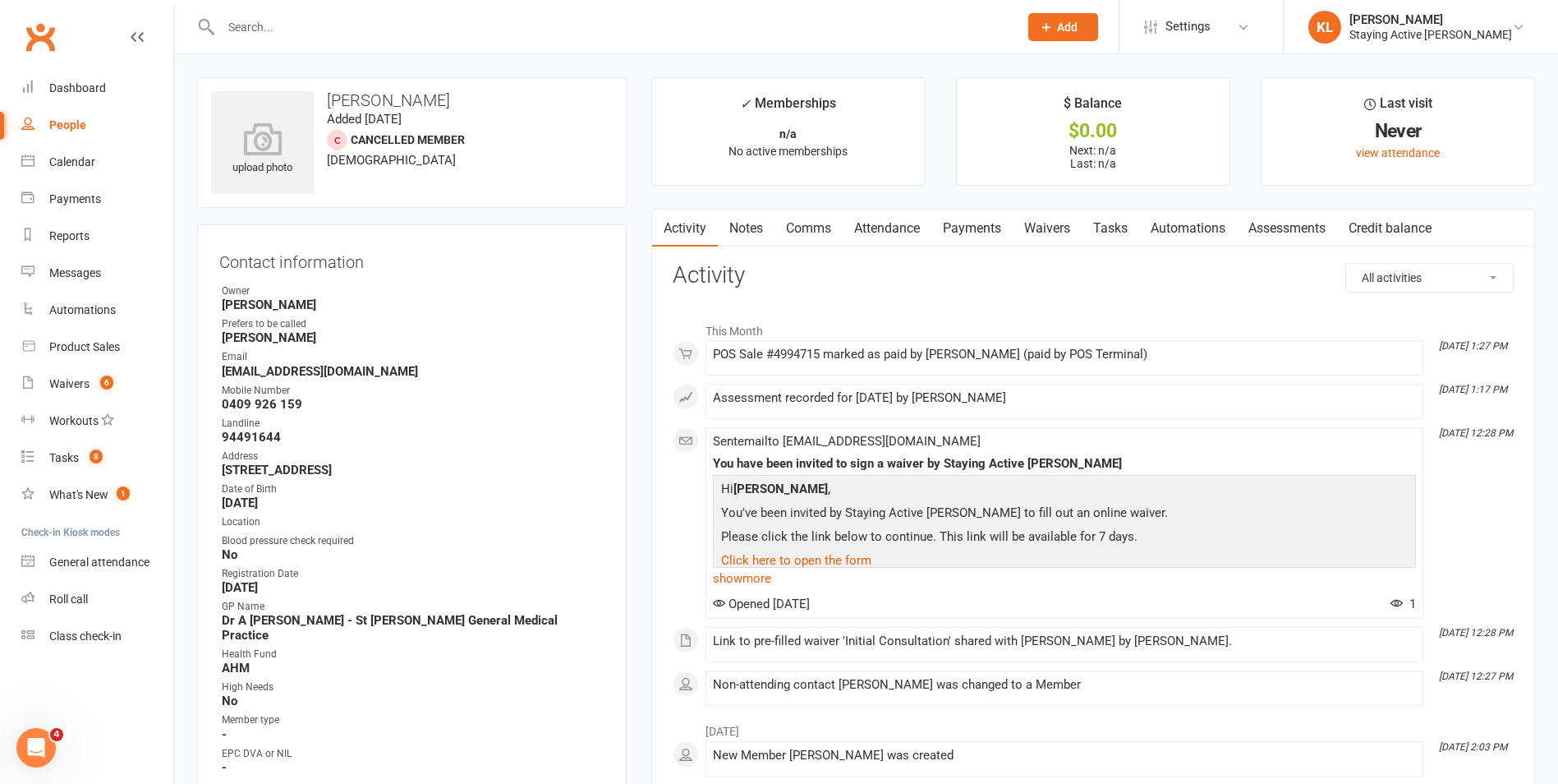
drag, startPoint x: 223, startPoint y: 468, endPoint x: 465, endPoint y: 473, distance: 242.1
click at [465, 473] on strong "23 Ashburton Avenue Turramurra NSW 2074" at bounding box center [413, 470] width 383 height 15
copy strong "23 Ashburton Avenue Turramurra NSW 2074"
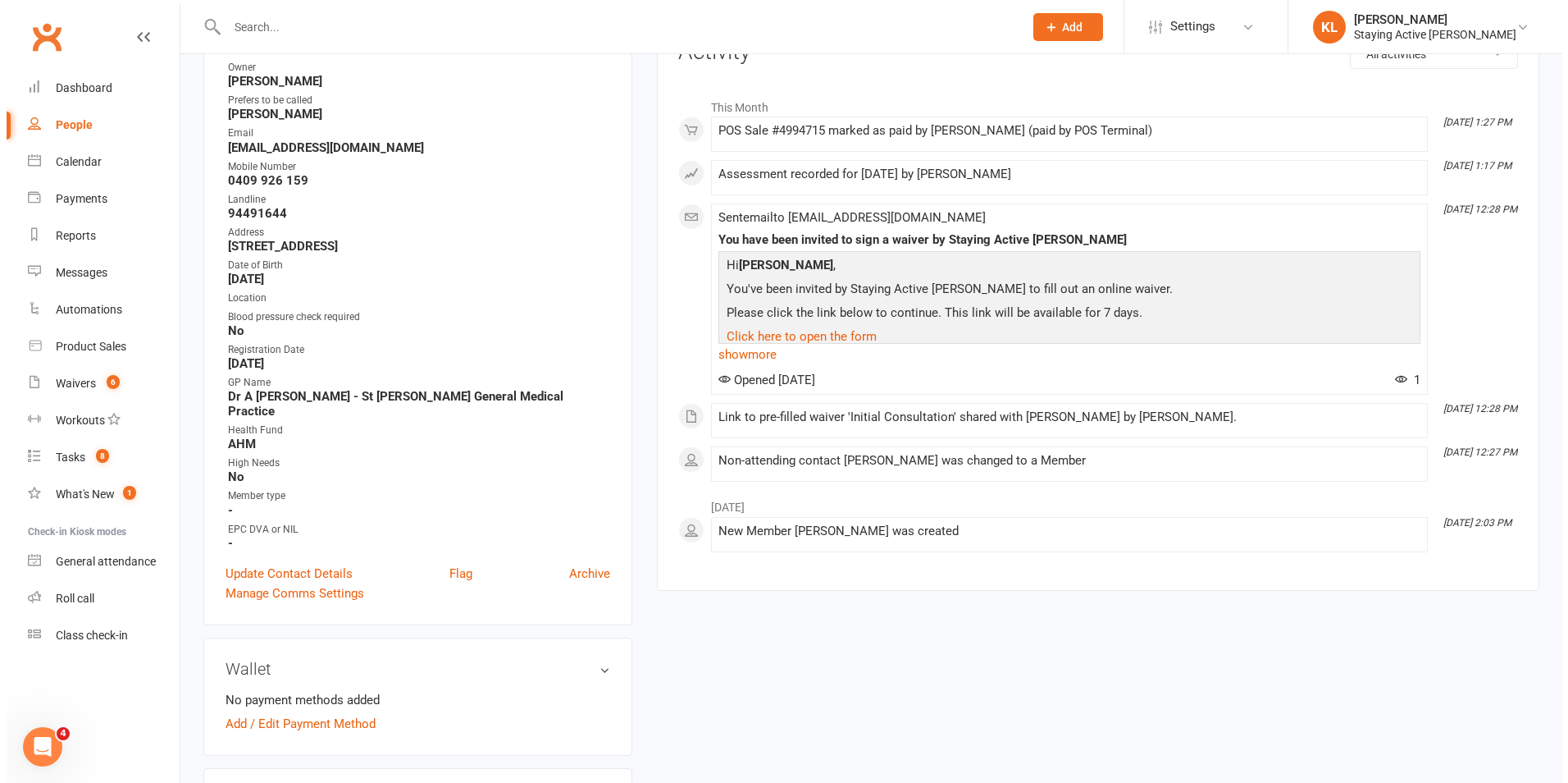
scroll to position [246, 0]
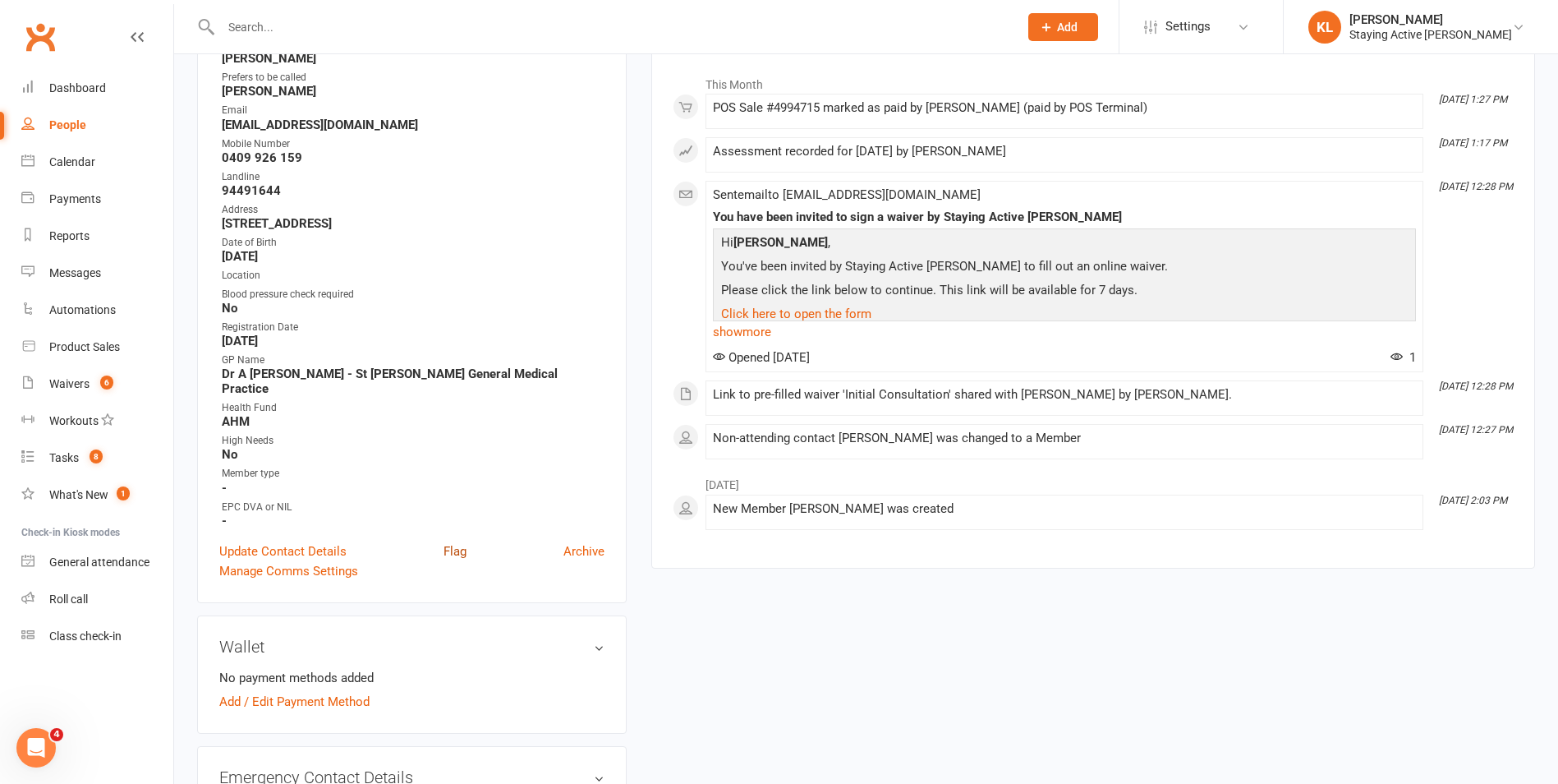
click at [453, 542] on link "Flag" at bounding box center [454, 551] width 23 height 19
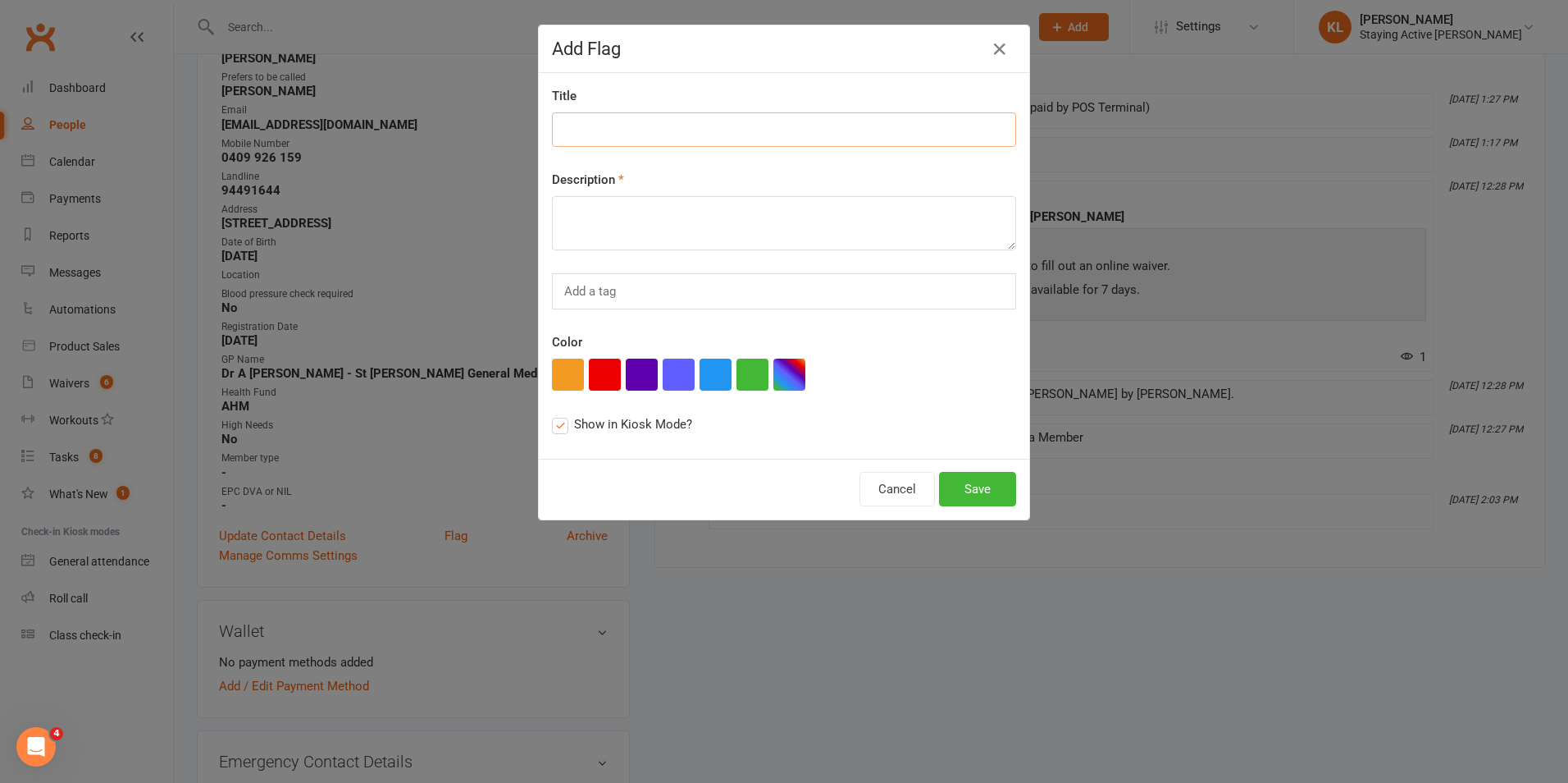
click at [570, 132] on input at bounding box center [784, 130] width 464 height 35
type input "Returning member"
click at [588, 215] on textarea at bounding box center [784, 223] width 464 height 54
drag, startPoint x: 611, startPoint y: 465, endPoint x: 608, endPoint y: 455, distance: 10.4
click at [611, 465] on div "Cancel Save" at bounding box center [784, 489] width 490 height 61
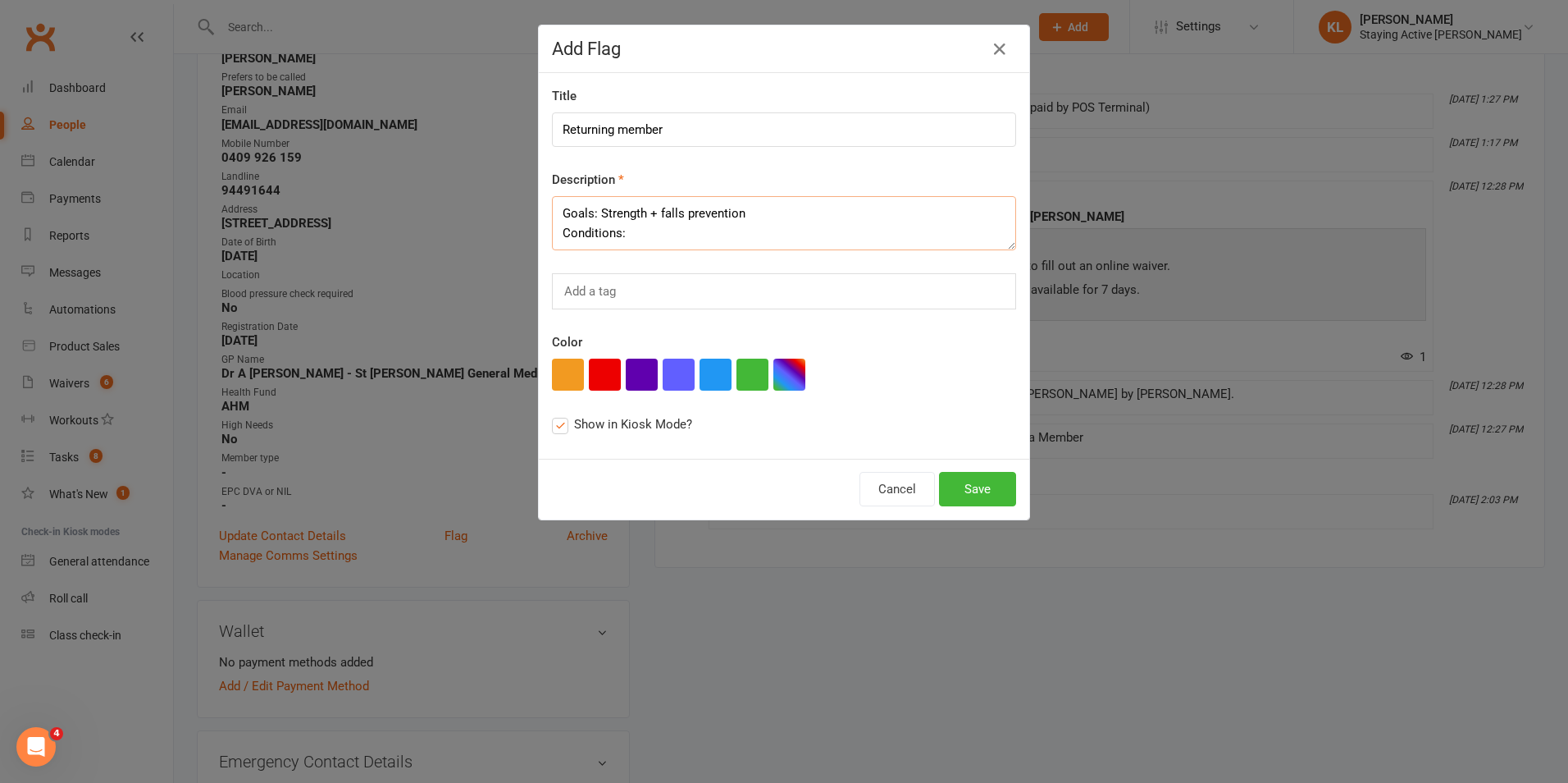
click at [628, 235] on textarea "Goals: Strength + falls prevention Conditions:" at bounding box center [784, 223] width 464 height 54
paste textarea "OA (fingers), OP, Hx #rib cage fro car accident, Suspected L-hip arthritis, LBP…"
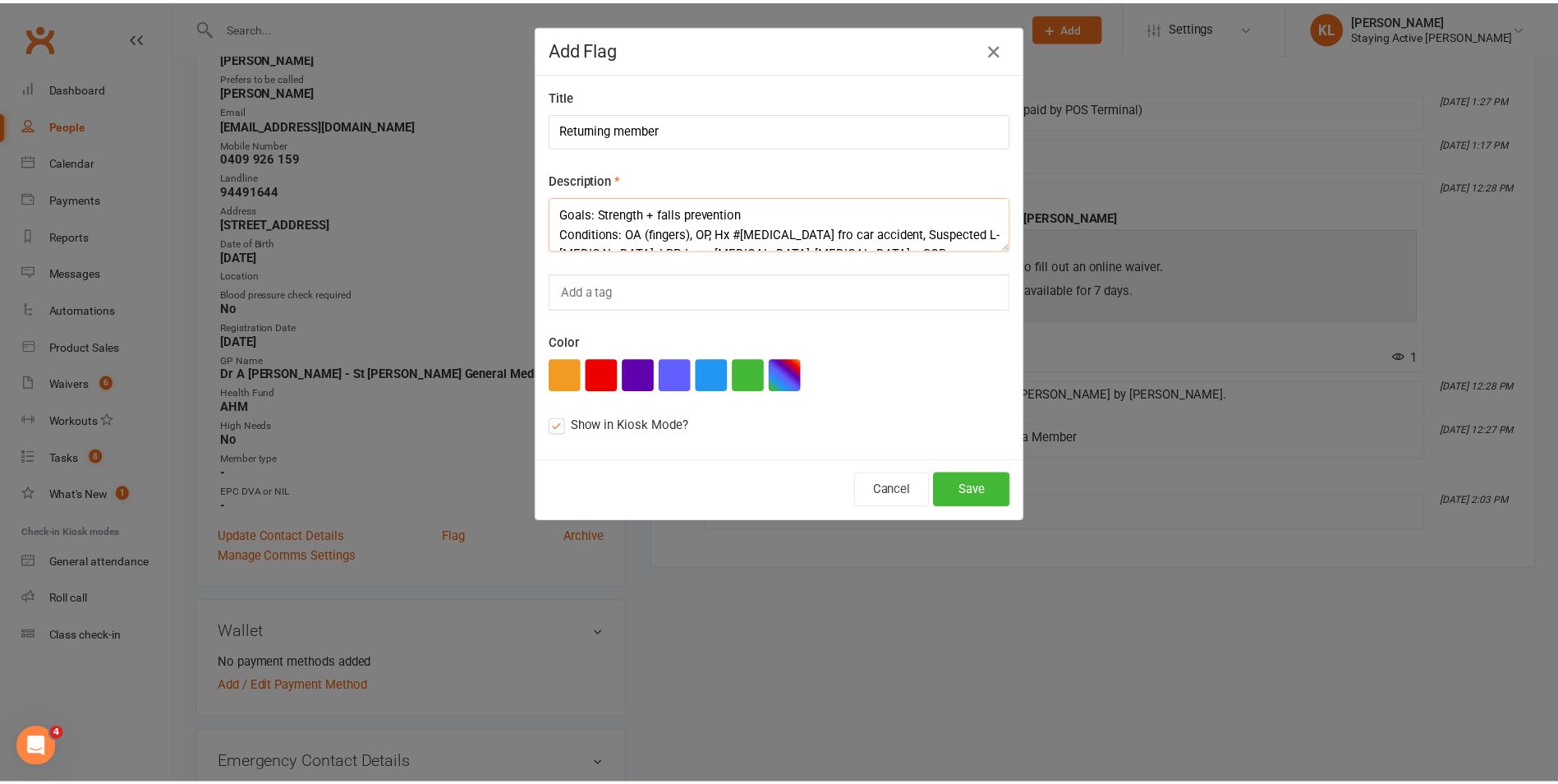
scroll to position [30, 0]
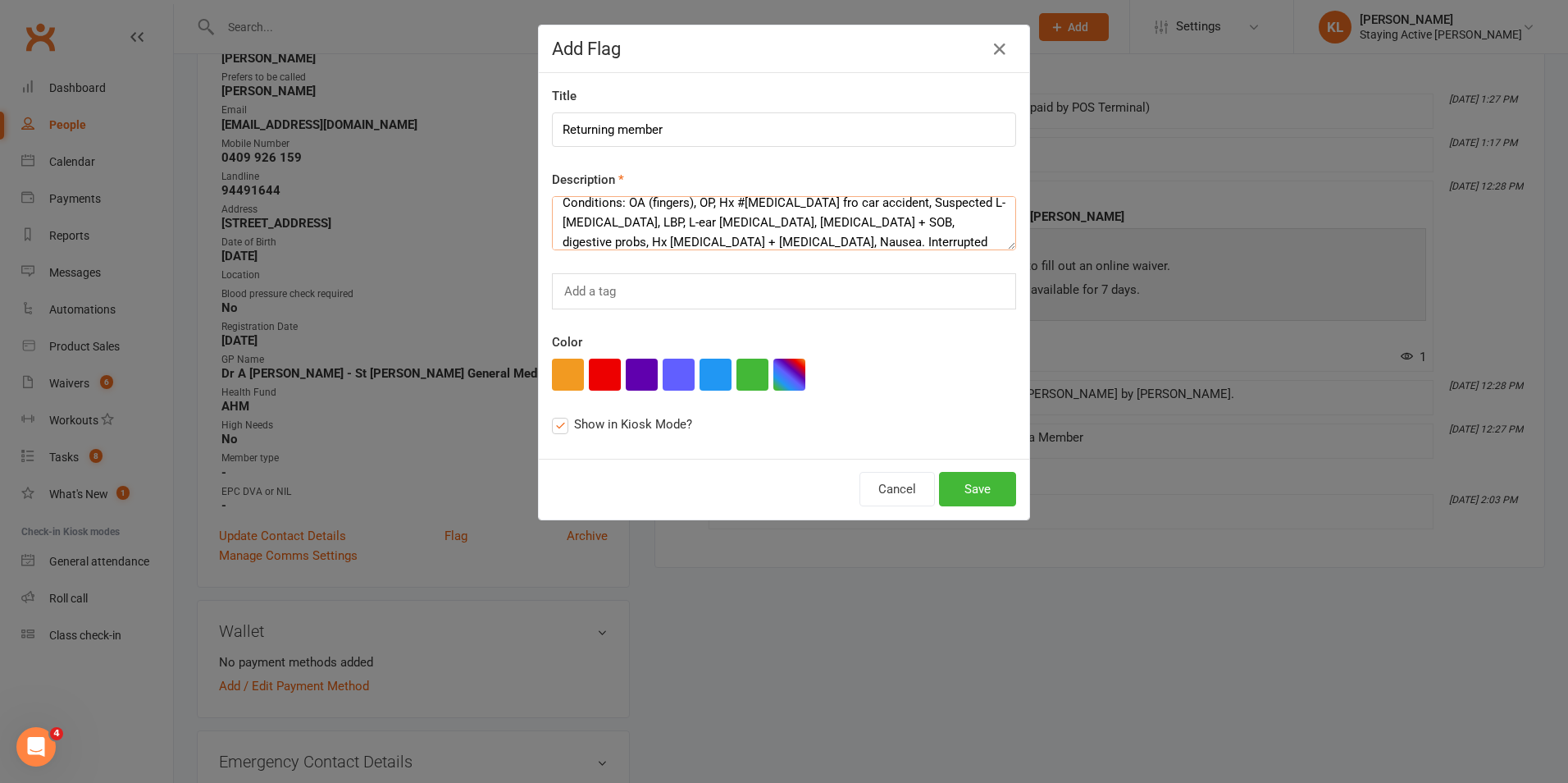
click at [696, 243] on textarea "Goals: Strength + falls prevention Conditions: OA (fingers), OP, Hx #rib cage f…" at bounding box center [784, 223] width 464 height 54
type textarea "Goals: Strength + falls prevention Conditions: OA (fingers), OP, Hx #rib cage f…"
click at [970, 480] on button "Save" at bounding box center [978, 490] width 77 height 35
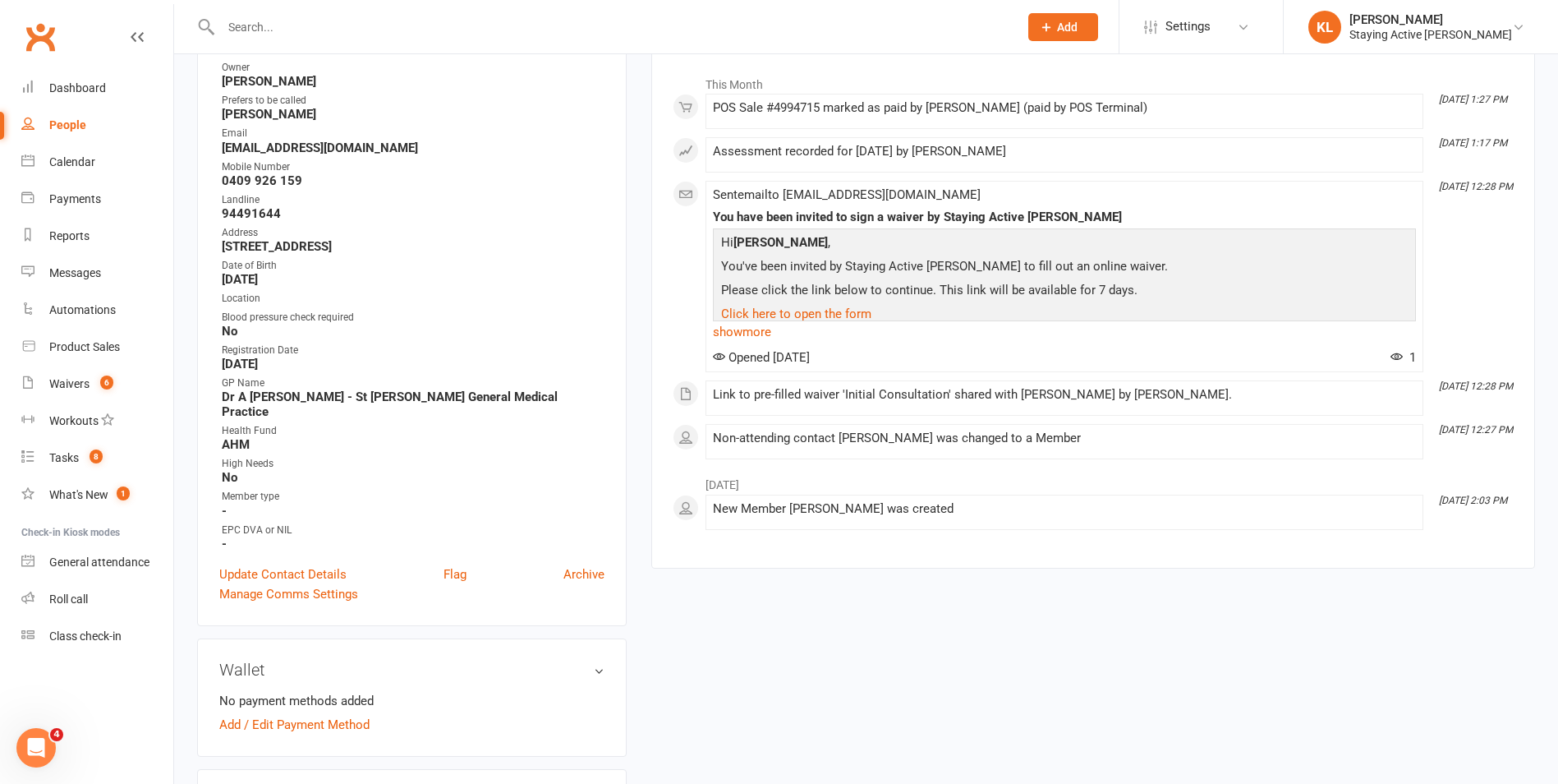
scroll to position [269, 0]
